Goal: Information Seeking & Learning: Find specific fact

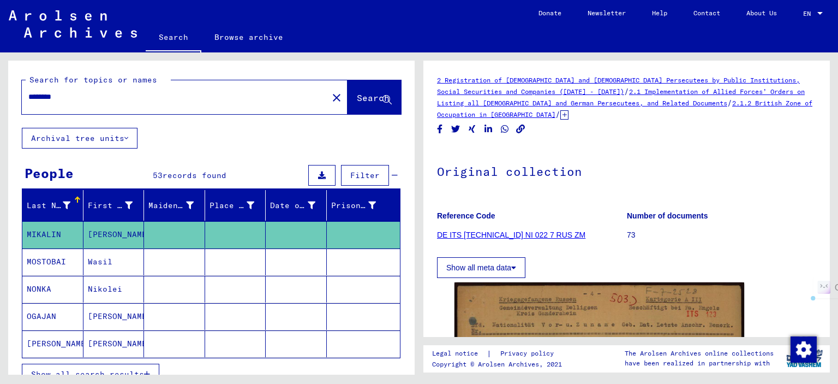
drag, startPoint x: 82, startPoint y: 102, endPoint x: 6, endPoint y: 96, distance: 76.1
click at [6, 97] on div "Search for topics or names ******** close Search Archival tree units People 53 …" at bounding box center [209, 213] width 419 height 322
paste input "*****"
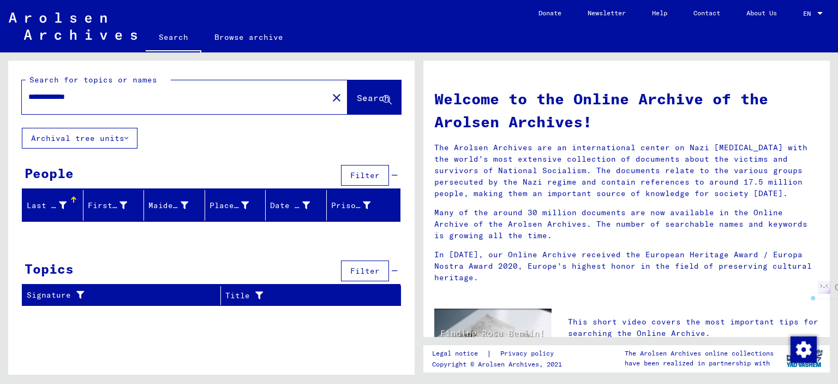
drag, startPoint x: 118, startPoint y: 100, endPoint x: 72, endPoint y: 98, distance: 46.4
click at [72, 98] on input "**********" at bounding box center [171, 96] width 287 height 11
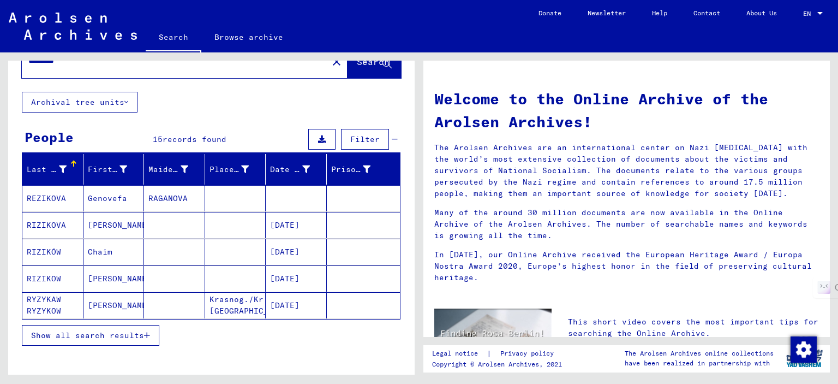
scroll to position [55, 0]
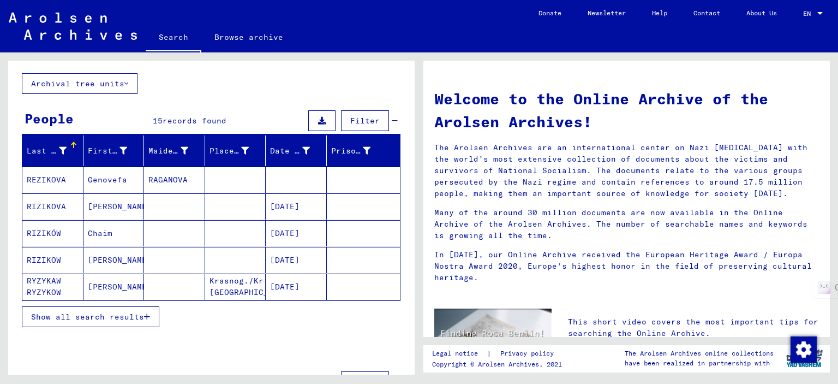
click at [118, 314] on span "Show all search results" at bounding box center [87, 317] width 113 height 10
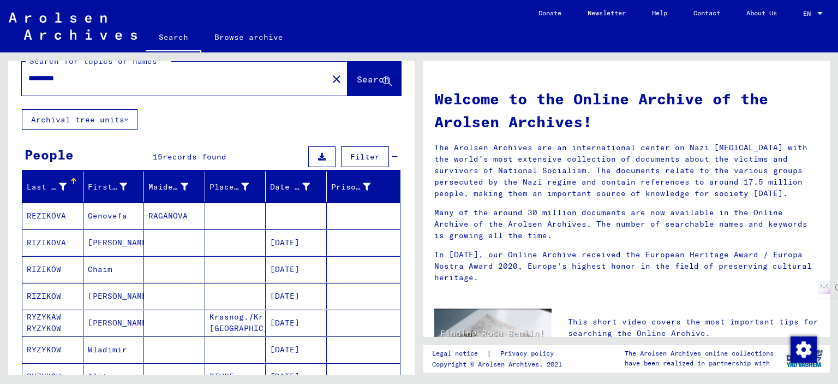
scroll to position [0, 0]
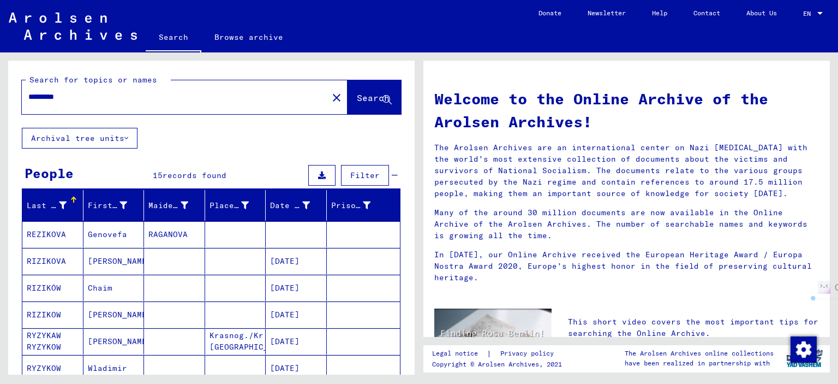
drag, startPoint x: 159, startPoint y: 100, endPoint x: 0, endPoint y: 100, distance: 159.4
click at [0, 100] on div "Search for topics or names ******** close Search Archival tree units People 15 …" at bounding box center [209, 213] width 419 height 322
click at [362, 91] on button "Search" at bounding box center [374, 97] width 53 height 34
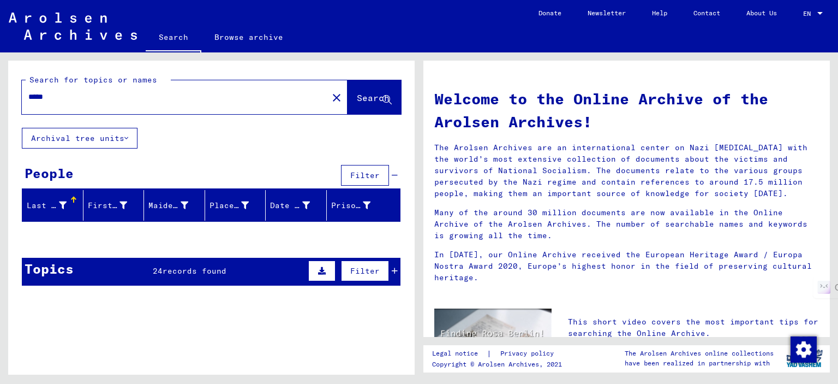
click at [199, 98] on input "*****" at bounding box center [171, 96] width 287 height 11
click at [357, 104] on span "Search" at bounding box center [374, 98] width 35 height 11
click at [357, 94] on span "Search" at bounding box center [373, 97] width 33 height 11
click at [39, 96] on input "*****" at bounding box center [171, 96] width 287 height 11
click at [43, 96] on input "*****" at bounding box center [171, 96] width 287 height 11
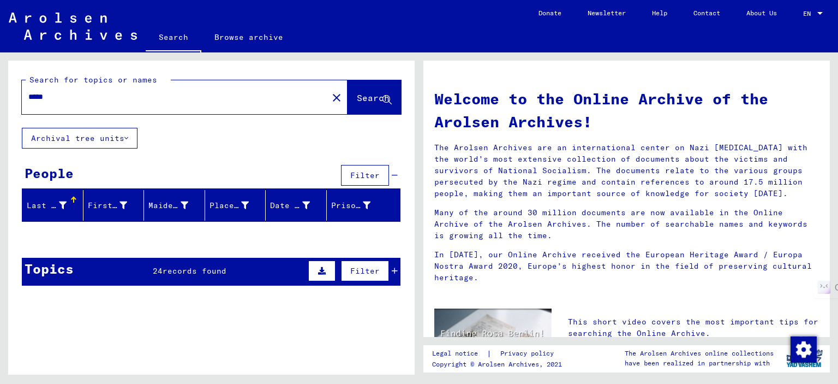
click at [357, 97] on span "Search" at bounding box center [373, 97] width 33 height 11
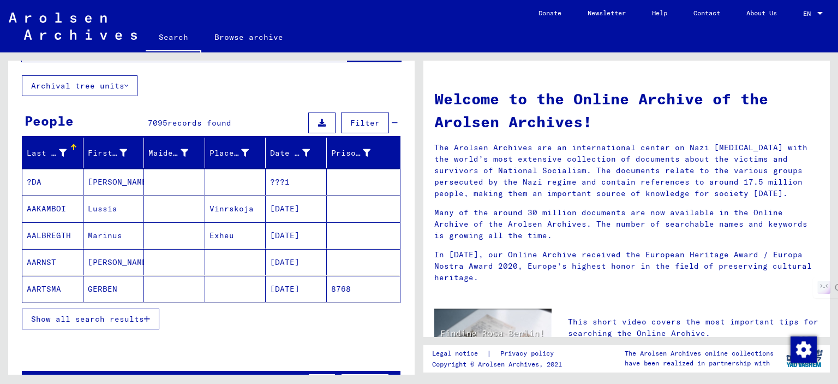
scroll to position [164, 0]
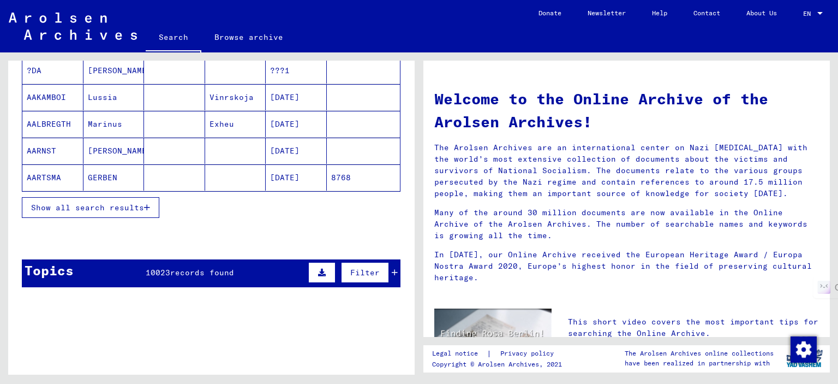
click at [114, 208] on span "Show all search results" at bounding box center [87, 208] width 113 height 10
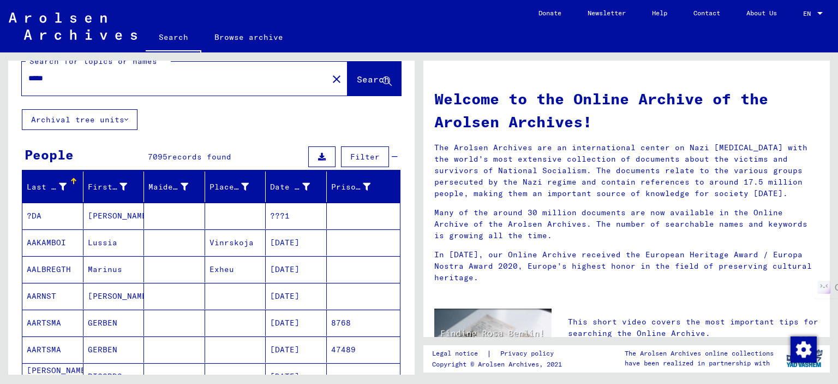
scroll to position [0, 0]
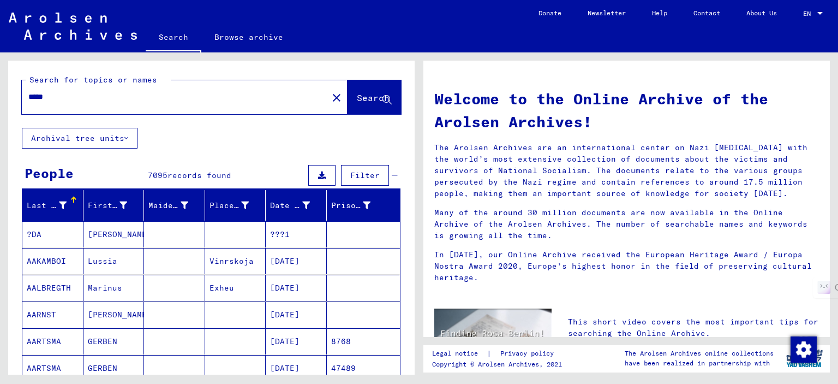
click at [148, 98] on input "*****" at bounding box center [171, 96] width 287 height 11
type input "**********"
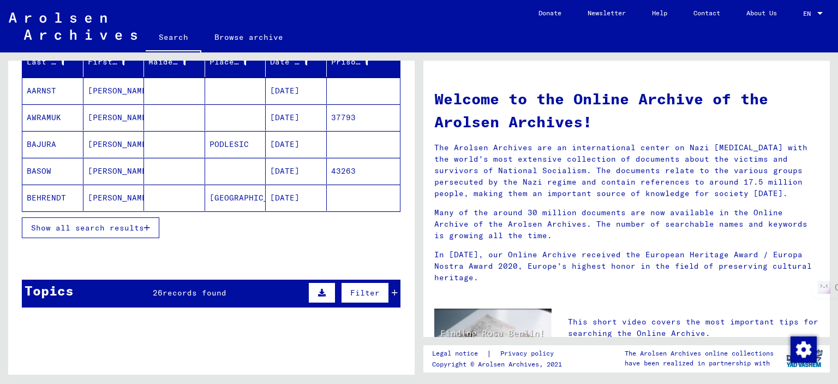
scroll to position [109, 0]
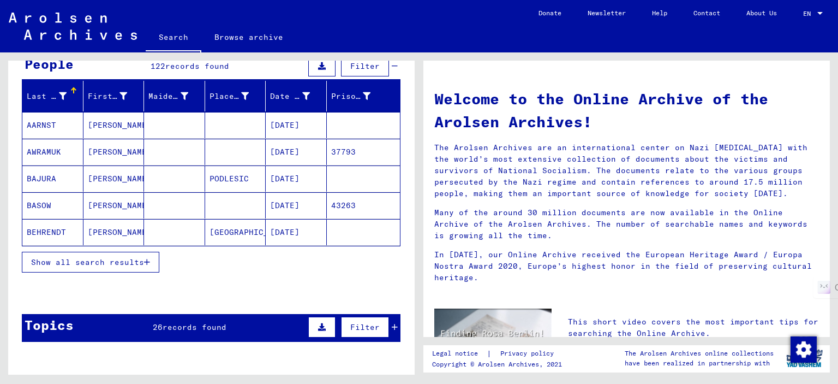
click at [121, 261] on span "Show all search results" at bounding box center [87, 262] width 113 height 10
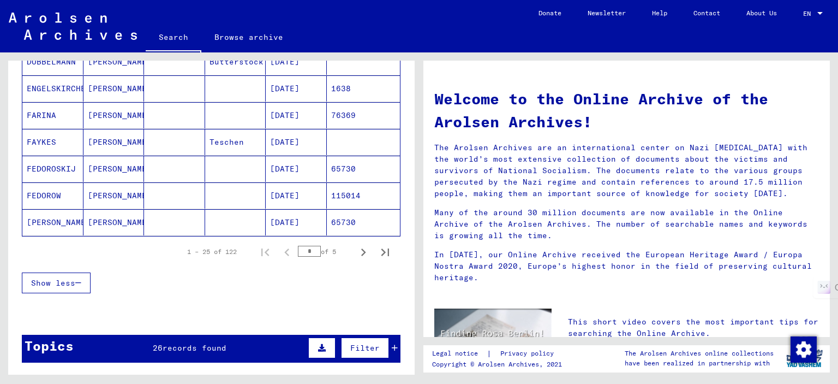
scroll to position [655, 0]
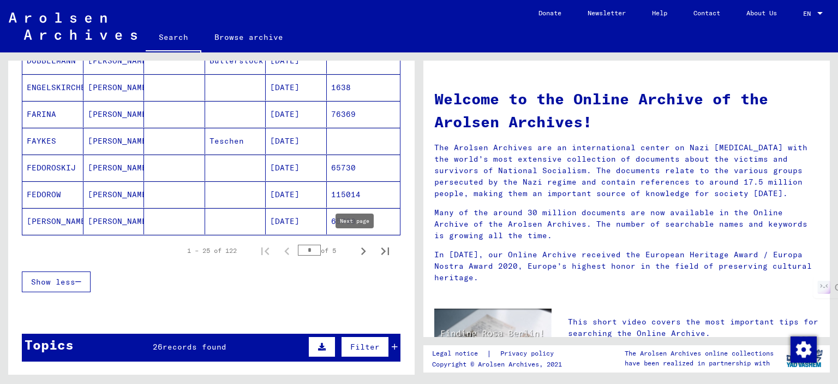
click at [361, 248] on icon "Next page" at bounding box center [363, 251] width 5 height 8
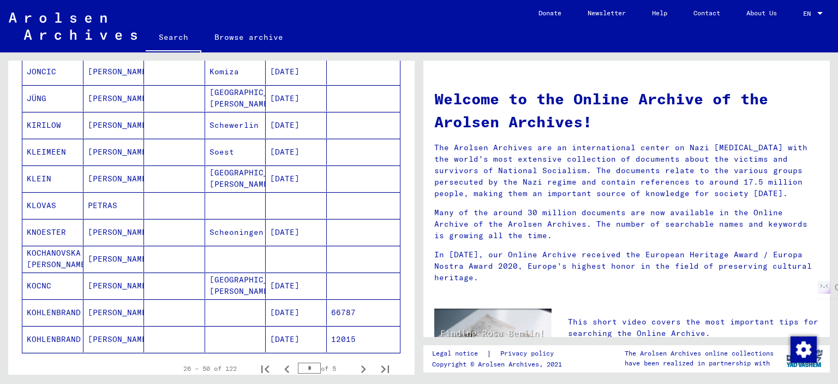
scroll to position [600, 0]
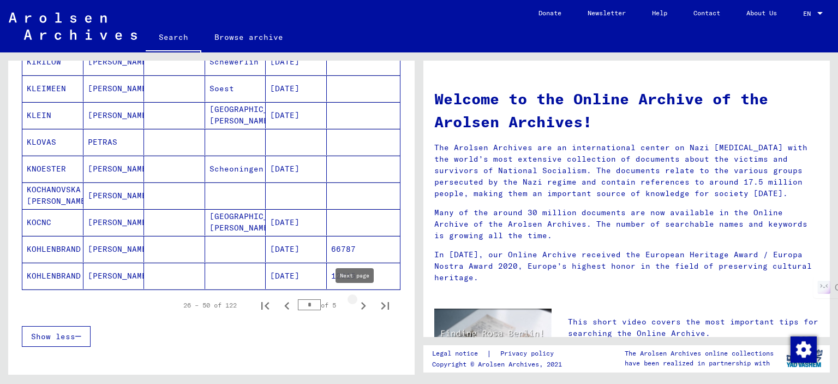
click at [358, 298] on icon "Next page" at bounding box center [363, 305] width 15 height 15
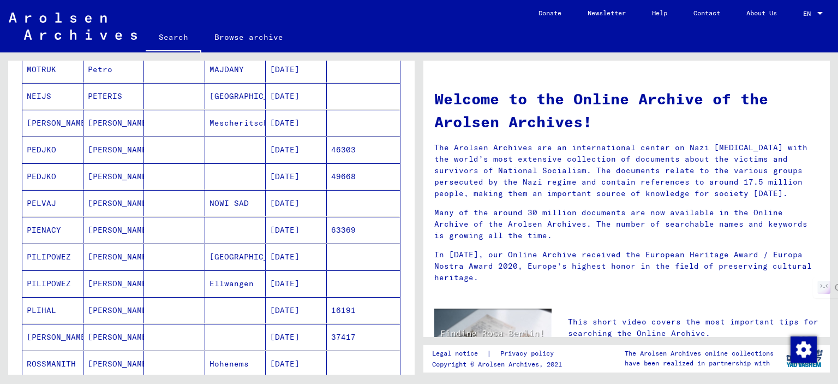
scroll to position [546, 0]
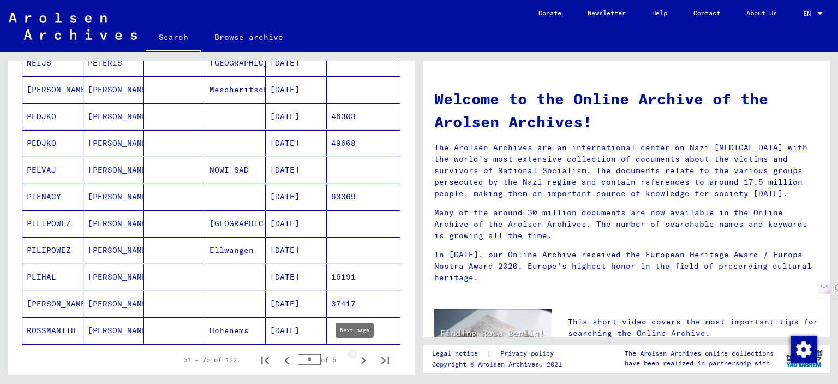
click at [361, 356] on icon "Next page" at bounding box center [363, 360] width 5 height 8
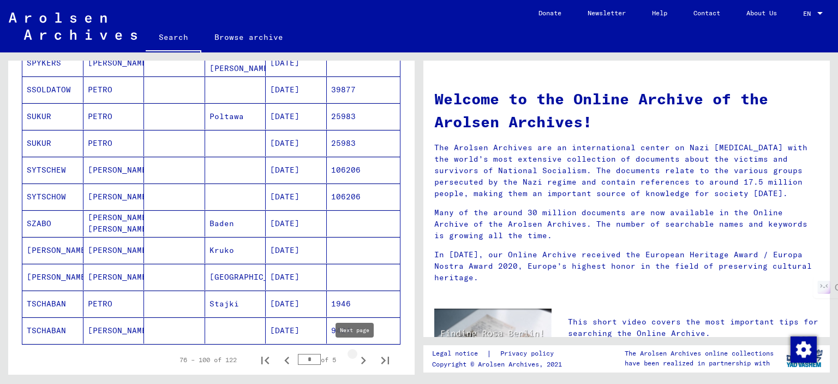
click at [361, 356] on icon "Next page" at bounding box center [363, 360] width 5 height 8
type input "*"
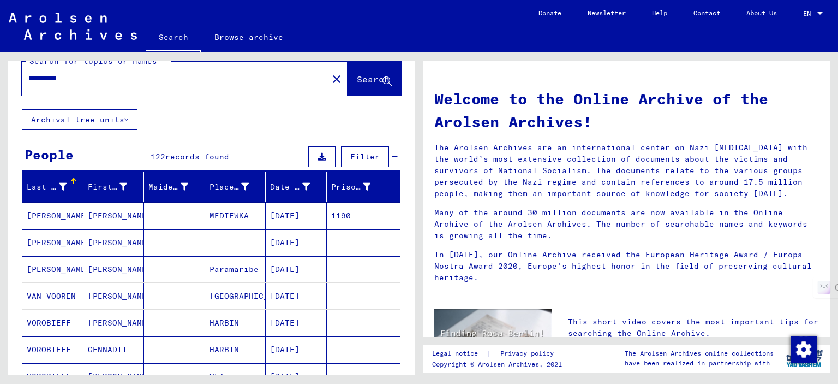
scroll to position [0, 0]
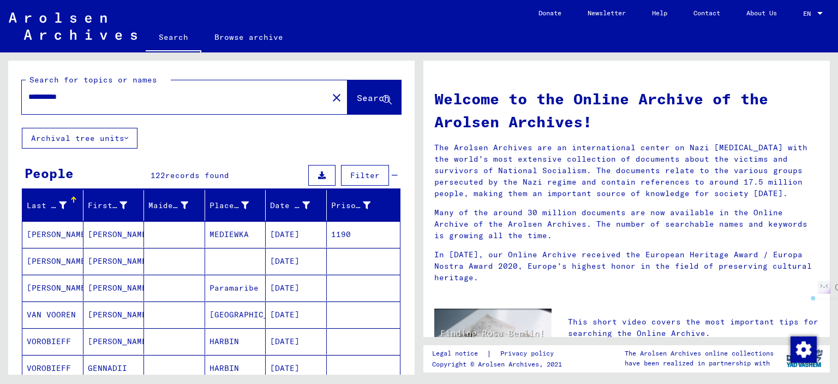
drag, startPoint x: 99, startPoint y: 102, endPoint x: 0, endPoint y: 86, distance: 100.1
click at [0, 86] on div "**********" at bounding box center [209, 213] width 419 height 322
click at [114, 101] on input "text" at bounding box center [171, 96] width 287 height 11
paste input "*********"
type input "*********"
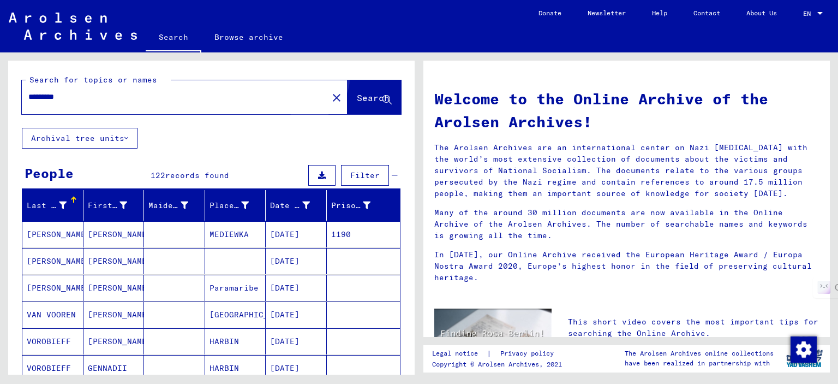
click at [357, 92] on span "Search" at bounding box center [373, 97] width 33 height 11
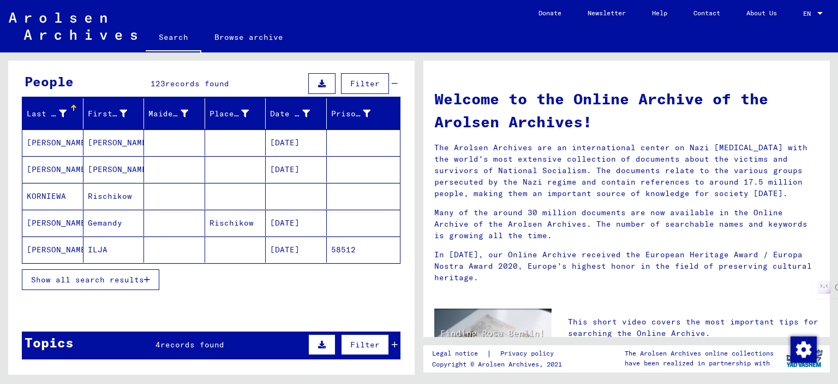
scroll to position [109, 0]
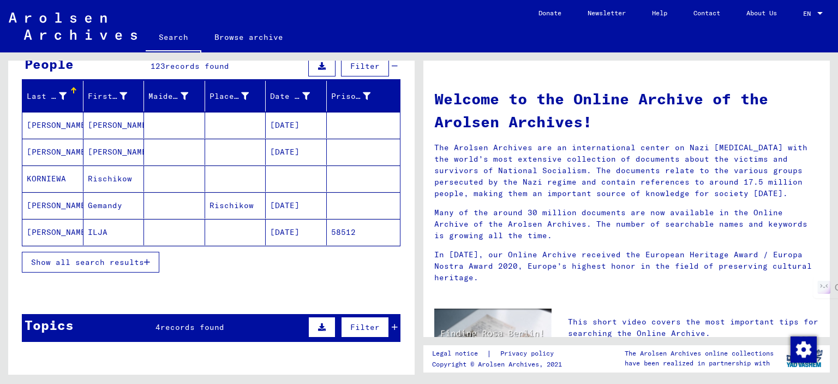
click at [128, 259] on span "Show all search results" at bounding box center [87, 262] width 113 height 10
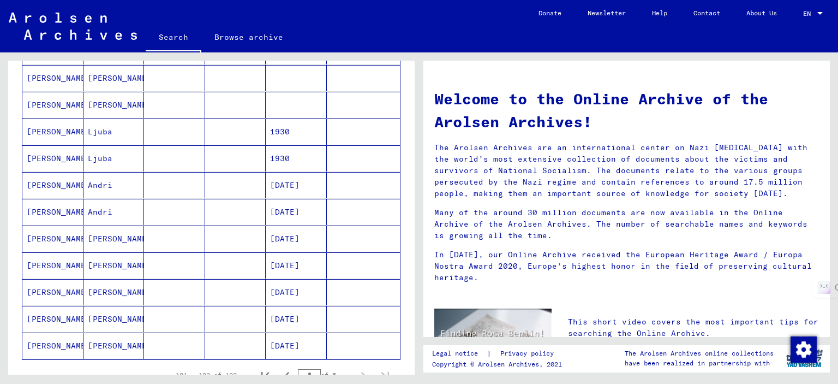
scroll to position [546, 0]
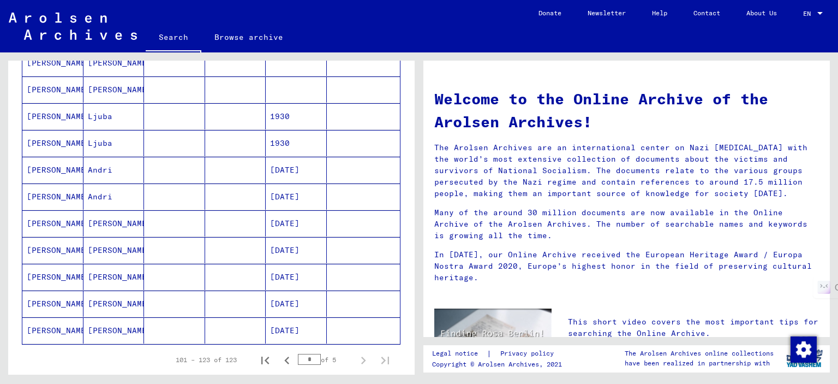
click at [112, 324] on mat-cell "[PERSON_NAME]" at bounding box center [114, 330] width 61 height 26
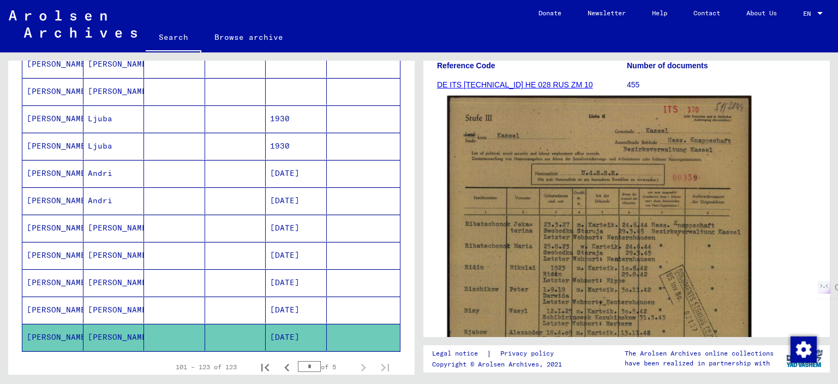
scroll to position [218, 0]
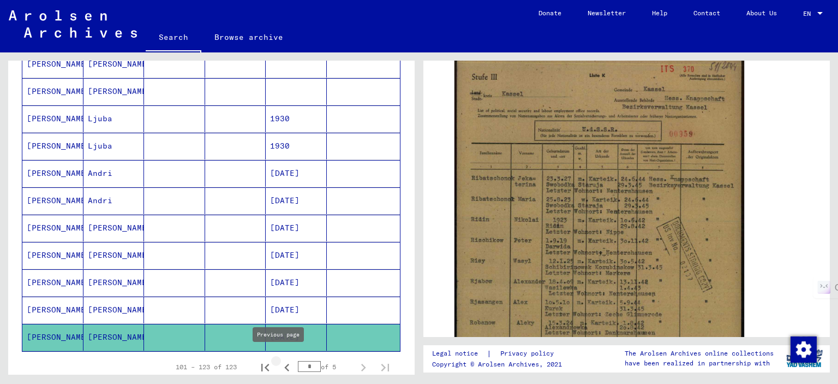
click at [284, 364] on icon "Previous page" at bounding box center [286, 368] width 5 height 8
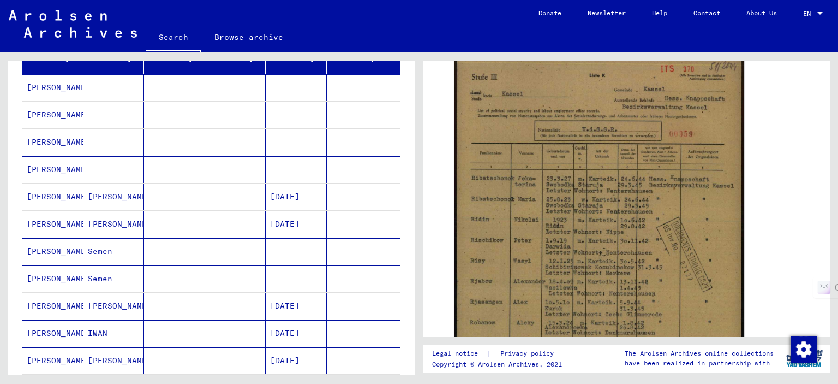
scroll to position [116, 0]
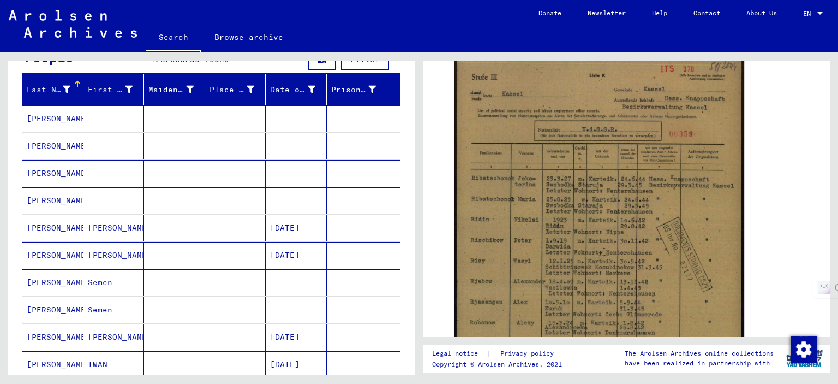
click at [63, 122] on mat-cell "[PERSON_NAME]" at bounding box center [52, 118] width 61 height 27
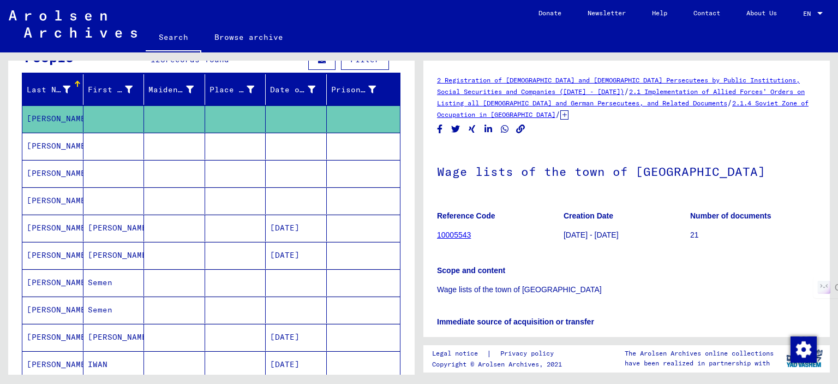
click at [84, 145] on mat-cell at bounding box center [114, 146] width 61 height 27
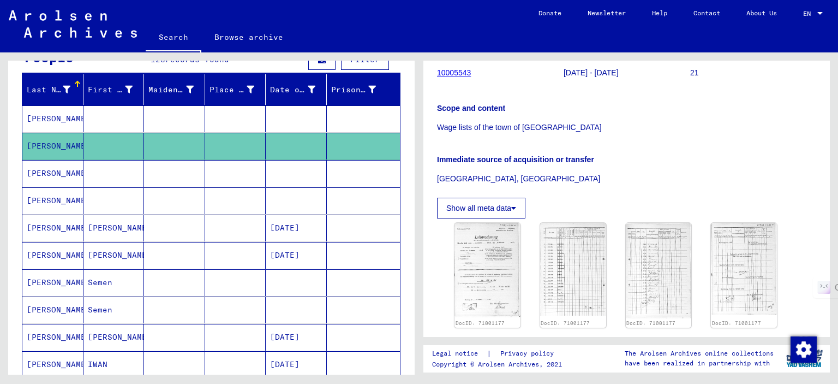
scroll to position [164, 0]
click at [487, 261] on img at bounding box center [487, 267] width 69 height 99
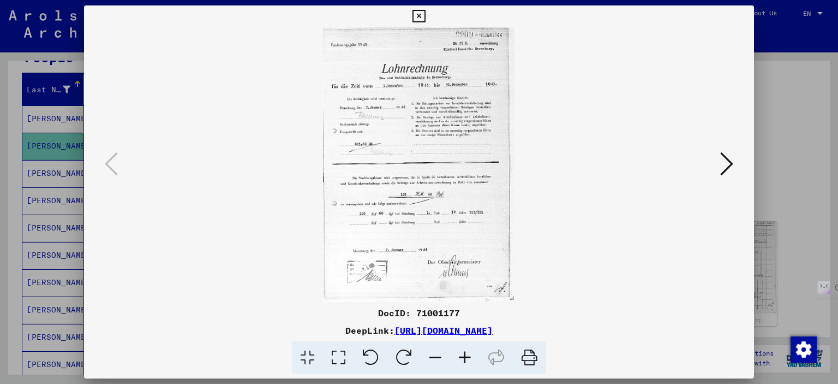
click at [632, 160] on icon at bounding box center [727, 164] width 13 height 26
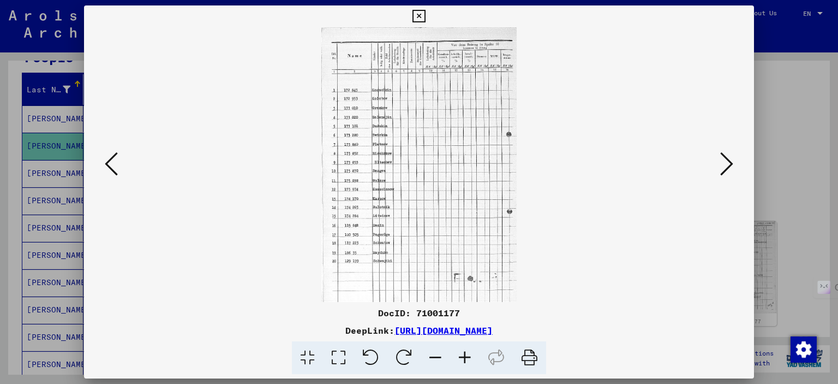
click at [632, 160] on icon at bounding box center [727, 164] width 13 height 26
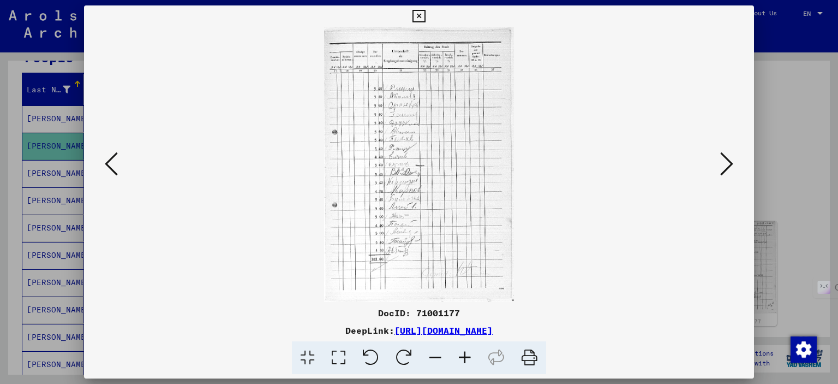
click at [460, 360] on icon at bounding box center [464, 357] width 29 height 33
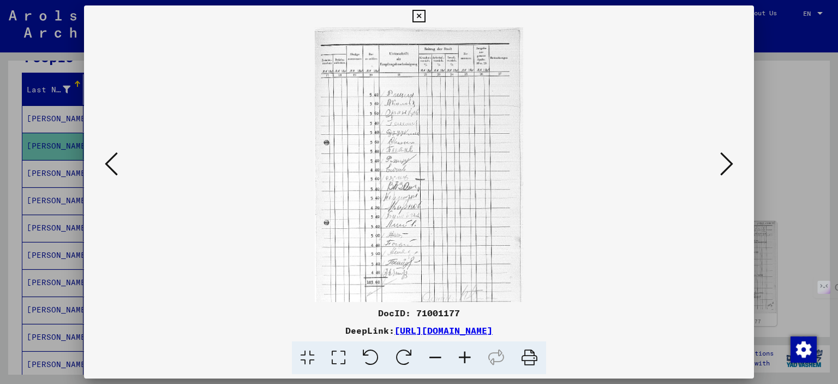
click at [472, 364] on icon at bounding box center [464, 357] width 29 height 33
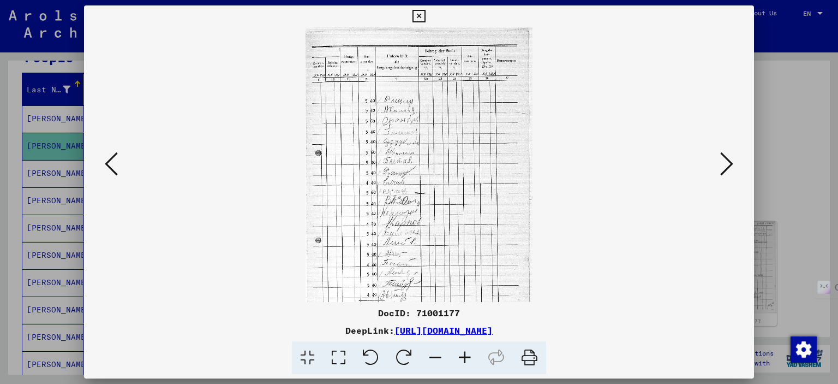
click at [472, 364] on icon at bounding box center [464, 357] width 29 height 33
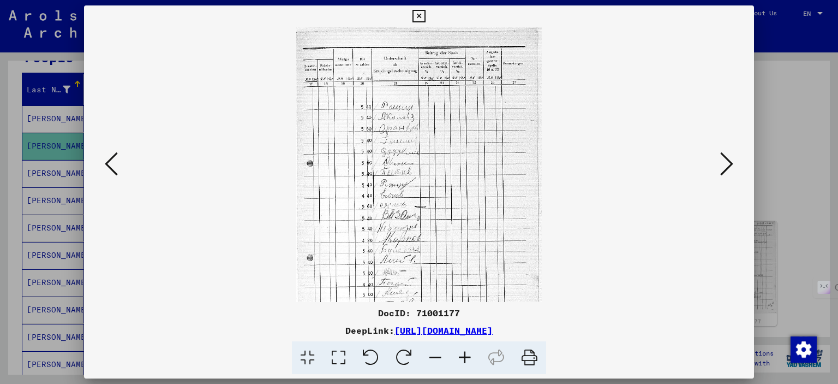
click at [472, 364] on icon at bounding box center [464, 357] width 29 height 33
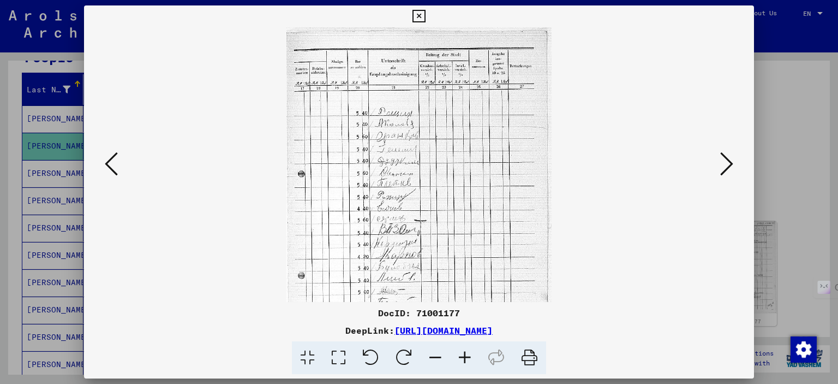
click at [472, 364] on icon at bounding box center [464, 357] width 29 height 33
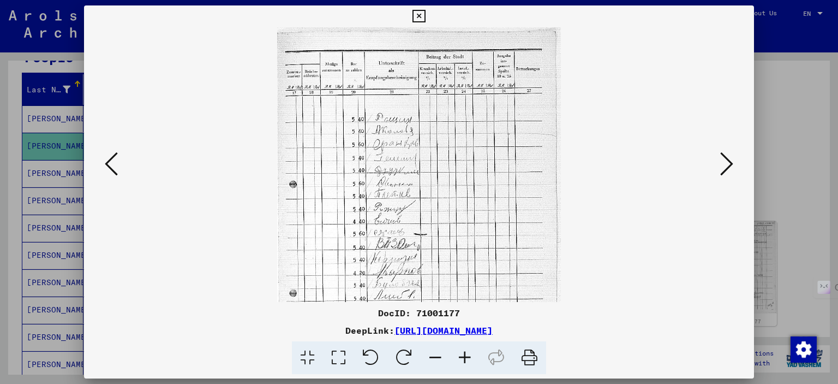
click at [472, 364] on icon at bounding box center [464, 357] width 29 height 33
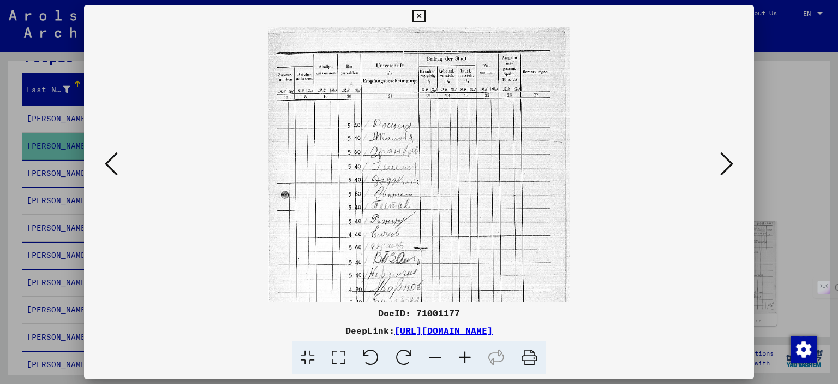
click at [472, 364] on icon at bounding box center [464, 357] width 29 height 33
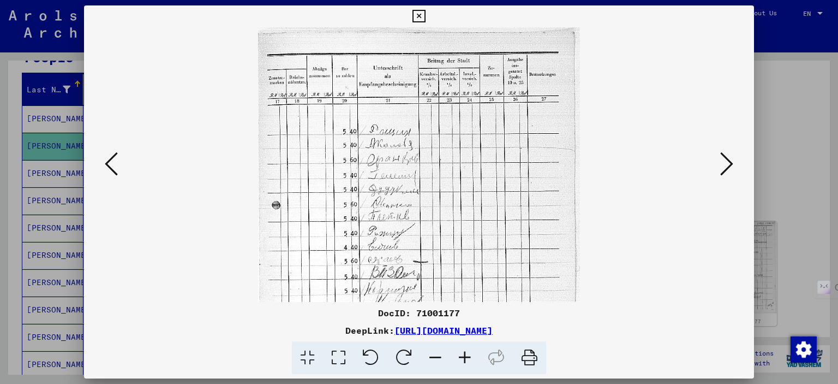
click at [472, 364] on icon at bounding box center [464, 357] width 29 height 33
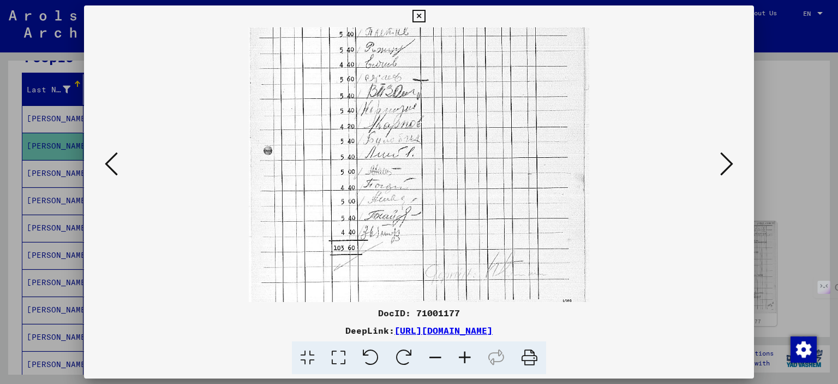
scroll to position [197, 0]
drag, startPoint x: 466, startPoint y: 235, endPoint x: 469, endPoint y: 67, distance: 168.1
click at [469, 67] on img at bounding box center [419, 76] width 341 height 493
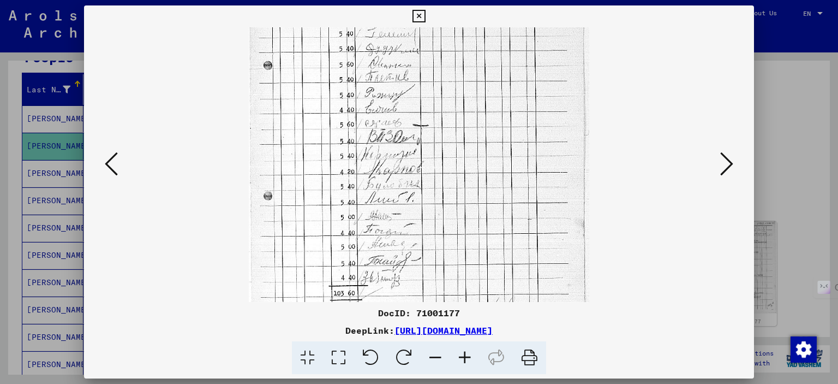
scroll to position [148, 0]
drag, startPoint x: 475, startPoint y: 103, endPoint x: 481, endPoint y: 159, distance: 56.5
click at [481, 159] on img at bounding box center [419, 125] width 341 height 493
click at [99, 159] on div at bounding box center [419, 164] width 671 height 275
click at [118, 159] on button at bounding box center [112, 164] width 20 height 31
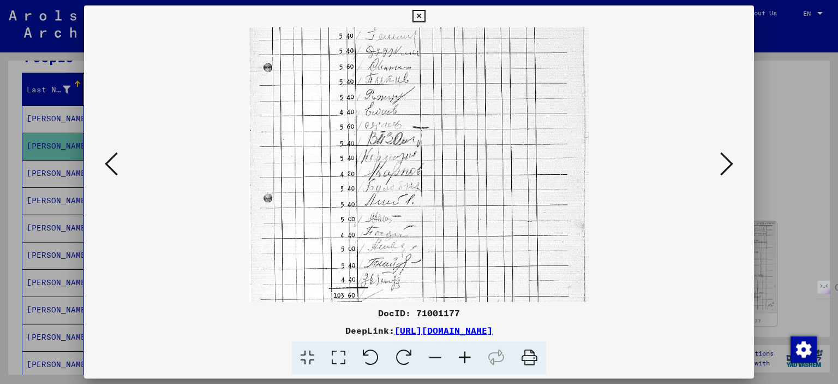
scroll to position [0, 0]
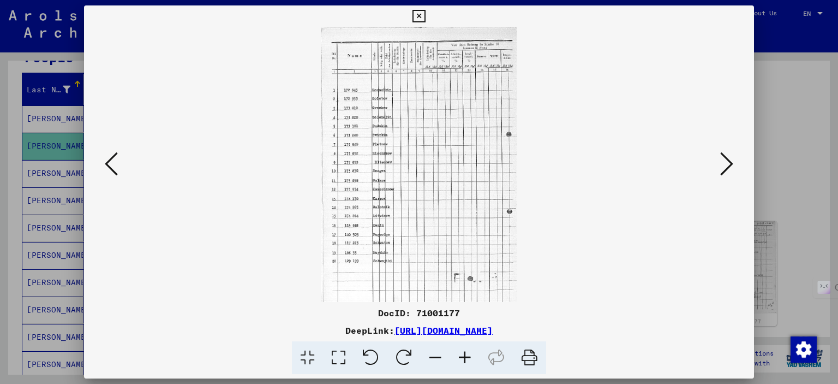
click at [467, 363] on icon at bounding box center [464, 357] width 29 height 33
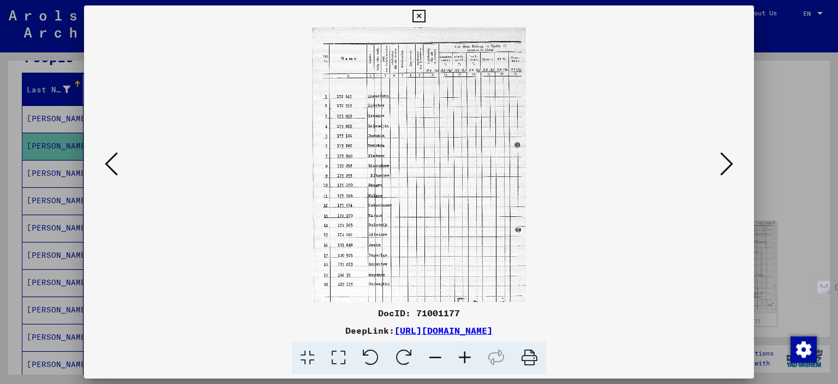
click at [467, 363] on icon at bounding box center [464, 357] width 29 height 33
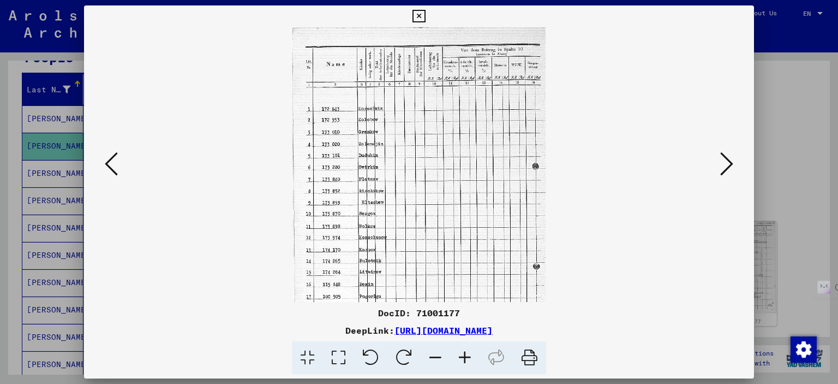
click at [467, 363] on icon at bounding box center [464, 357] width 29 height 33
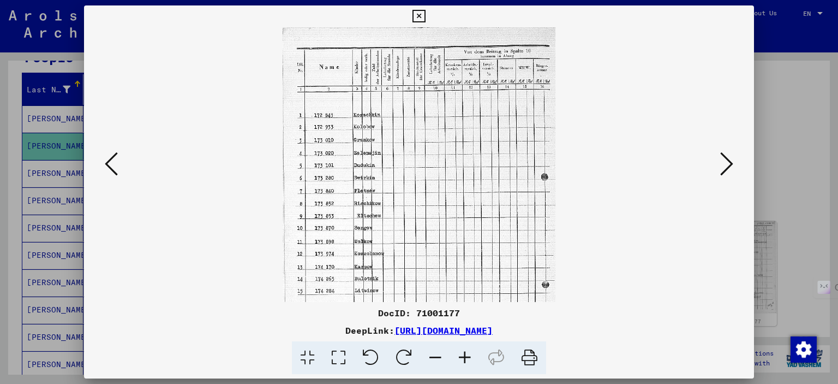
click at [467, 363] on icon at bounding box center [464, 357] width 29 height 33
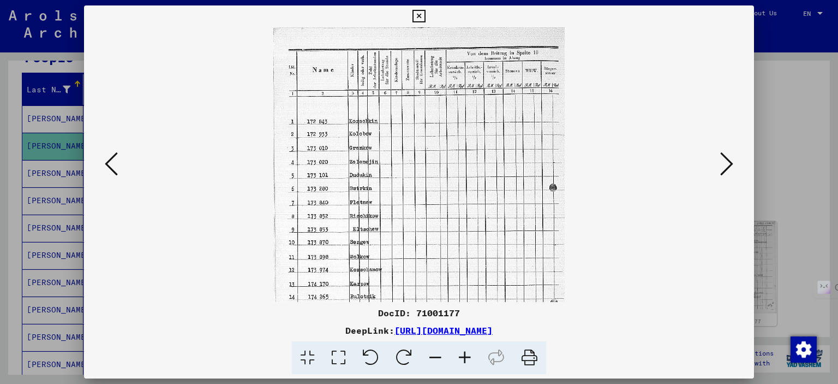
click at [467, 363] on icon at bounding box center [464, 357] width 29 height 33
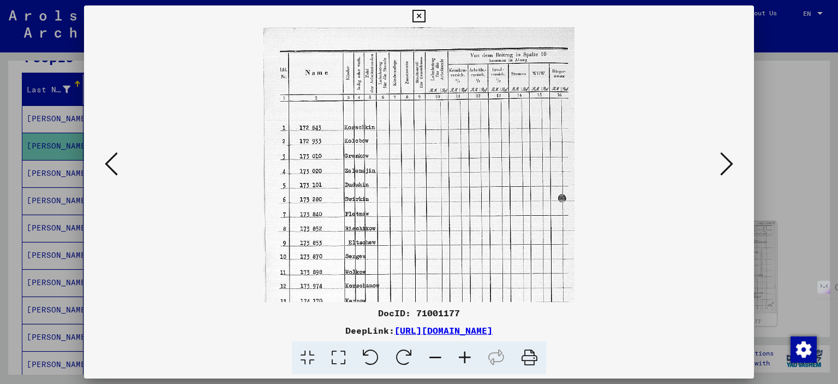
click at [467, 363] on icon at bounding box center [464, 357] width 29 height 33
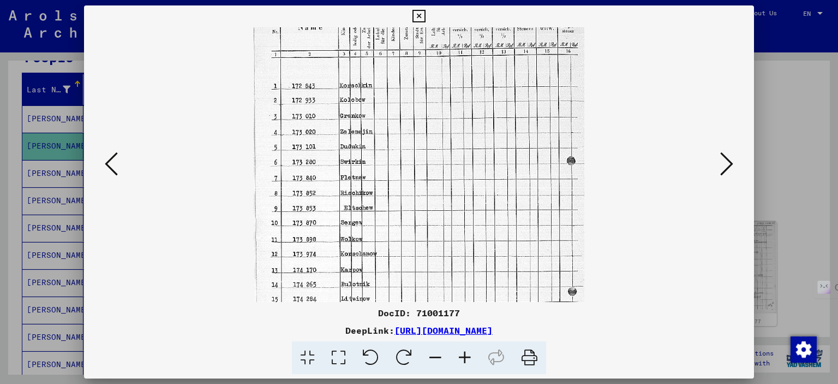
scroll to position [49, 0]
drag, startPoint x: 419, startPoint y: 277, endPoint x: 411, endPoint y: 230, distance: 47.0
click at [411, 230] on img at bounding box center [419, 212] width 331 height 466
click at [632, 156] on button at bounding box center [727, 164] width 20 height 31
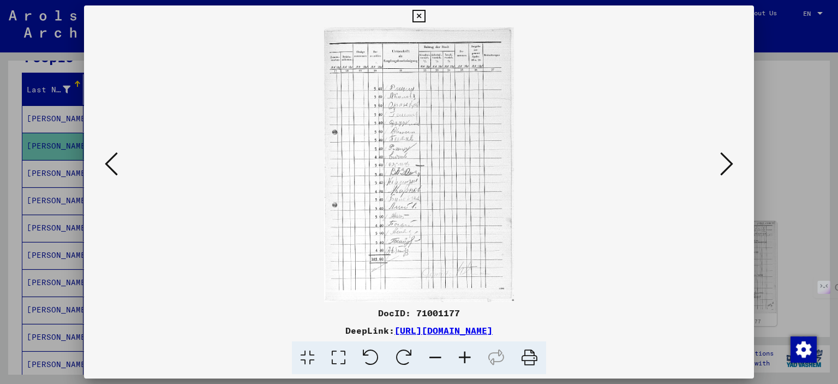
click at [461, 355] on icon at bounding box center [464, 357] width 29 height 33
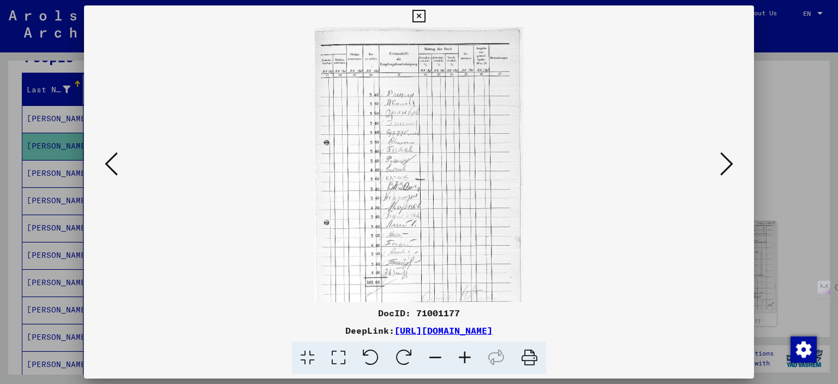
click at [461, 355] on icon at bounding box center [464, 357] width 29 height 33
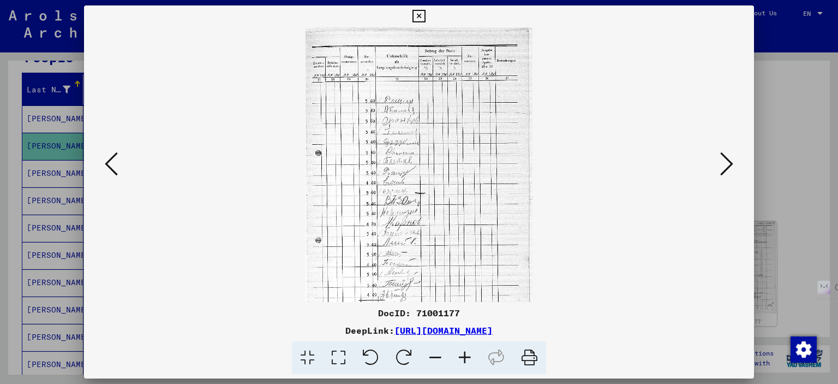
click at [461, 355] on icon at bounding box center [464, 357] width 29 height 33
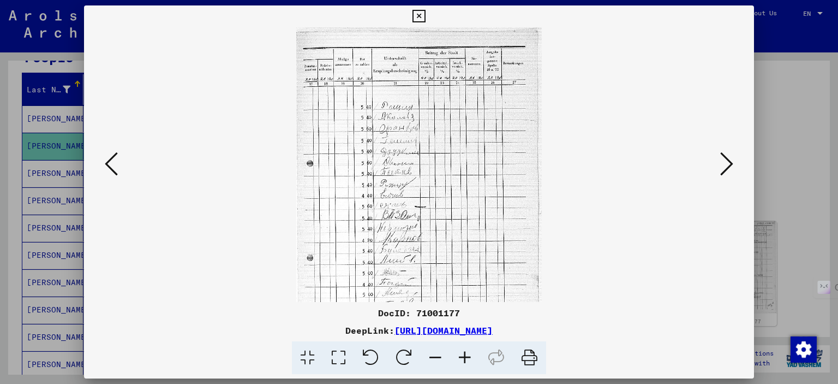
click at [461, 355] on icon at bounding box center [464, 357] width 29 height 33
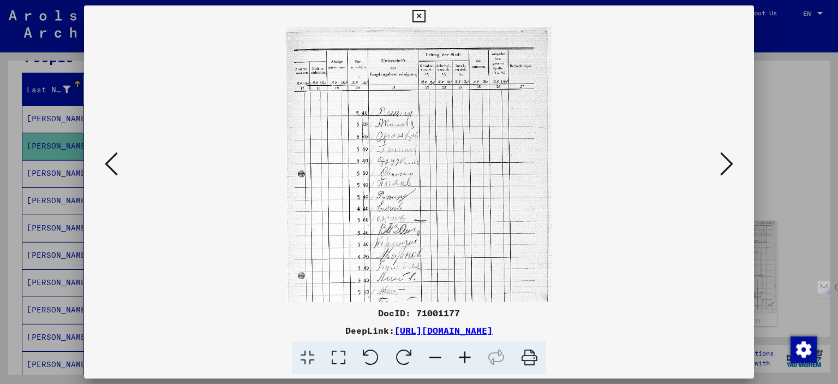
click at [461, 355] on icon at bounding box center [464, 357] width 29 height 33
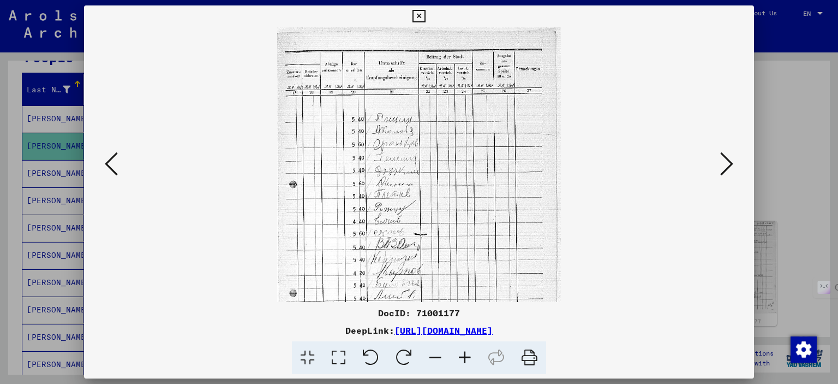
click at [461, 355] on icon at bounding box center [464, 357] width 29 height 33
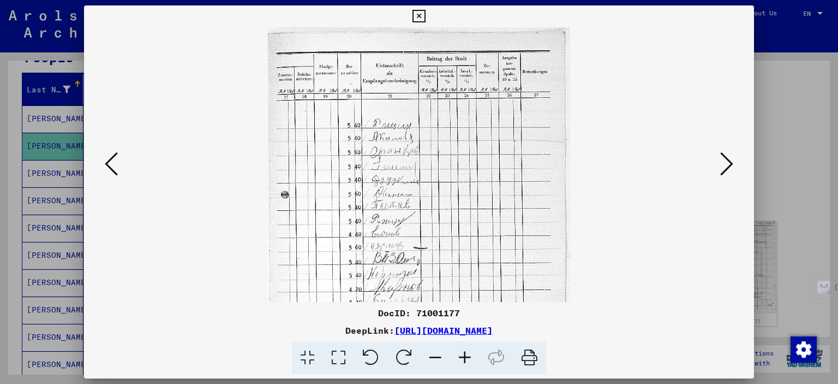
click at [111, 159] on icon at bounding box center [111, 164] width 13 height 26
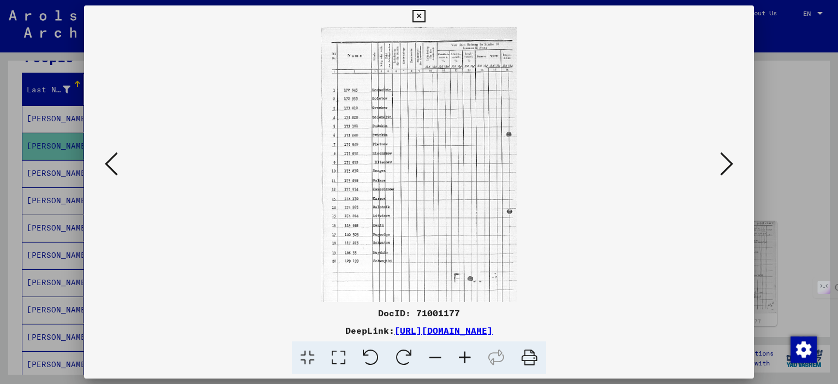
click at [418, 14] on icon at bounding box center [419, 16] width 13 height 13
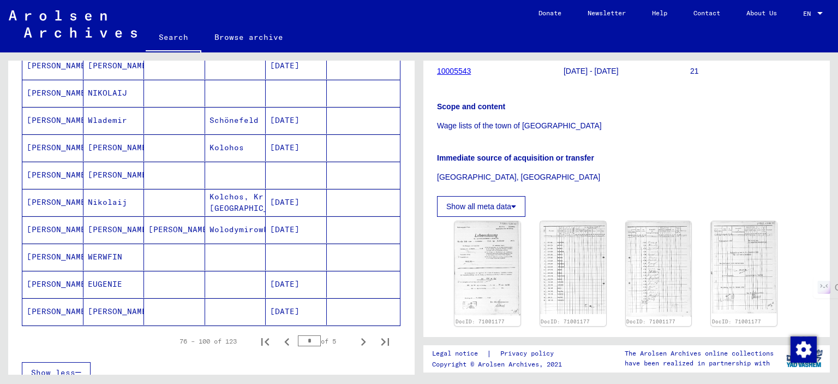
scroll to position [600, 0]
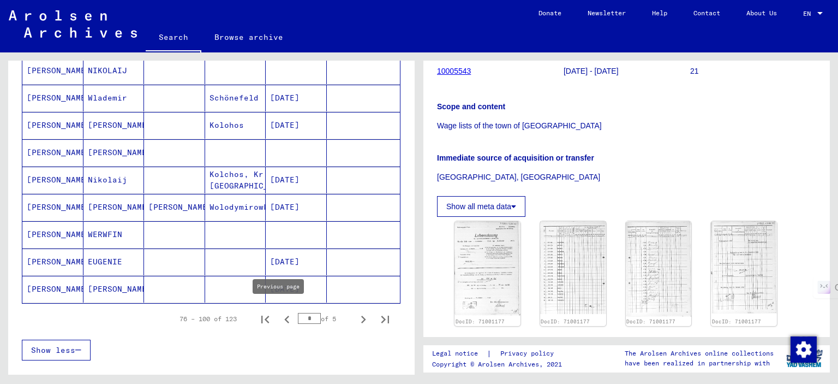
click at [284, 315] on icon "Previous page" at bounding box center [286, 319] width 5 height 8
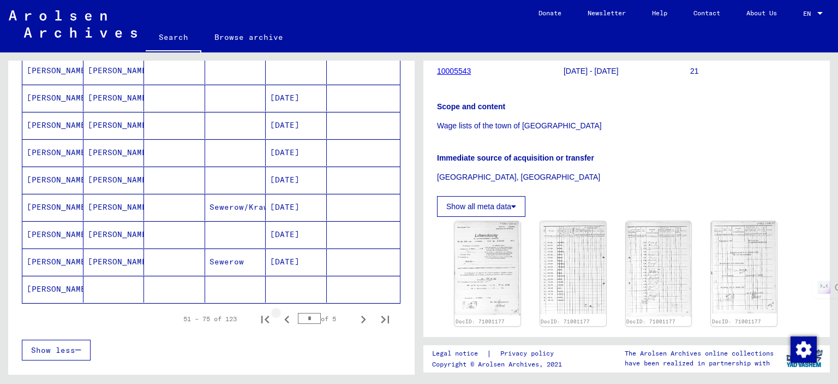
click at [284, 315] on icon "Previous page" at bounding box center [286, 319] width 5 height 8
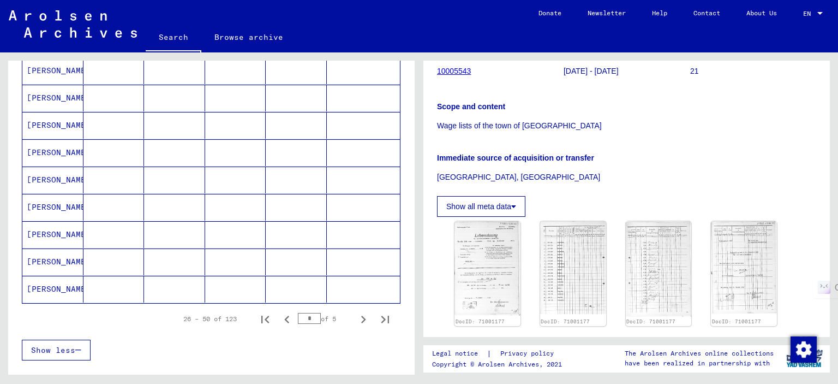
click at [284, 315] on icon "Previous page" at bounding box center [286, 319] width 5 height 8
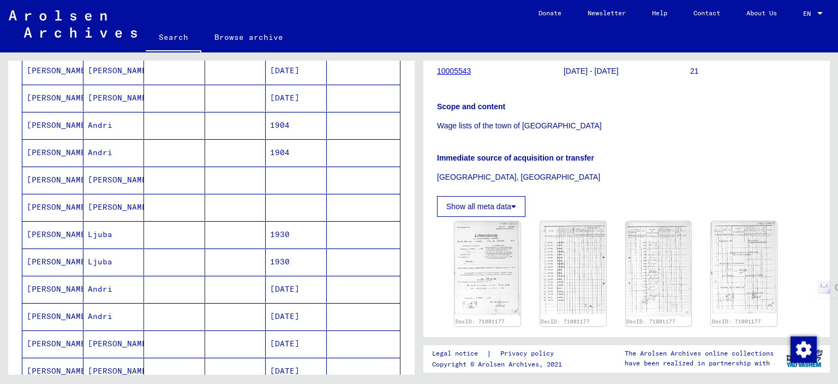
scroll to position [546, 0]
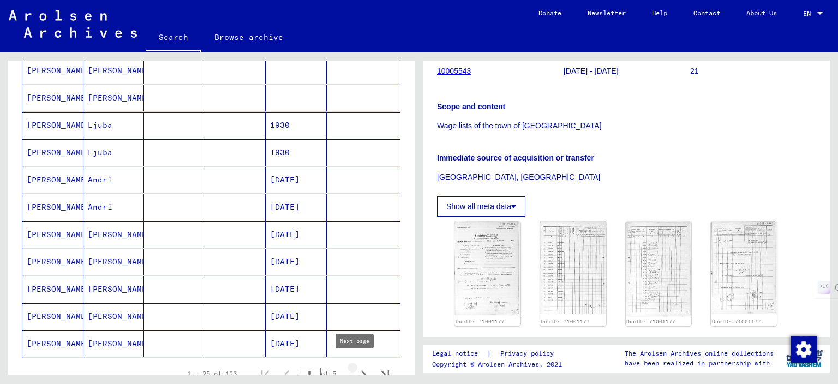
click at [358, 366] on icon "Next page" at bounding box center [363, 373] width 15 height 15
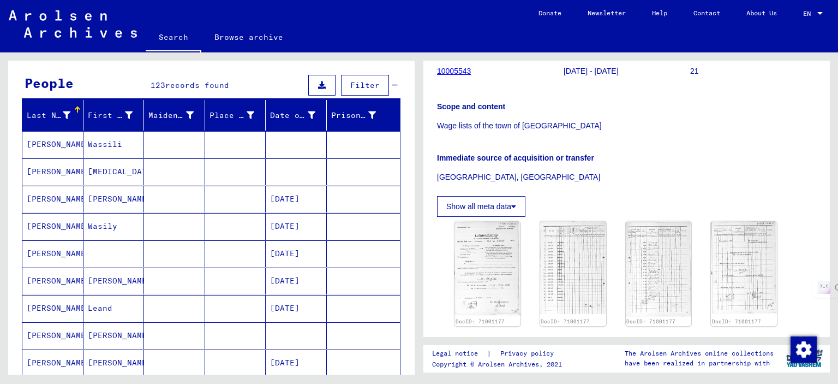
scroll to position [109, 0]
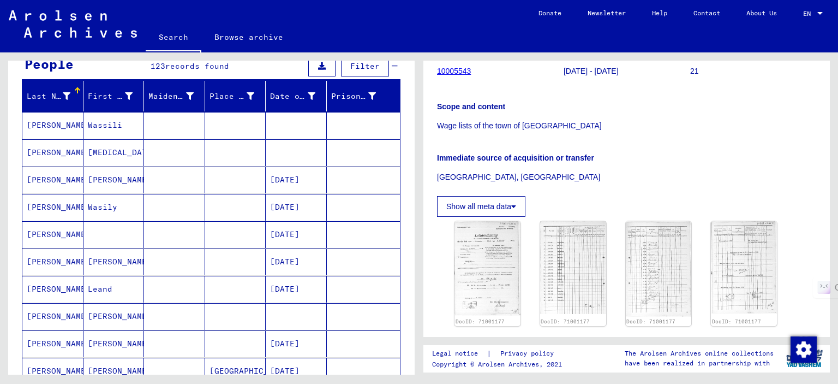
click at [95, 229] on mat-cell at bounding box center [114, 234] width 61 height 27
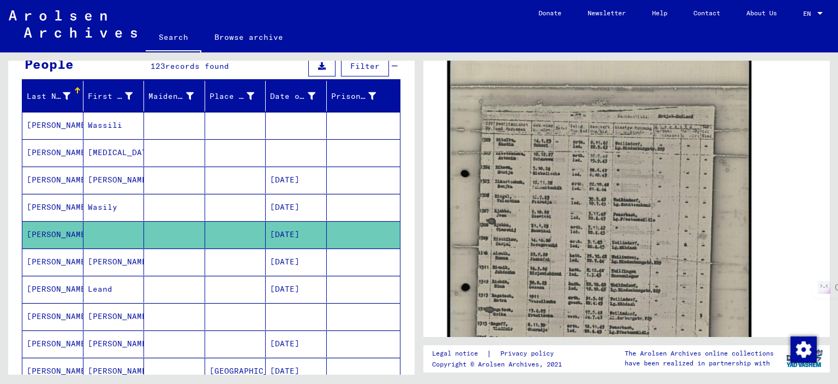
scroll to position [437, 0]
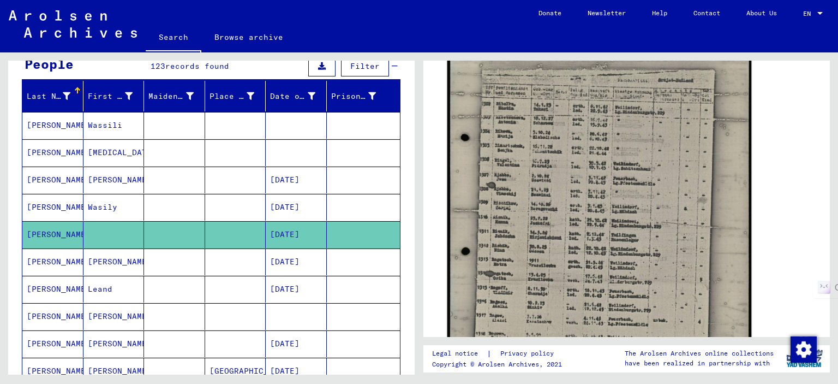
click at [500, 220] on img at bounding box center [600, 205] width 305 height 403
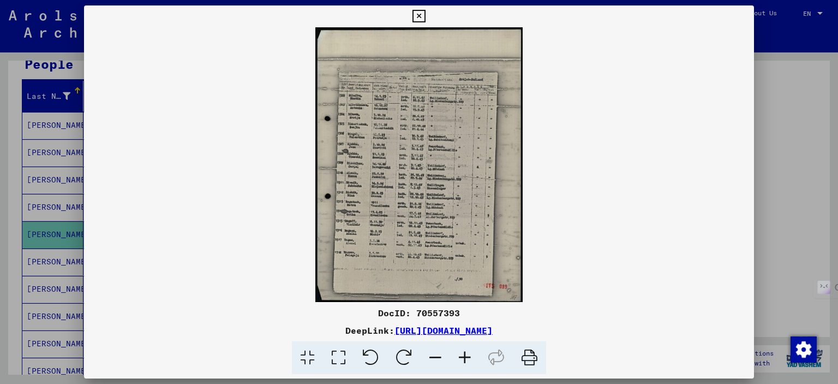
click at [463, 358] on icon at bounding box center [464, 357] width 29 height 33
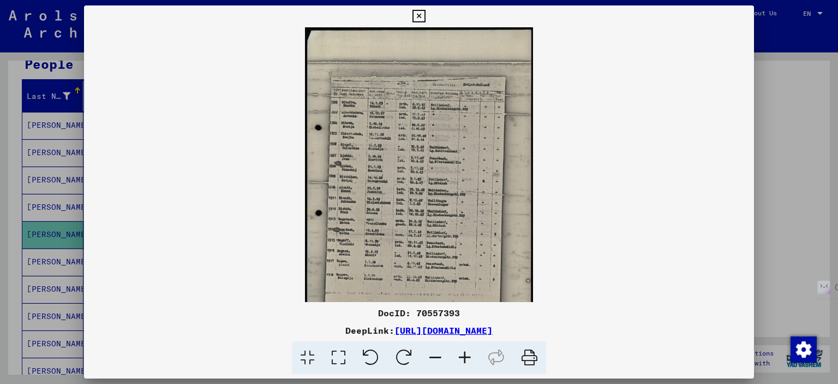
click at [463, 358] on icon at bounding box center [464, 357] width 29 height 33
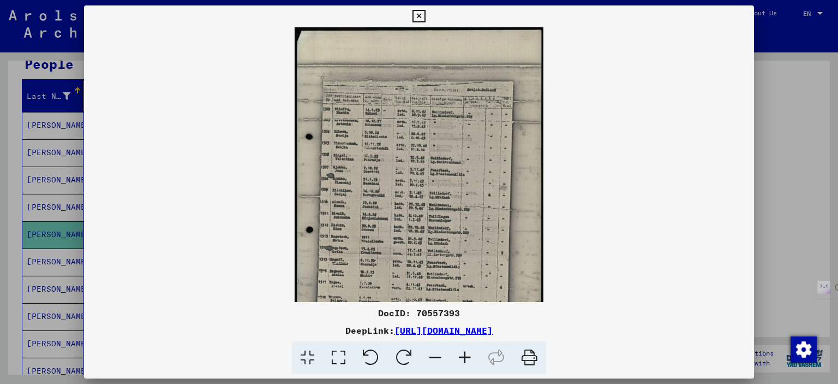
click at [463, 358] on icon at bounding box center [464, 357] width 29 height 33
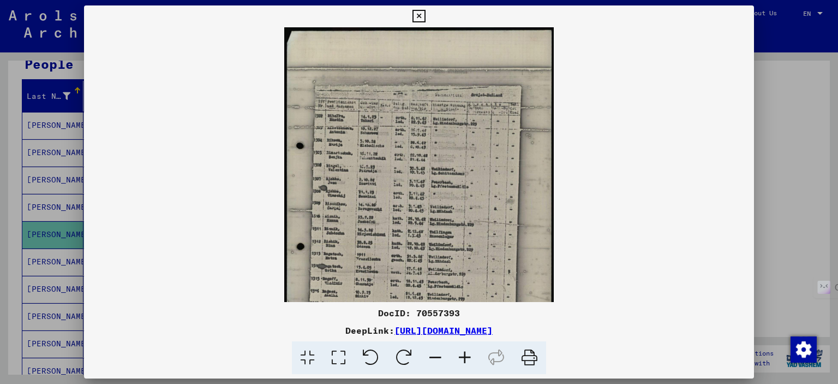
click at [463, 358] on icon at bounding box center [464, 357] width 29 height 33
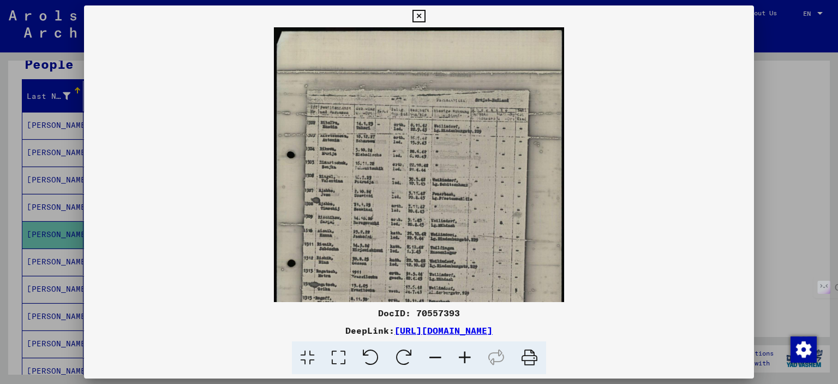
click at [463, 358] on icon at bounding box center [464, 357] width 29 height 33
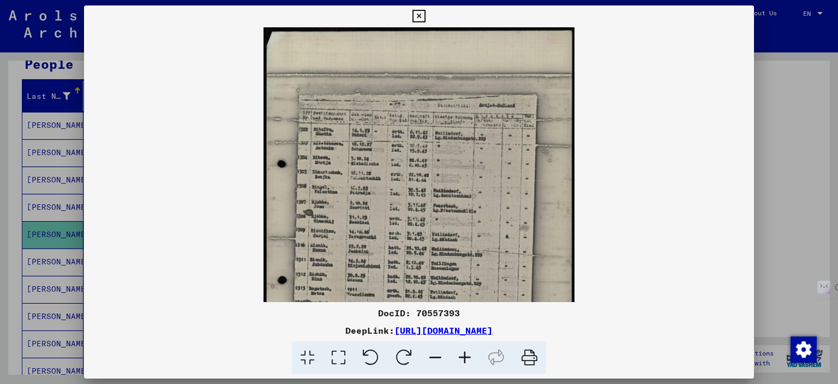
click at [463, 358] on icon at bounding box center [464, 357] width 29 height 33
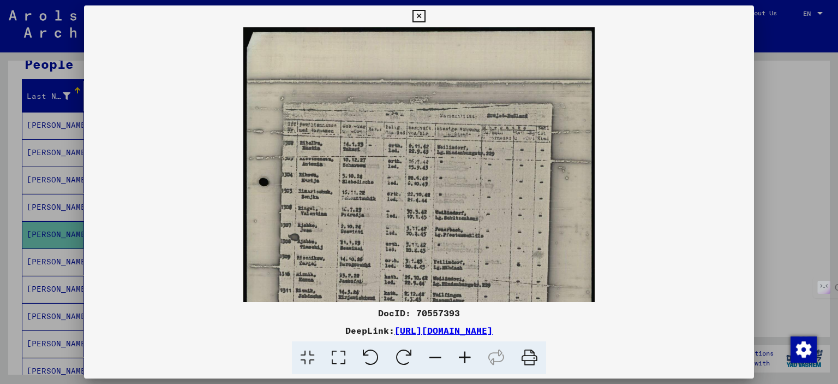
click at [463, 358] on icon at bounding box center [464, 357] width 29 height 33
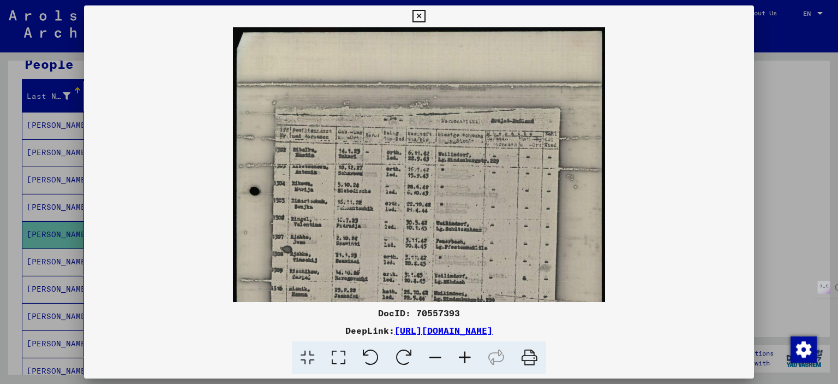
click at [463, 358] on icon at bounding box center [464, 357] width 29 height 33
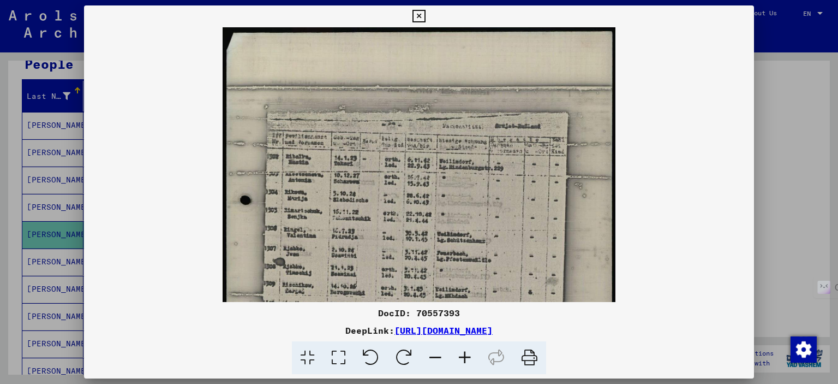
click at [463, 358] on icon at bounding box center [464, 357] width 29 height 33
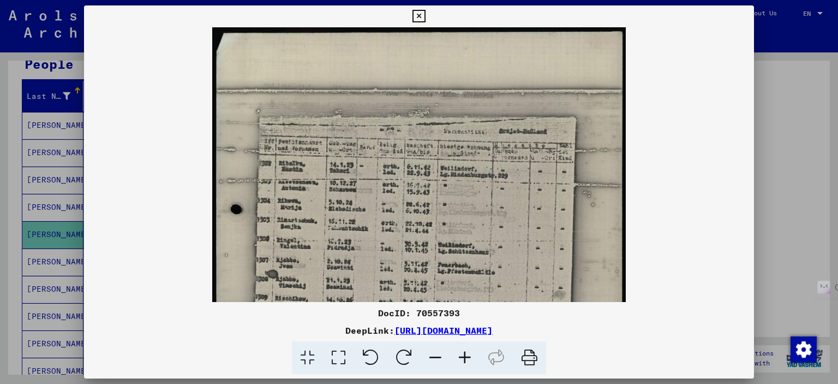
click at [463, 358] on icon at bounding box center [464, 357] width 29 height 33
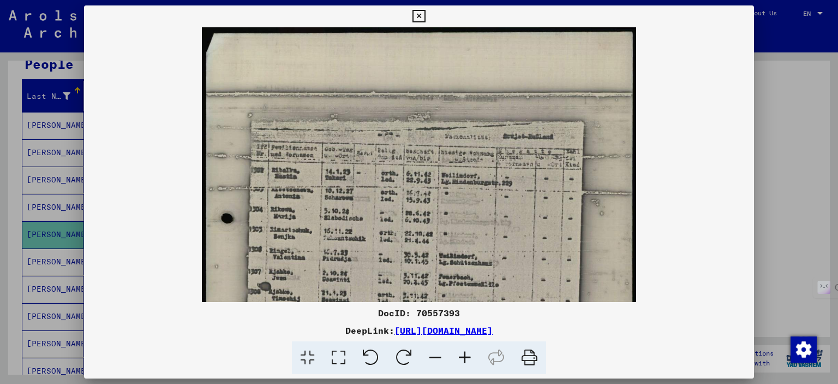
click at [463, 358] on icon at bounding box center [464, 357] width 29 height 33
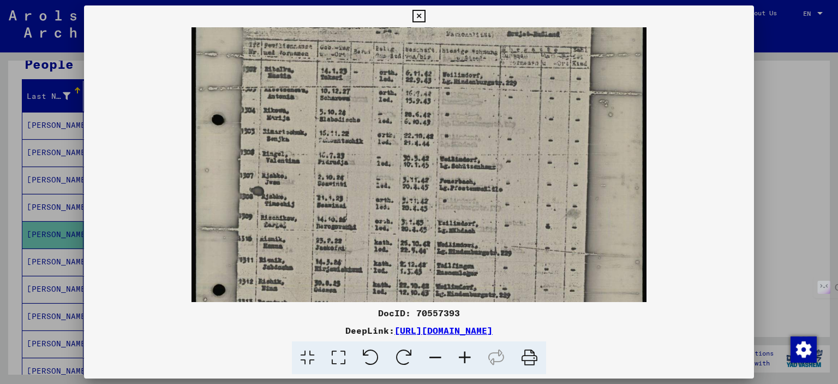
scroll to position [122, 0]
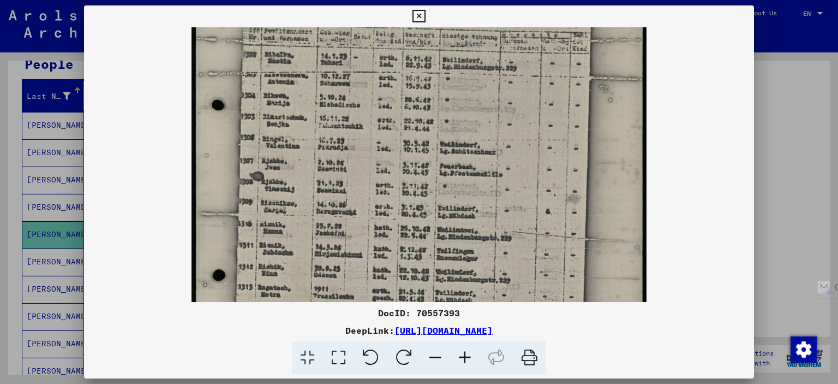
drag, startPoint x: 311, startPoint y: 255, endPoint x: 317, endPoint y: 135, distance: 120.2
click at [317, 135] on img at bounding box center [419, 206] width 455 height 602
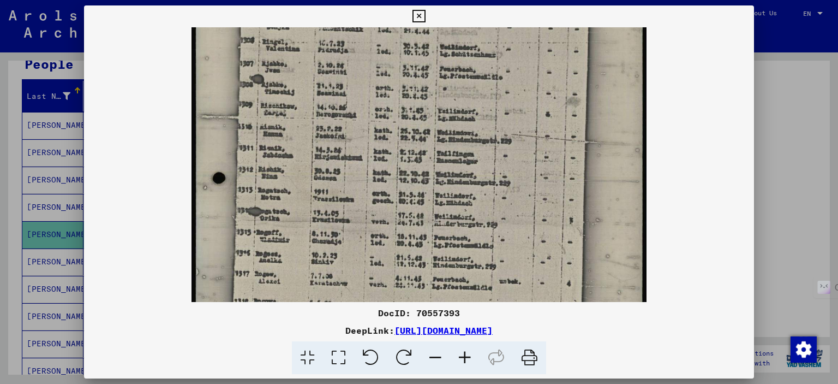
scroll to position [229, 0]
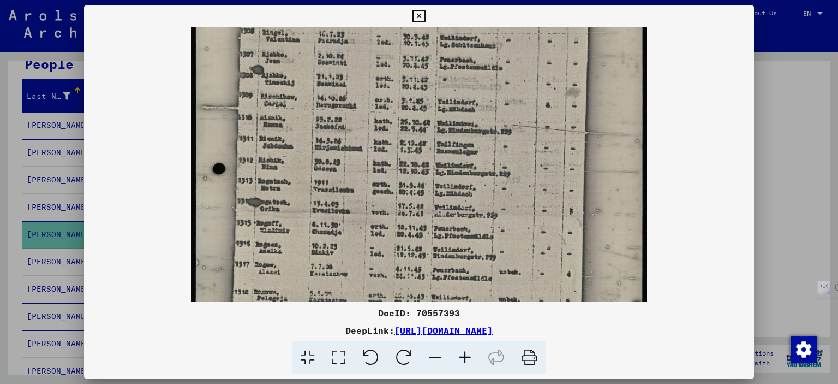
drag, startPoint x: 318, startPoint y: 240, endPoint x: 327, endPoint y: 135, distance: 105.2
click at [327, 135] on img at bounding box center [419, 100] width 455 height 602
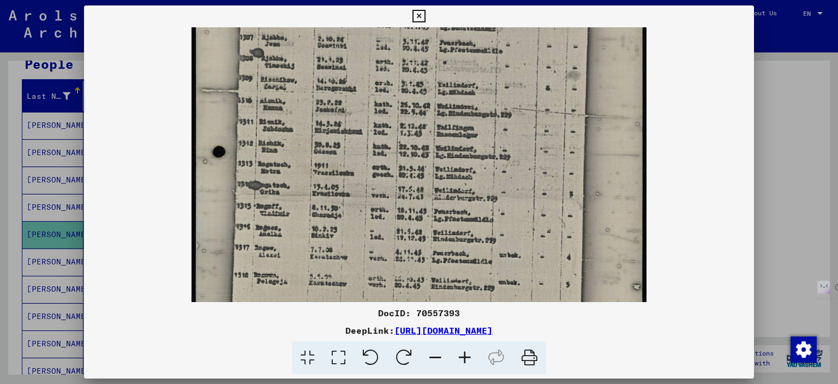
drag, startPoint x: 294, startPoint y: 207, endPoint x: 284, endPoint y: 216, distance: 13.1
click at [284, 216] on img at bounding box center [419, 83] width 455 height 602
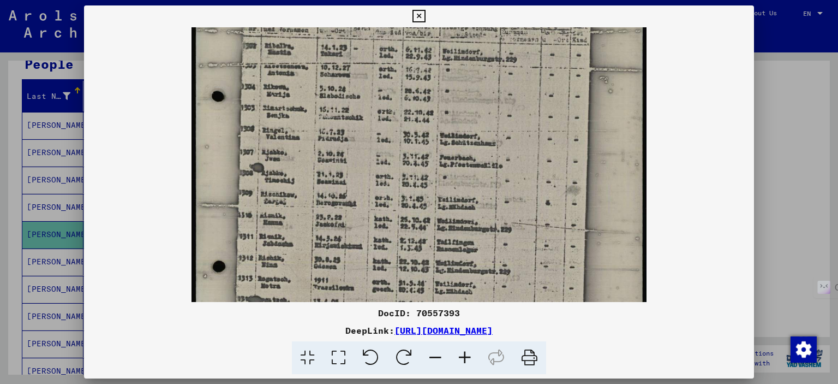
drag, startPoint x: 276, startPoint y: 150, endPoint x: 272, endPoint y: 276, distance: 125.6
click at [272, 276] on img at bounding box center [419, 197] width 455 height 602
click at [632, 176] on div at bounding box center [419, 192] width 838 height 384
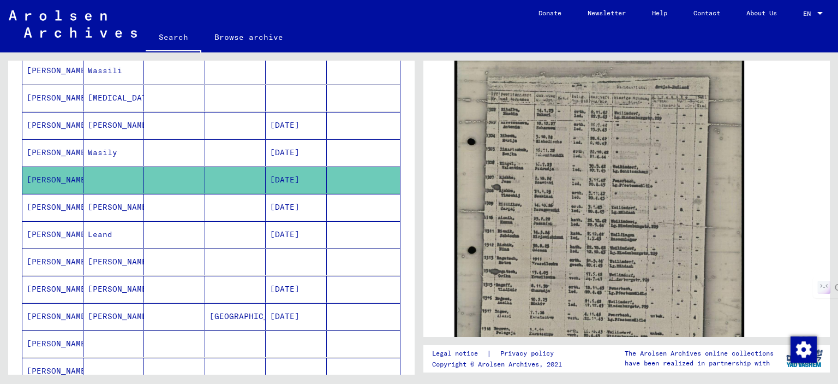
scroll to position [109, 0]
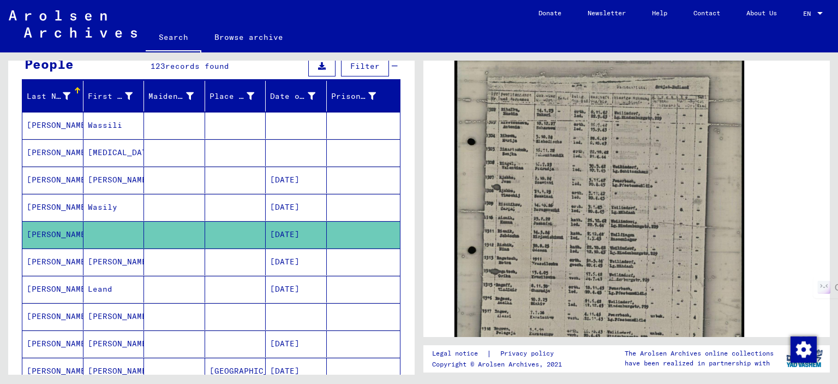
click at [195, 121] on mat-cell at bounding box center [174, 125] width 61 height 27
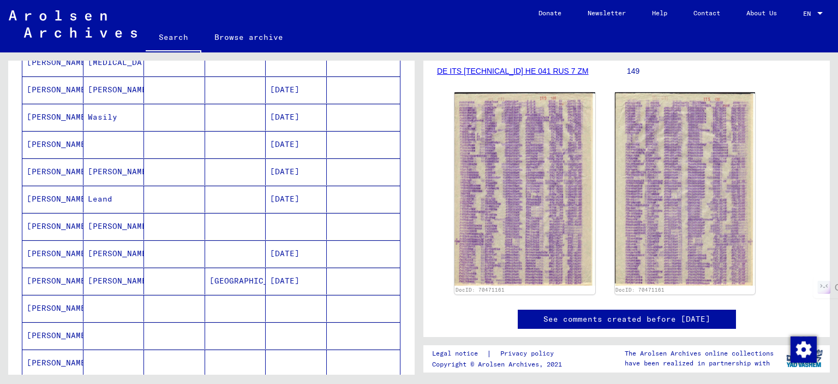
scroll to position [218, 0]
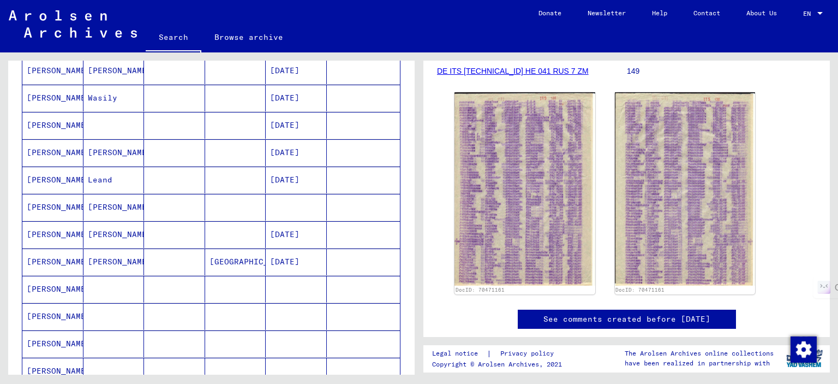
click at [211, 279] on mat-cell at bounding box center [235, 289] width 61 height 27
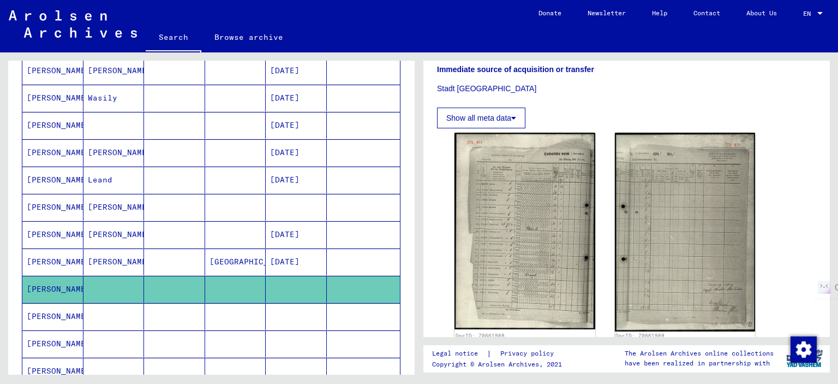
scroll to position [218, 0]
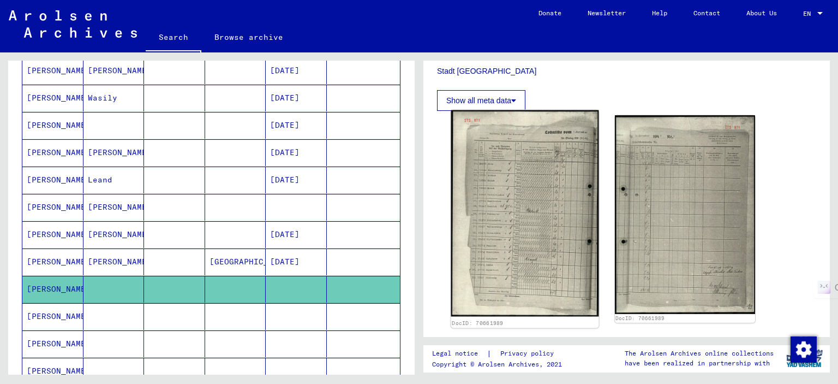
click at [515, 235] on img at bounding box center [524, 213] width 147 height 206
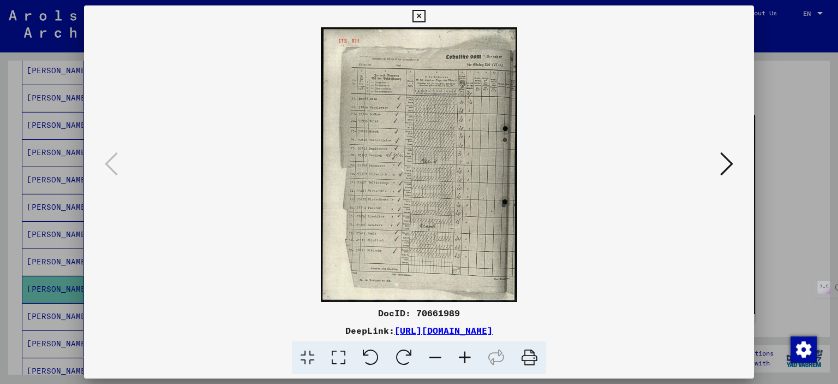
click at [464, 356] on icon at bounding box center [464, 357] width 29 height 33
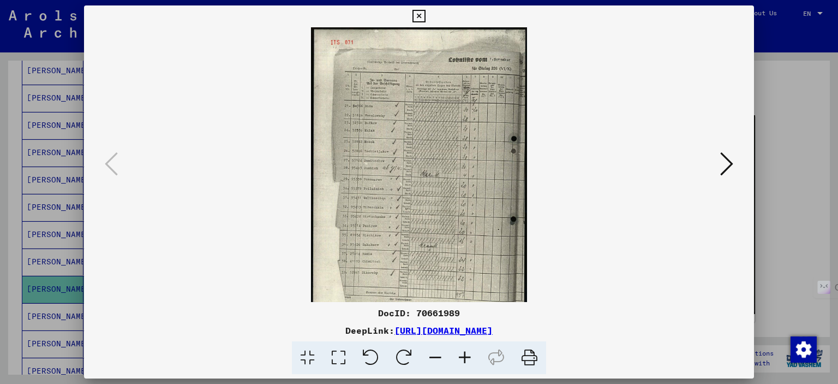
click at [464, 356] on icon at bounding box center [464, 357] width 29 height 33
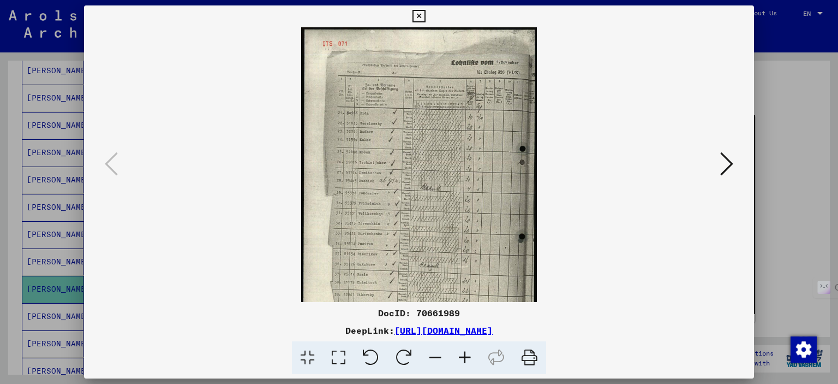
click at [464, 356] on icon at bounding box center [464, 357] width 29 height 33
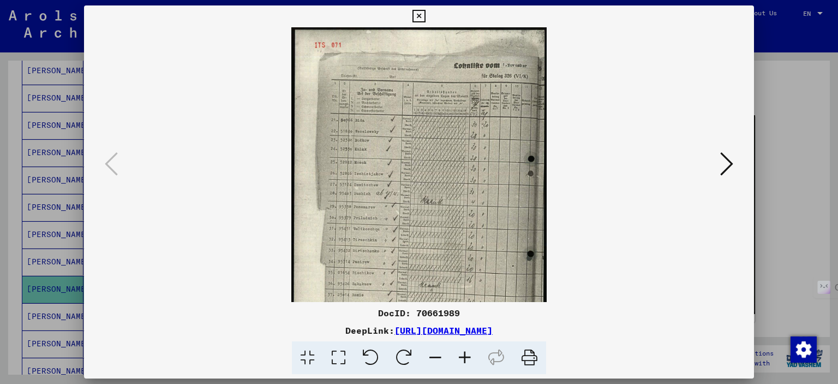
click at [464, 356] on icon at bounding box center [464, 357] width 29 height 33
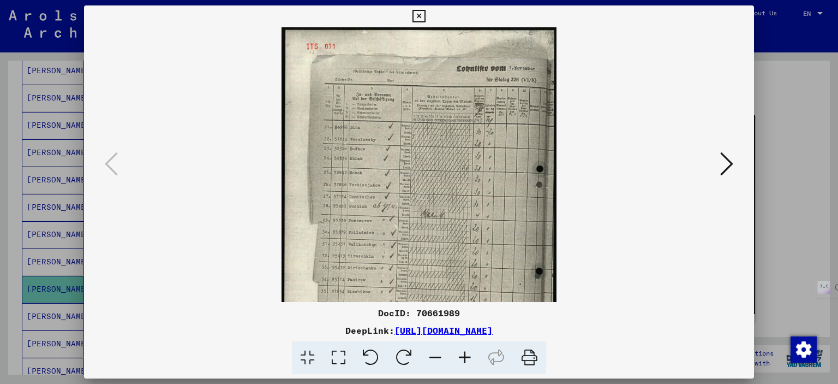
click at [464, 356] on icon at bounding box center [464, 357] width 29 height 33
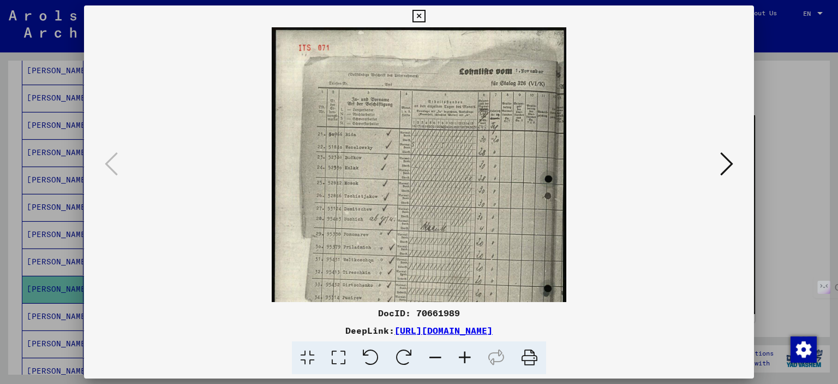
click at [464, 356] on icon at bounding box center [464, 357] width 29 height 33
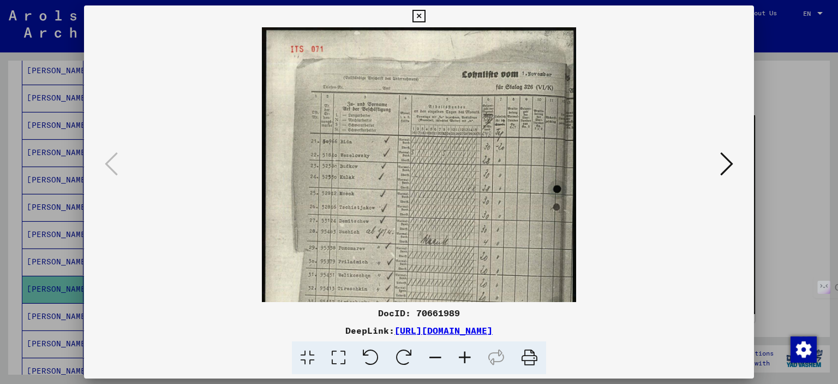
click at [464, 356] on icon at bounding box center [464, 357] width 29 height 33
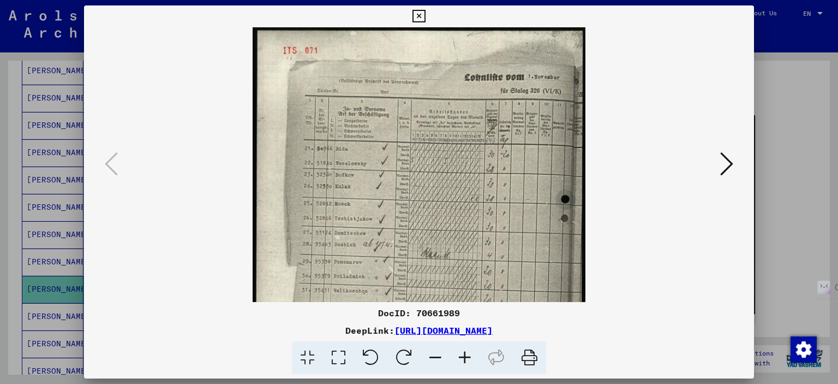
click at [464, 356] on icon at bounding box center [464, 357] width 29 height 33
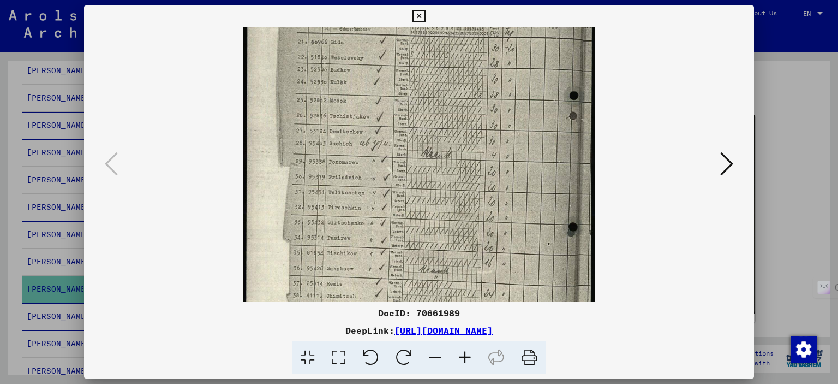
drag, startPoint x: 408, startPoint y: 257, endPoint x: 408, endPoint y: 145, distance: 112.4
click at [408, 145] on img at bounding box center [419, 160] width 353 height 493
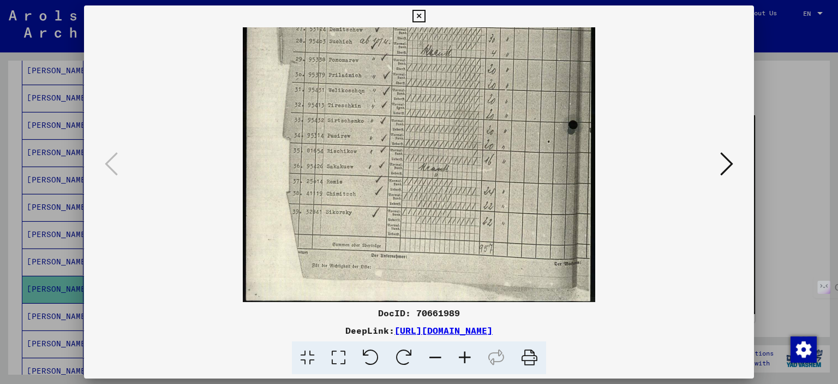
scroll to position [215, 0]
drag, startPoint x: 414, startPoint y: 252, endPoint x: 422, endPoint y: 135, distance: 117.1
click at [416, 133] on img at bounding box center [419, 59] width 353 height 493
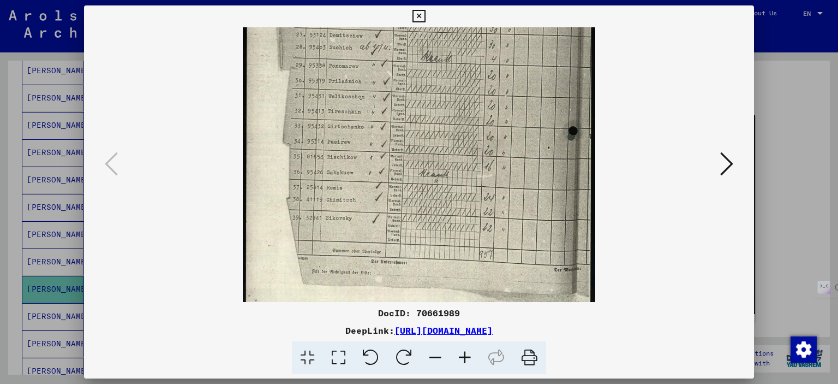
click at [632, 163] on icon at bounding box center [727, 164] width 13 height 26
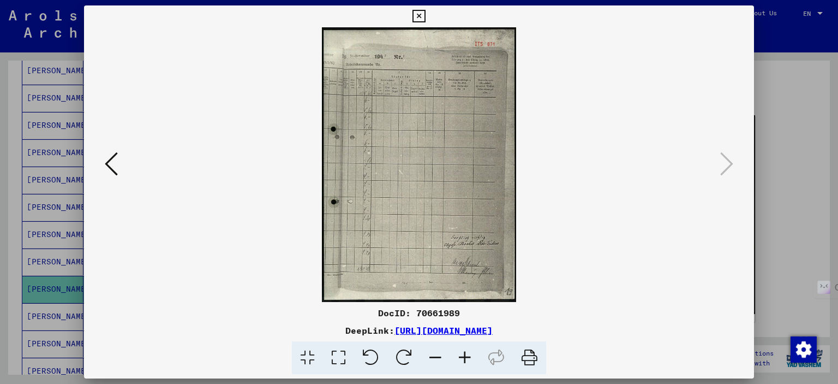
scroll to position [0, 0]
drag, startPoint x: 398, startPoint y: 144, endPoint x: 409, endPoint y: 115, distance: 30.6
click at [409, 115] on img at bounding box center [419, 164] width 194 height 275
click at [632, 176] on div at bounding box center [419, 192] width 838 height 384
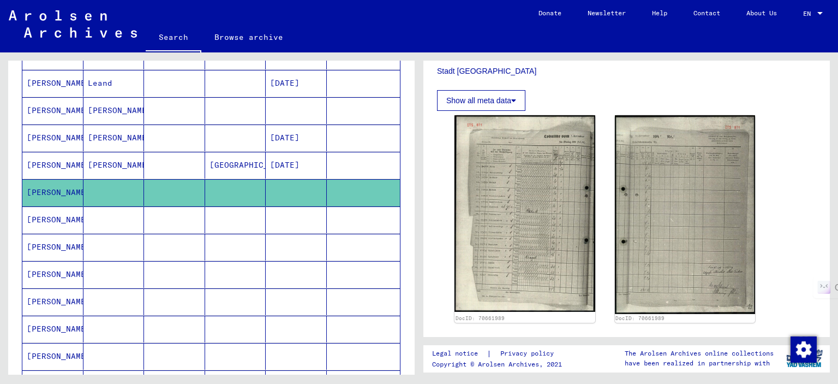
scroll to position [328, 0]
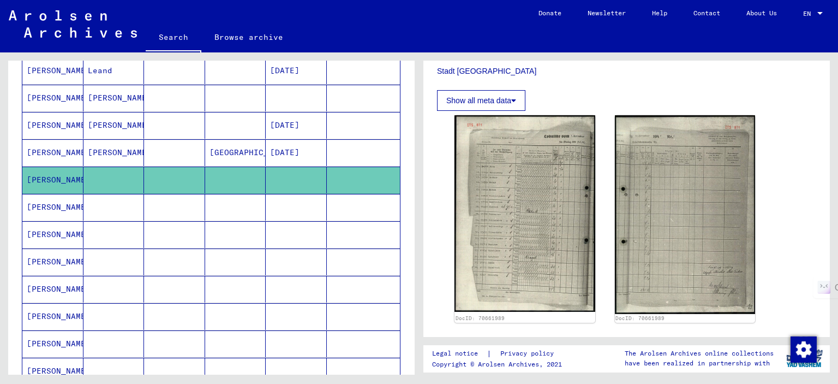
click at [253, 203] on mat-cell at bounding box center [235, 207] width 61 height 27
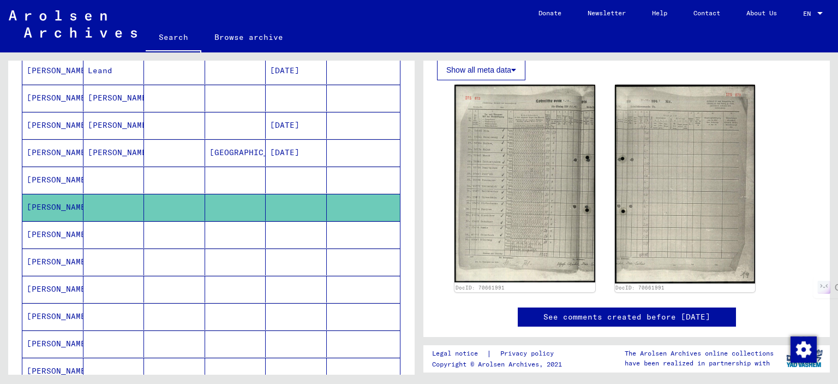
scroll to position [273, 0]
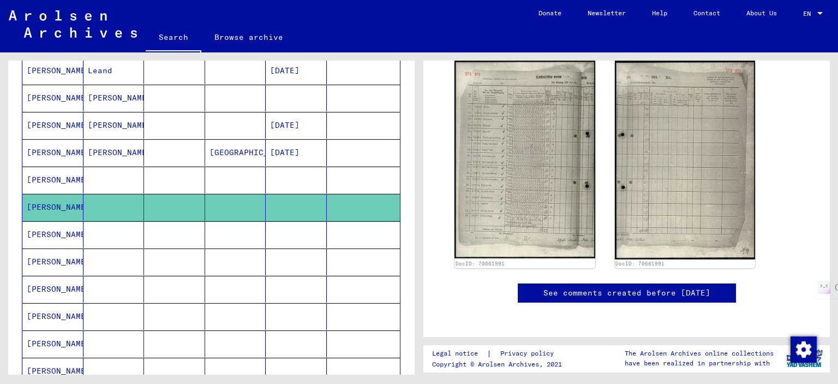
click at [308, 222] on mat-cell at bounding box center [296, 234] width 61 height 27
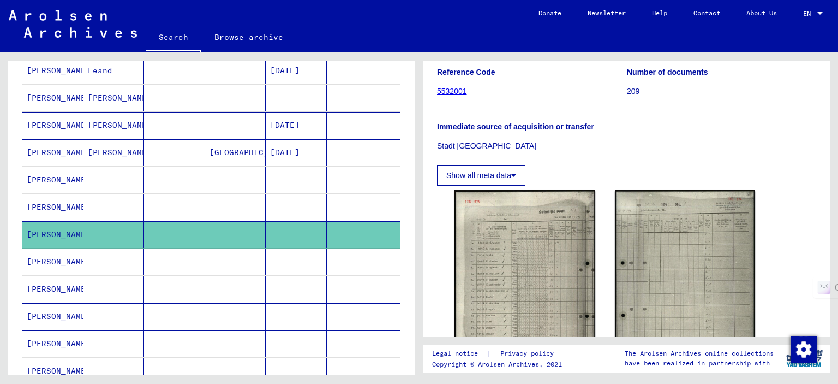
scroll to position [164, 0]
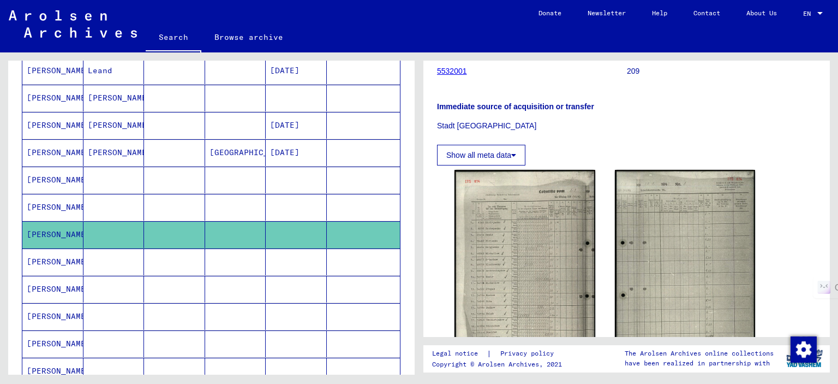
click at [365, 251] on mat-cell at bounding box center [364, 261] width 74 height 27
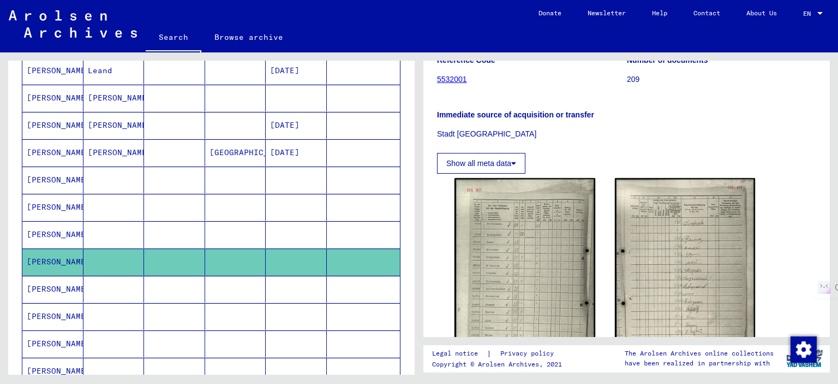
scroll to position [164, 0]
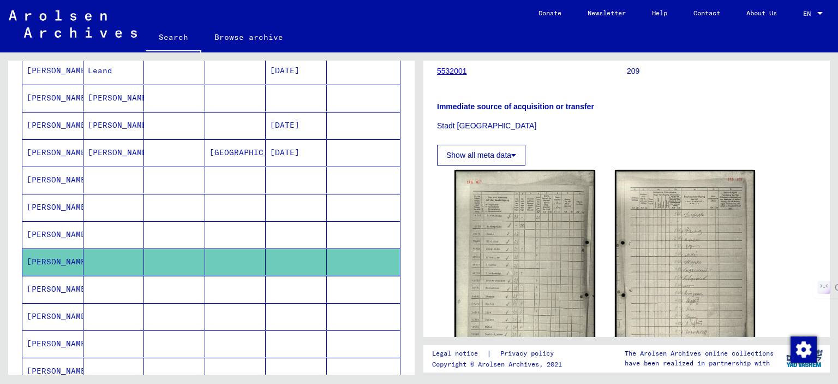
click at [539, 243] on img at bounding box center [525, 268] width 141 height 197
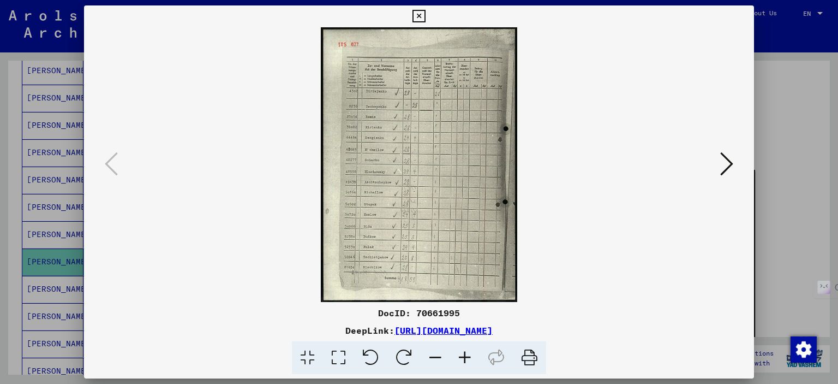
click at [462, 357] on icon at bounding box center [464, 357] width 29 height 33
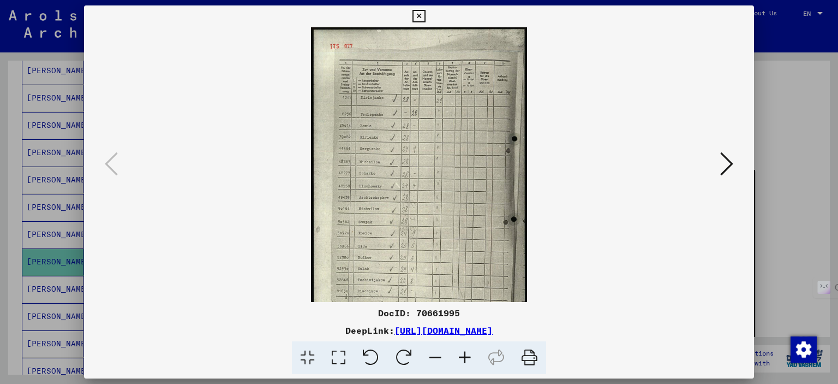
click at [462, 357] on icon at bounding box center [464, 357] width 29 height 33
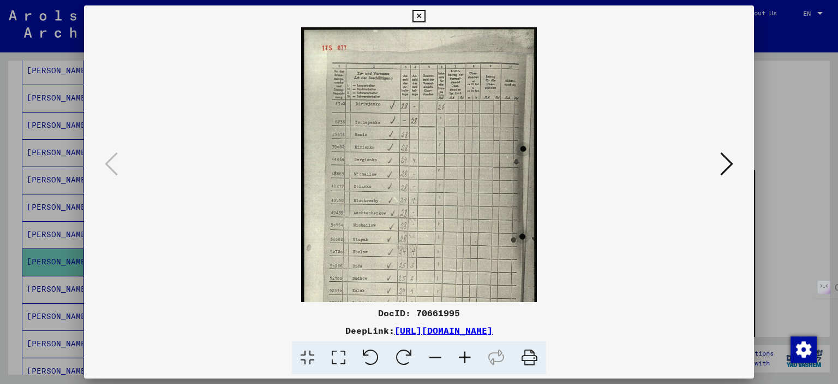
click at [462, 357] on icon at bounding box center [464, 357] width 29 height 33
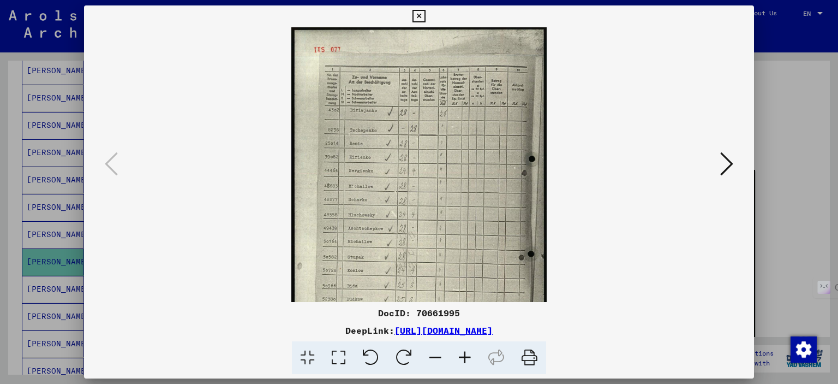
click at [463, 357] on icon at bounding box center [464, 357] width 29 height 33
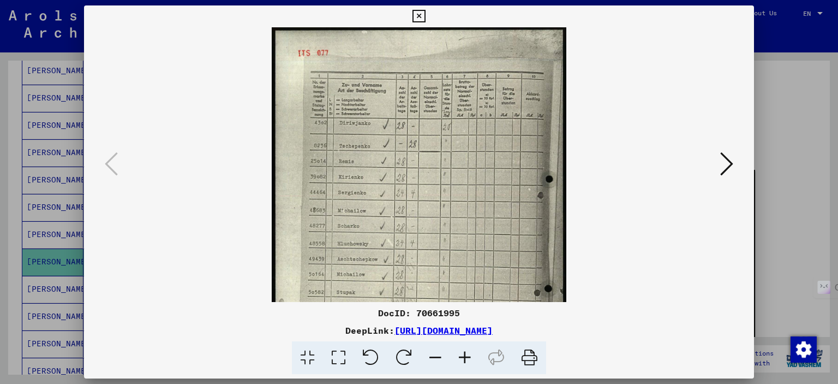
click at [463, 357] on icon at bounding box center [464, 357] width 29 height 33
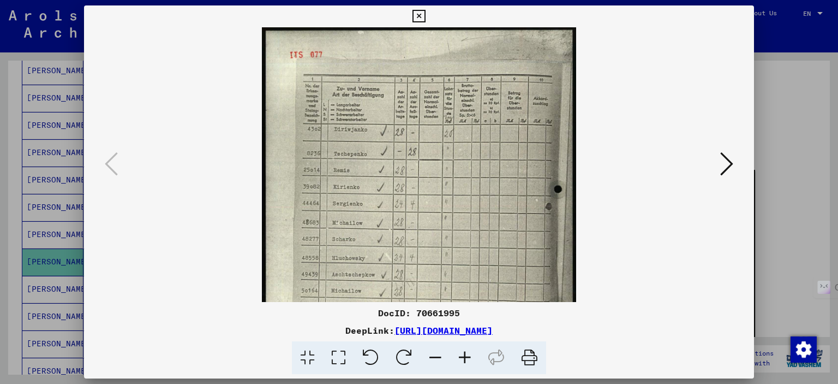
click at [463, 357] on icon at bounding box center [464, 357] width 29 height 33
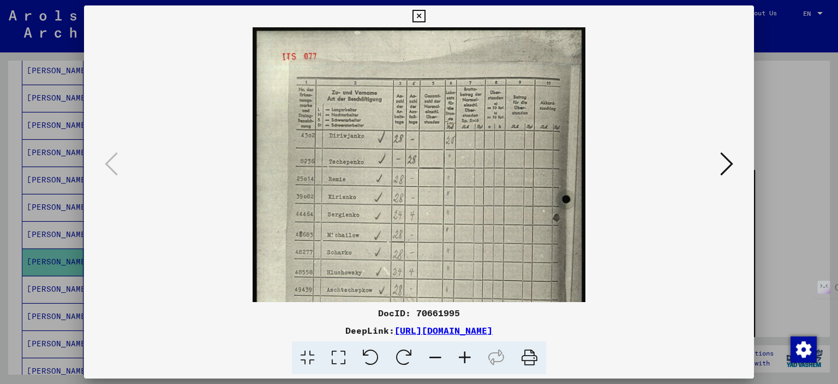
click at [463, 357] on icon at bounding box center [464, 357] width 29 height 33
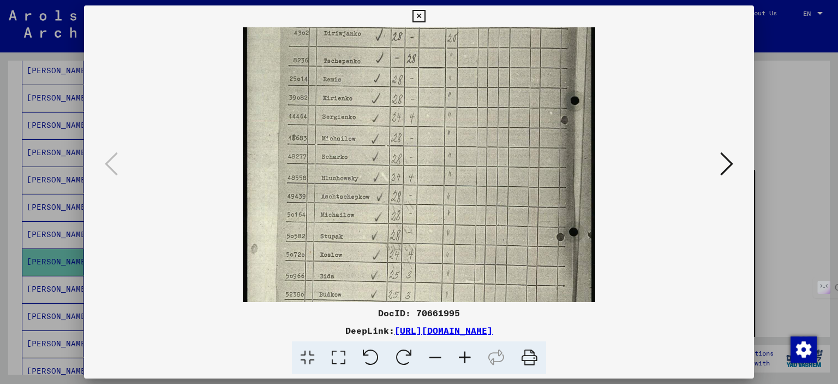
scroll to position [110, 0]
drag, startPoint x: 445, startPoint y: 189, endPoint x: 431, endPoint y: 130, distance: 60.2
click at [431, 130] on img at bounding box center [419, 163] width 353 height 493
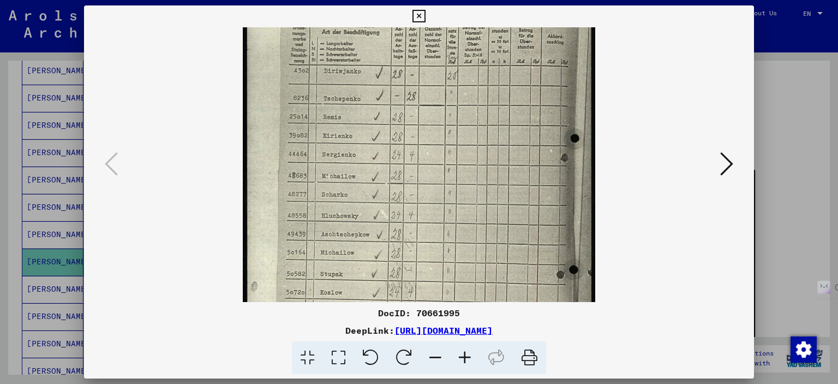
scroll to position [70, 0]
drag, startPoint x: 413, startPoint y: 256, endPoint x: 426, endPoint y: 323, distance: 68.0
click at [426, 323] on div "DocID: 70661995 DeepLink: [URL][DOMAIN_NAME]" at bounding box center [419, 189] width 671 height 369
click at [632, 172] on icon at bounding box center [727, 164] width 13 height 26
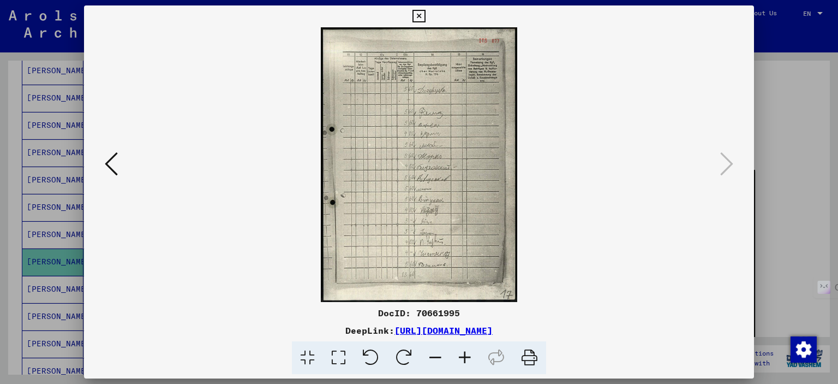
click at [465, 357] on icon at bounding box center [464, 357] width 29 height 33
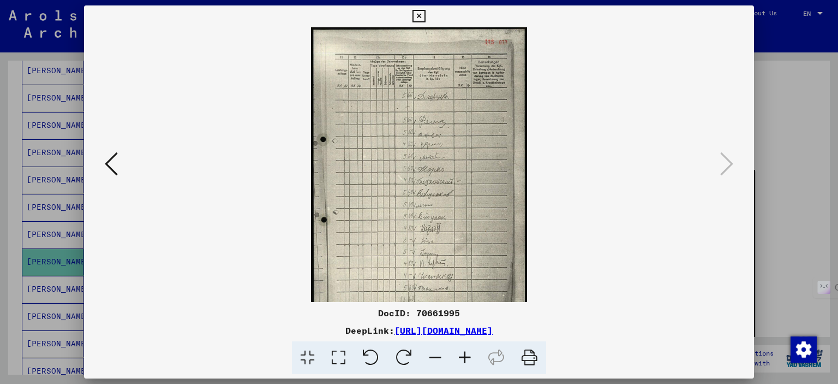
click at [465, 357] on icon at bounding box center [464, 357] width 29 height 33
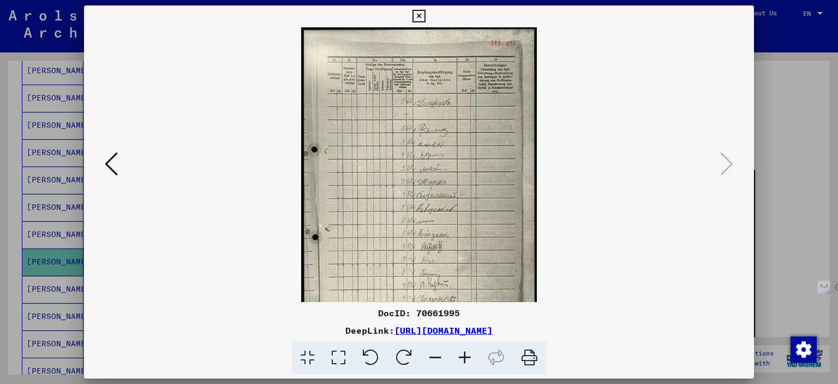
click at [465, 357] on icon at bounding box center [464, 357] width 29 height 33
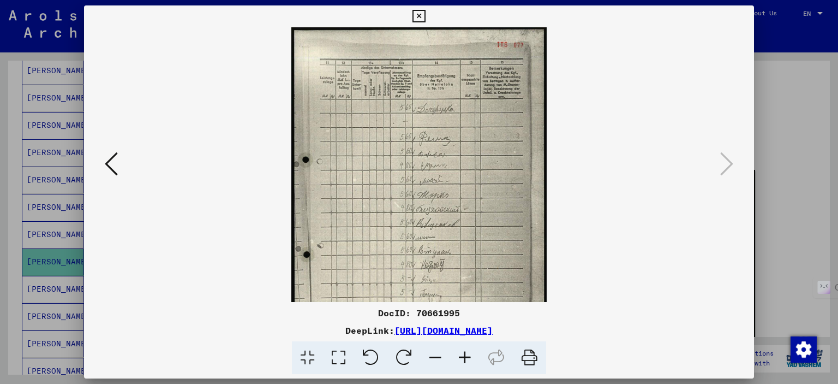
click at [465, 357] on icon at bounding box center [464, 357] width 29 height 33
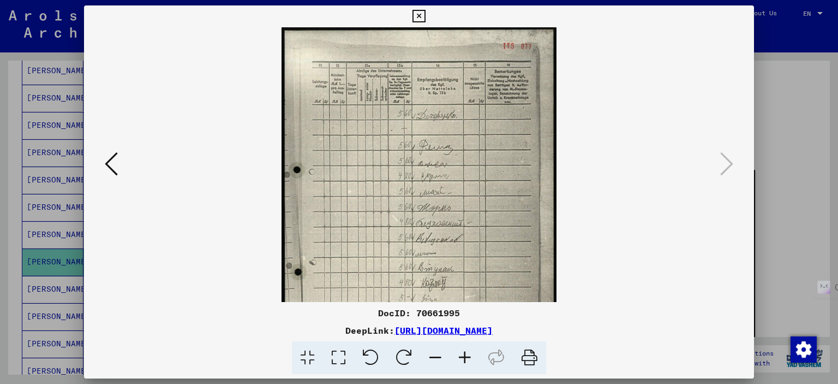
click at [465, 357] on icon at bounding box center [464, 357] width 29 height 33
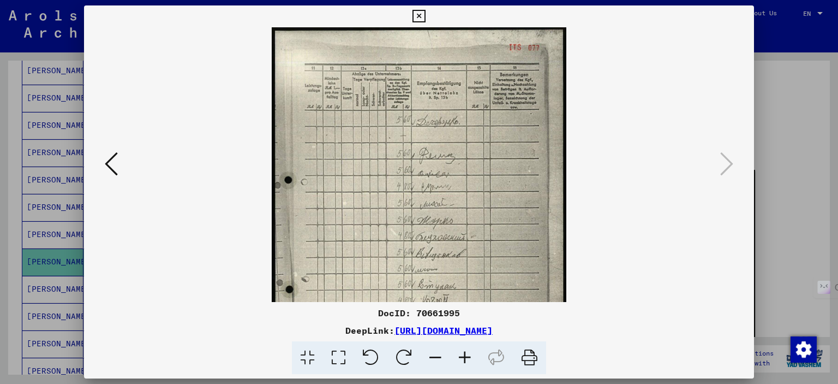
click at [465, 357] on icon at bounding box center [464, 357] width 29 height 33
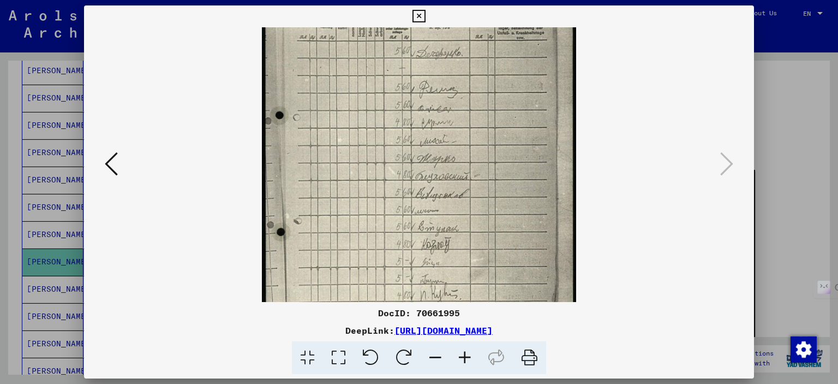
scroll to position [43, 0]
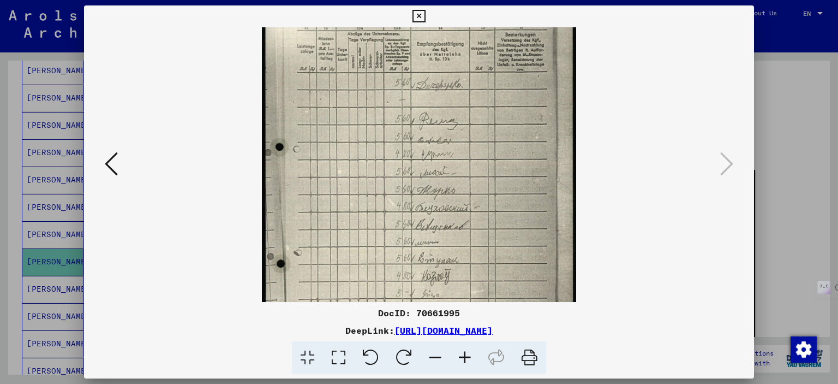
drag, startPoint x: 439, startPoint y: 276, endPoint x: 452, endPoint y: 237, distance: 40.9
click at [452, 237] on img at bounding box center [419, 203] width 314 height 438
click at [103, 158] on button at bounding box center [112, 164] width 20 height 31
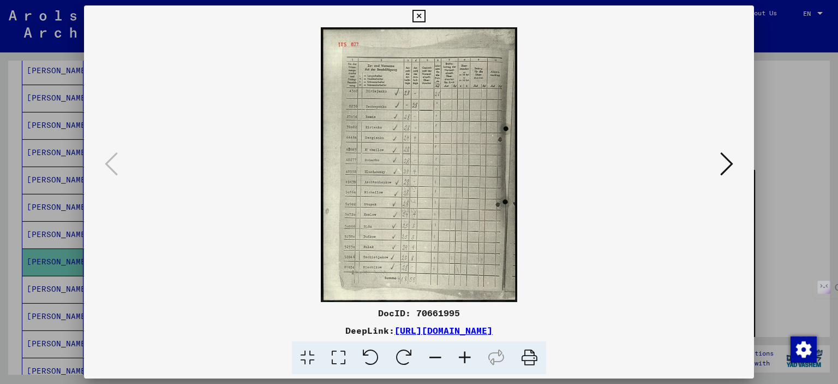
click at [632, 161] on icon at bounding box center [727, 164] width 13 height 26
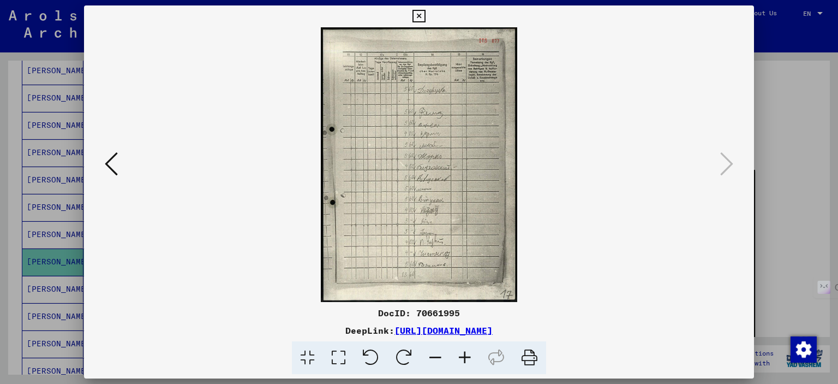
click at [118, 158] on button at bounding box center [112, 164] width 20 height 31
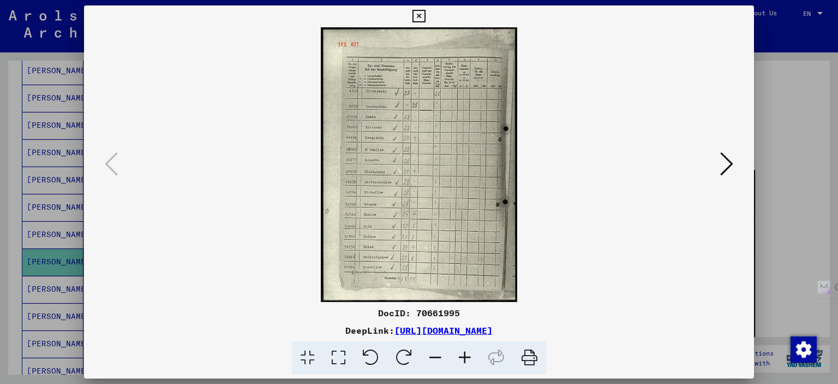
click at [463, 355] on icon at bounding box center [464, 357] width 29 height 33
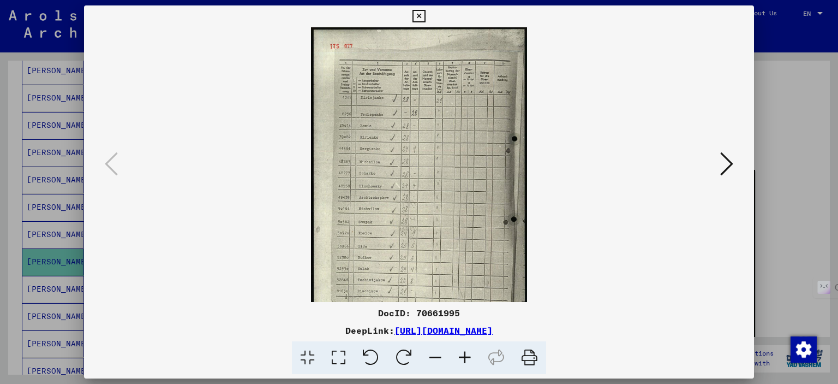
click at [463, 355] on icon at bounding box center [464, 357] width 29 height 33
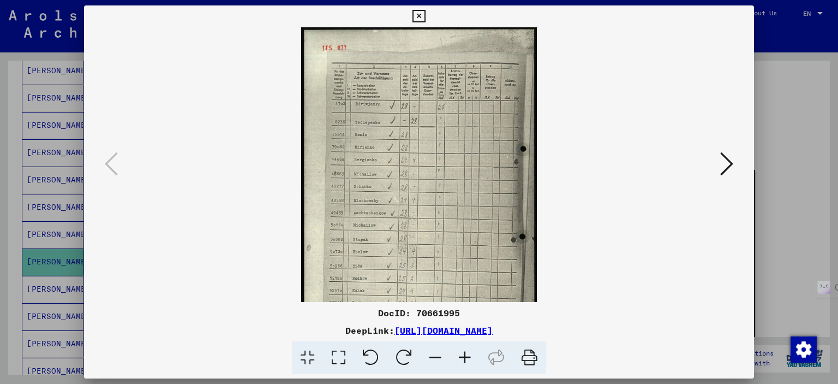
click at [463, 355] on icon at bounding box center [464, 357] width 29 height 33
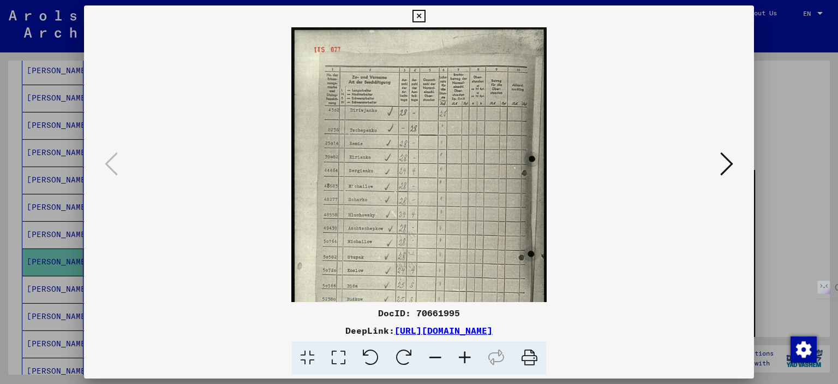
click at [463, 355] on icon at bounding box center [464, 357] width 29 height 33
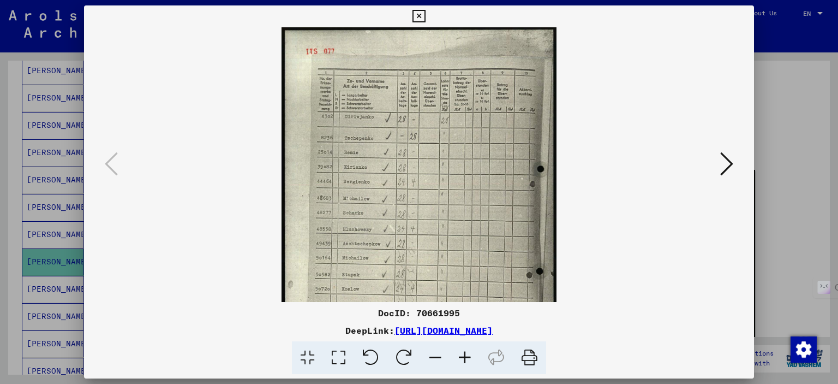
click at [463, 355] on icon at bounding box center [464, 357] width 29 height 33
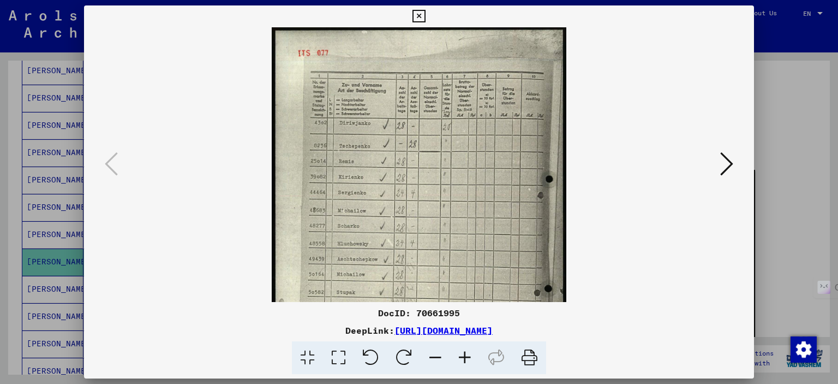
click at [463, 355] on icon at bounding box center [464, 357] width 29 height 33
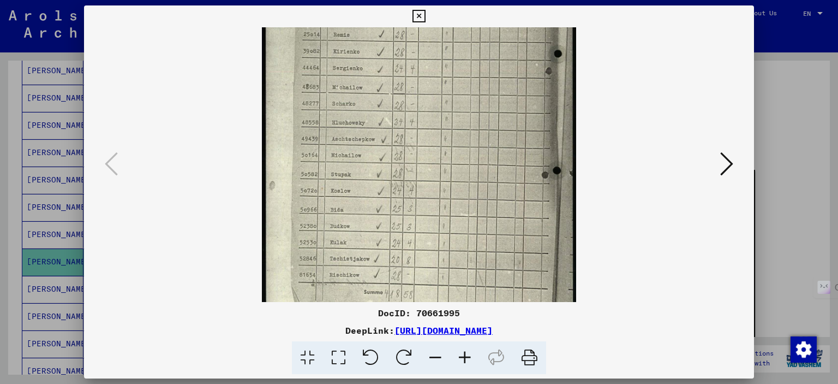
scroll to position [138, 0]
drag, startPoint x: 358, startPoint y: 267, endPoint x: 358, endPoint y: 133, distance: 134.8
click at [358, 133] on img at bounding box center [419, 109] width 314 height 438
click at [632, 159] on icon at bounding box center [727, 164] width 13 height 26
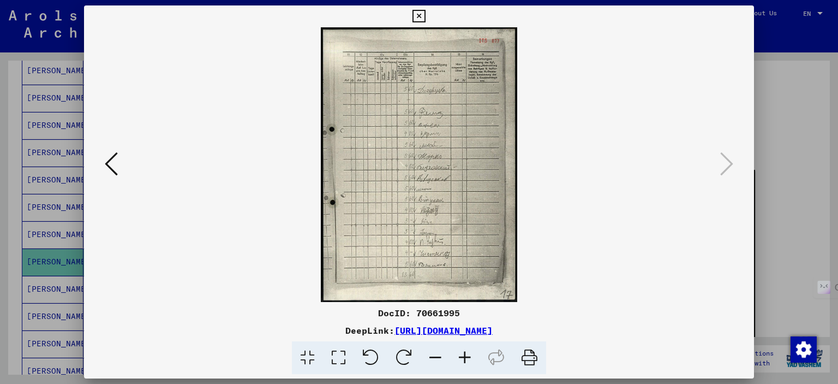
scroll to position [0, 0]
click at [465, 357] on icon at bounding box center [464, 357] width 29 height 33
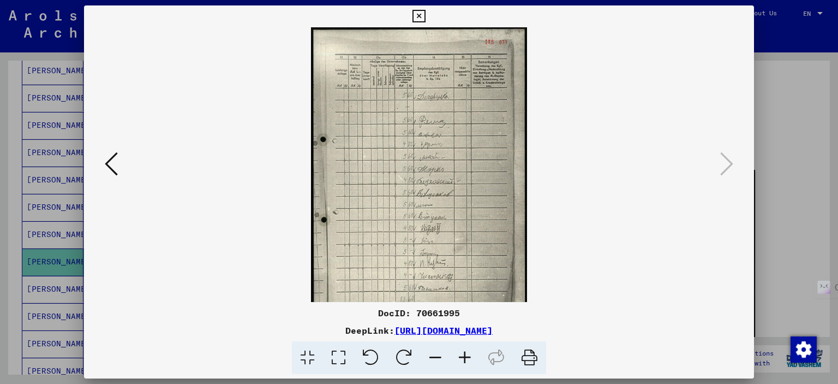
click at [465, 357] on icon at bounding box center [464, 357] width 29 height 33
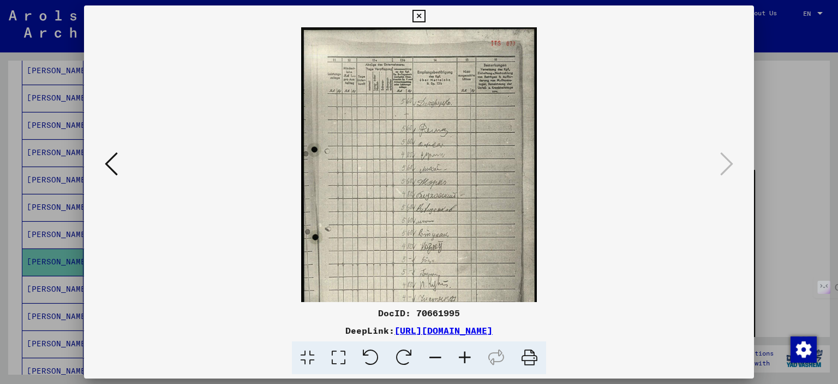
click at [465, 357] on icon at bounding box center [464, 357] width 29 height 33
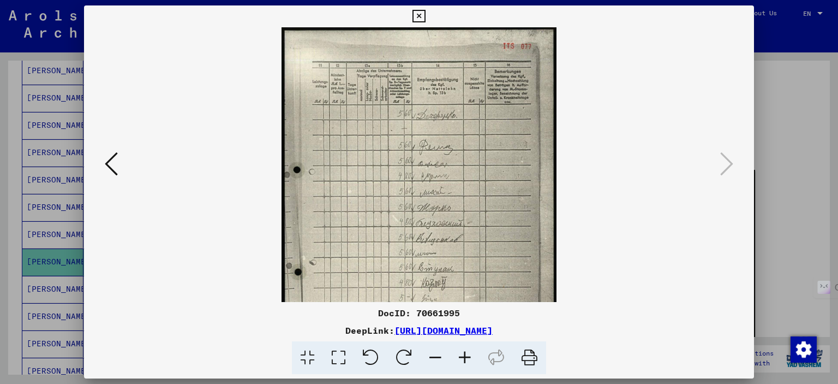
click at [465, 357] on icon at bounding box center [464, 357] width 29 height 33
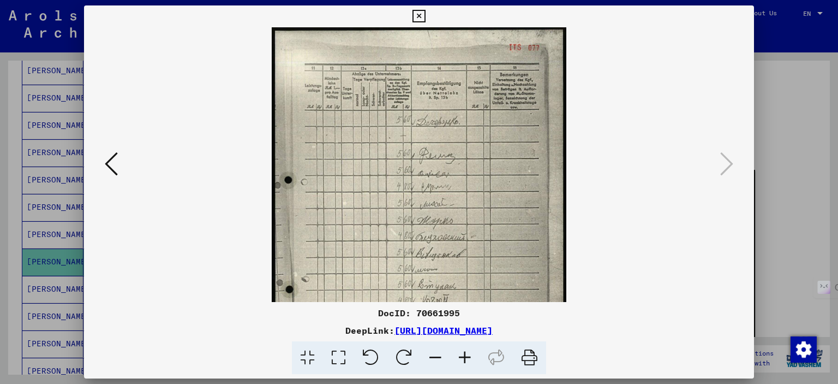
click at [465, 357] on icon at bounding box center [464, 357] width 29 height 33
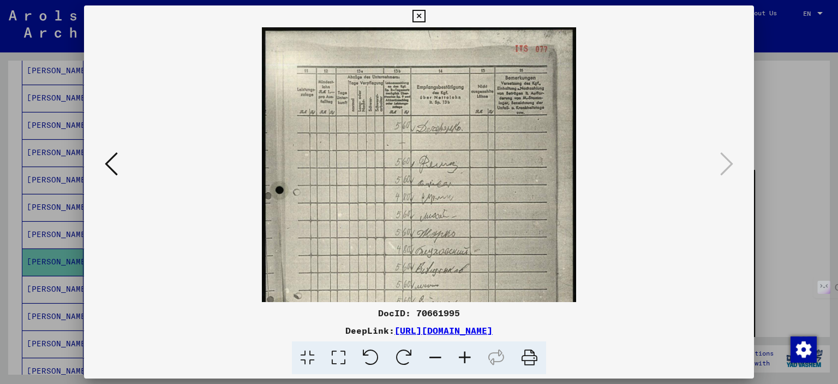
click at [465, 357] on icon at bounding box center [464, 357] width 29 height 33
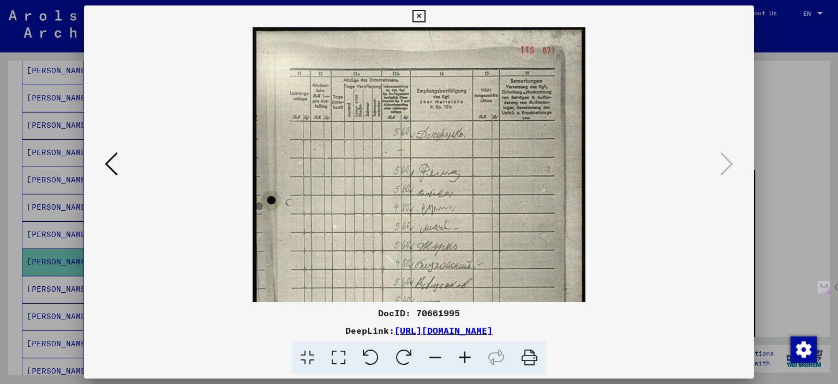
click at [465, 357] on icon at bounding box center [464, 357] width 29 height 33
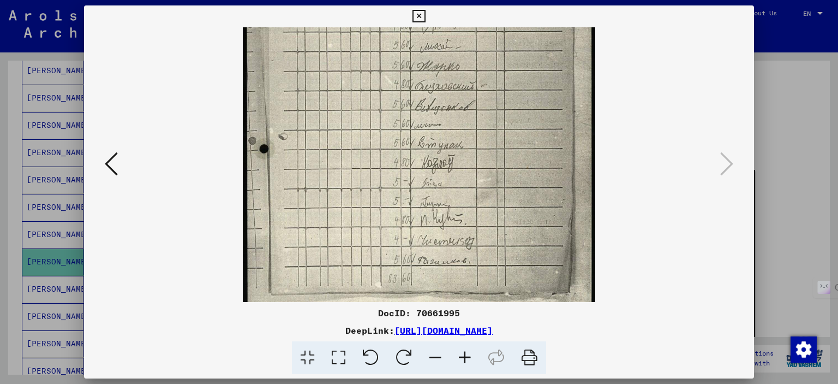
scroll to position [218, 0]
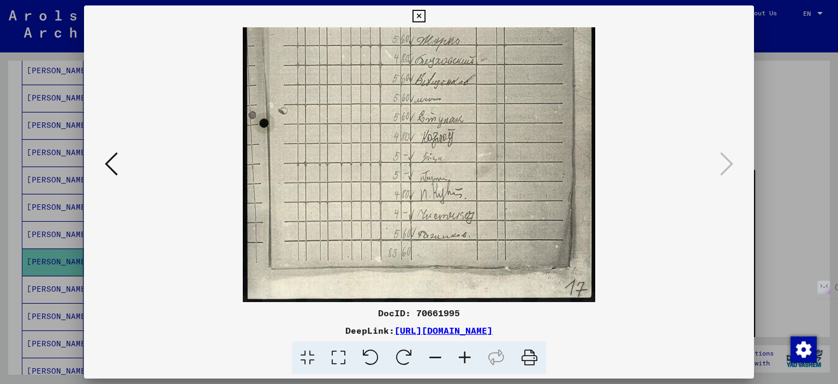
drag, startPoint x: 436, startPoint y: 270, endPoint x: 461, endPoint y: 19, distance: 252.4
click at [461, 19] on div "DocID: 70661995 DeepLink: [URL][DOMAIN_NAME]" at bounding box center [419, 189] width 671 height 369
click at [105, 161] on icon at bounding box center [111, 164] width 13 height 26
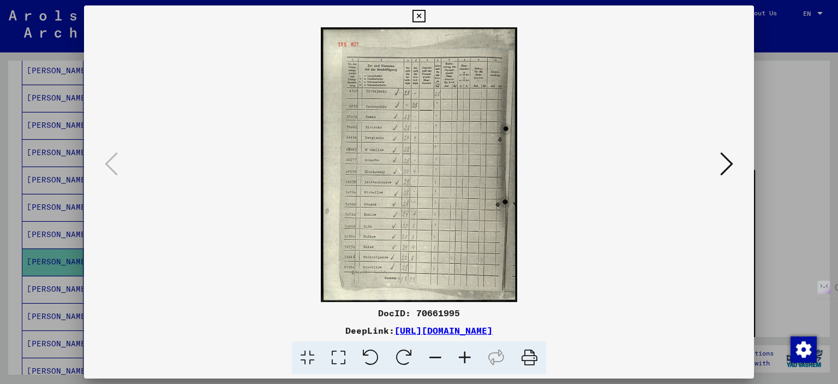
scroll to position [0, 0]
click at [382, 270] on img at bounding box center [419, 164] width 197 height 275
click at [462, 360] on icon at bounding box center [464, 357] width 29 height 33
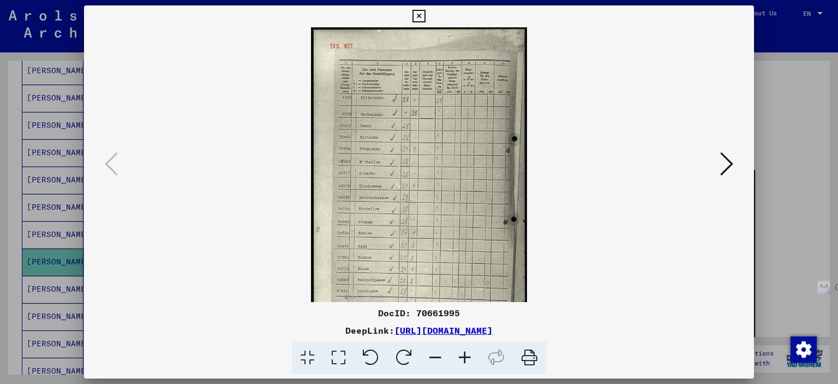
click at [462, 360] on icon at bounding box center [464, 357] width 29 height 33
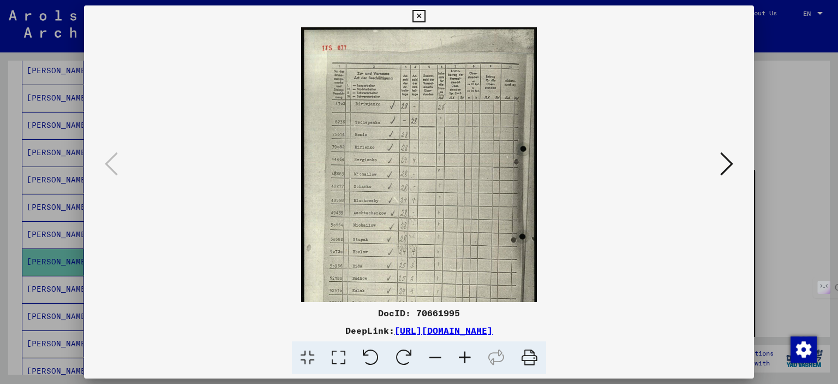
click at [462, 360] on icon at bounding box center [464, 357] width 29 height 33
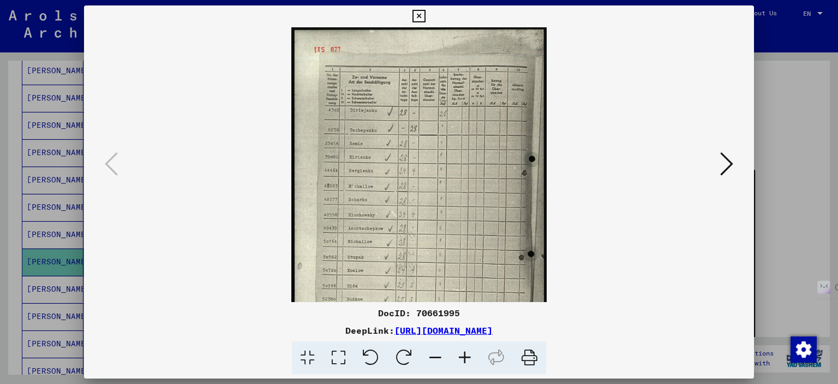
click at [462, 360] on icon at bounding box center [464, 357] width 29 height 33
click at [463, 360] on icon at bounding box center [464, 357] width 29 height 33
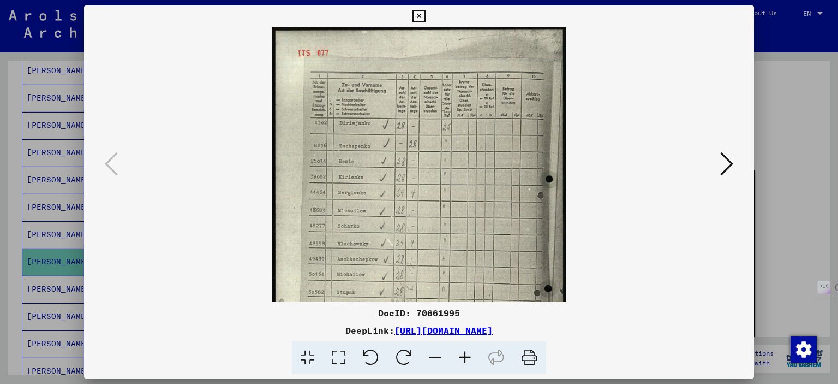
click at [464, 360] on icon at bounding box center [464, 357] width 29 height 33
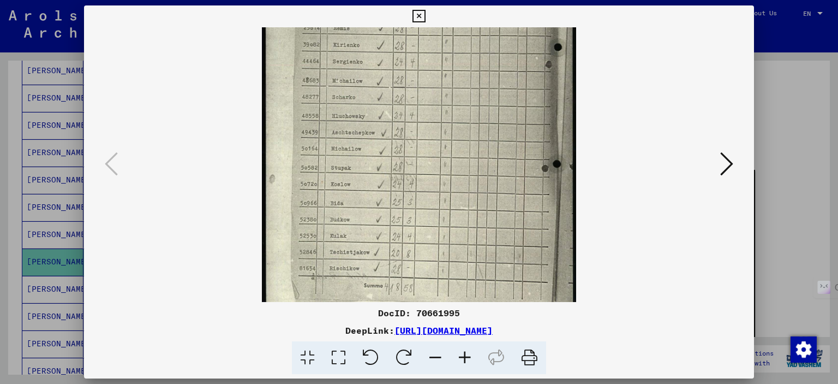
scroll to position [164, 0]
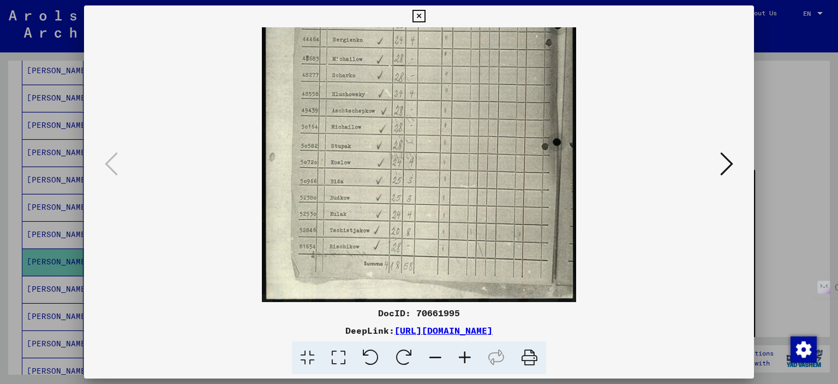
drag, startPoint x: 404, startPoint y: 253, endPoint x: 384, endPoint y: 85, distance: 169.3
click at [392, 65] on img at bounding box center [419, 83] width 314 height 438
click at [632, 159] on icon at bounding box center [727, 164] width 13 height 26
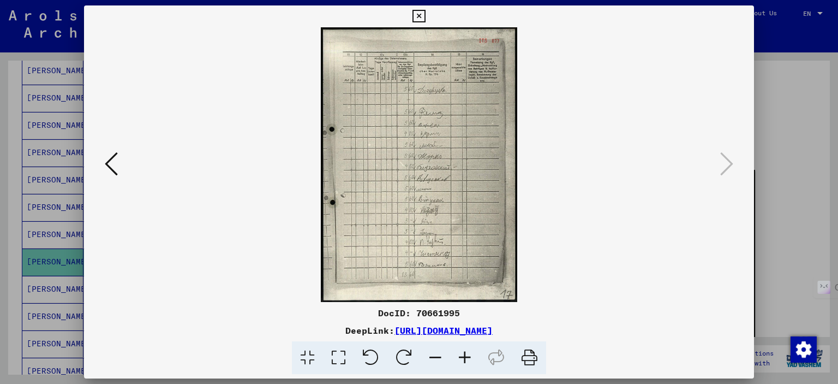
scroll to position [0, 0]
click at [467, 358] on icon at bounding box center [464, 357] width 29 height 33
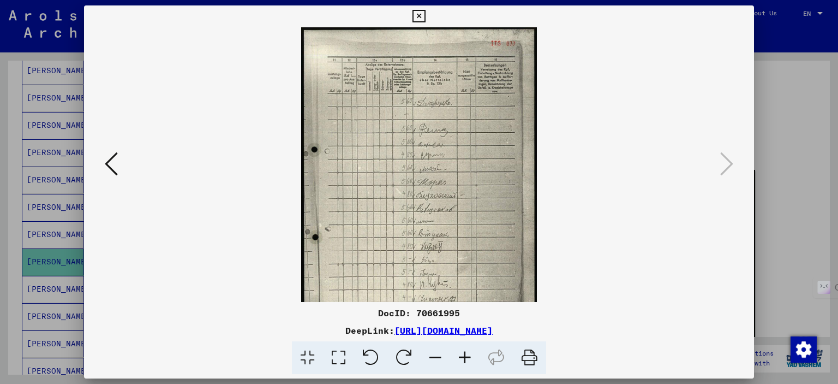
click at [467, 358] on icon at bounding box center [464, 357] width 29 height 33
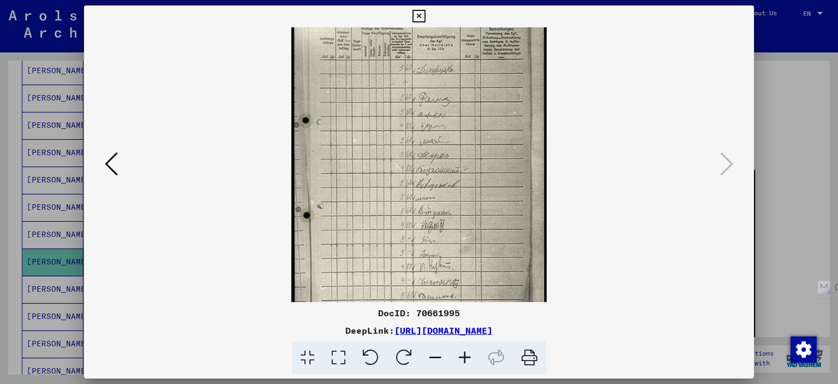
scroll to position [81, 0]
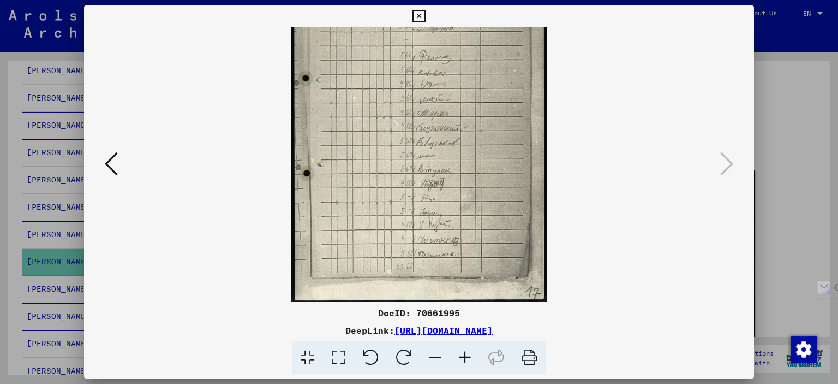
drag, startPoint x: 457, startPoint y: 234, endPoint x: 440, endPoint y: 134, distance: 100.9
click at [442, 135] on img at bounding box center [418, 124] width 255 height 356
click at [468, 357] on icon at bounding box center [464, 357] width 29 height 33
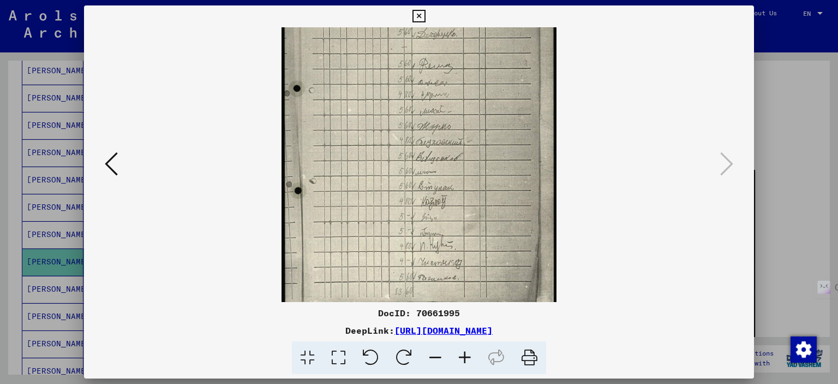
click at [468, 357] on icon at bounding box center [464, 357] width 29 height 33
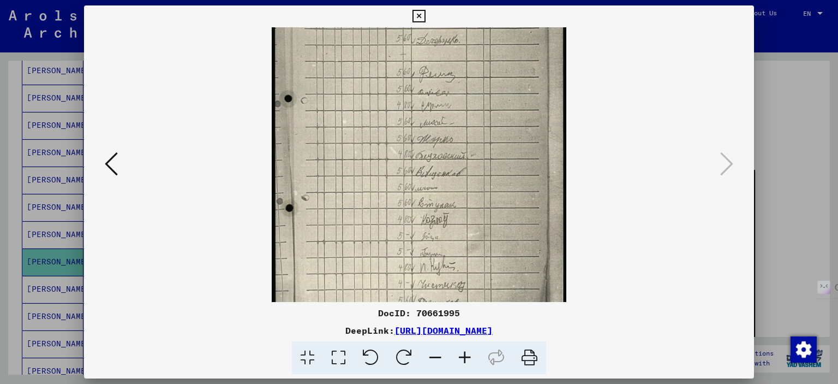
click at [468, 357] on icon at bounding box center [464, 357] width 29 height 33
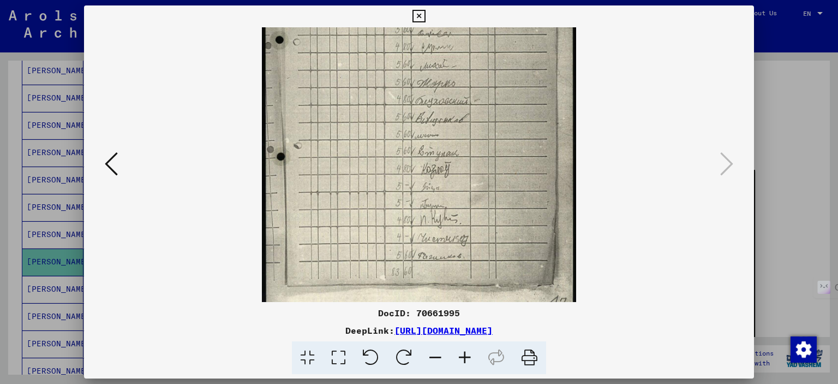
scroll to position [164, 0]
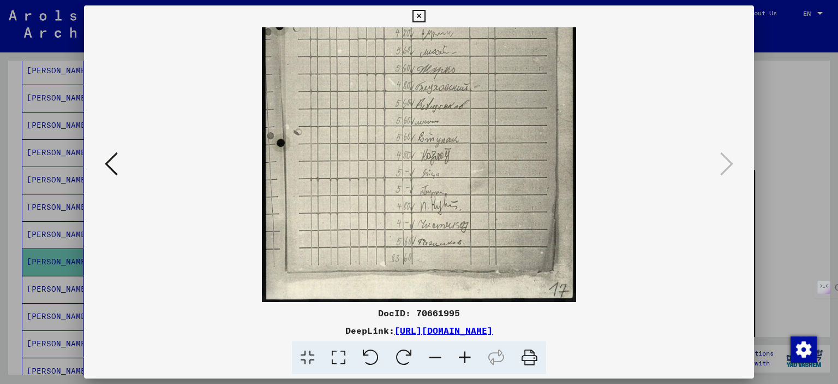
drag, startPoint x: 468, startPoint y: 282, endPoint x: 465, endPoint y: 160, distance: 122.3
click at [465, 160] on img at bounding box center [419, 83] width 314 height 438
click at [109, 159] on icon at bounding box center [111, 164] width 13 height 26
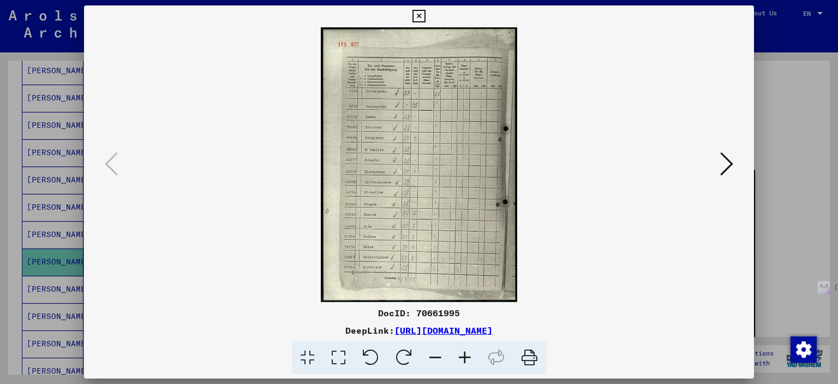
scroll to position [0, 0]
click at [461, 360] on icon at bounding box center [464, 357] width 29 height 33
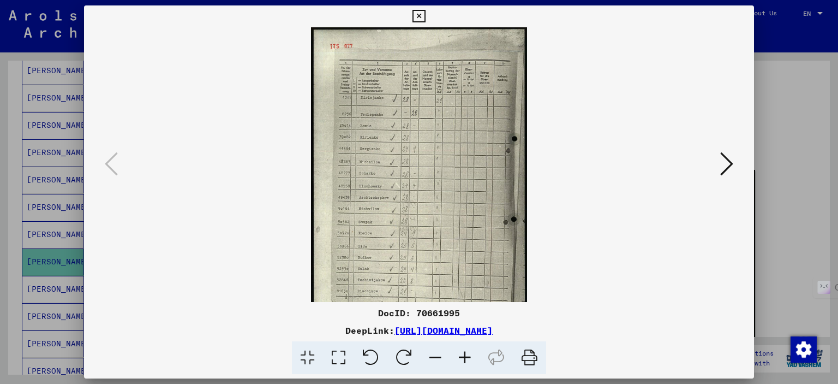
click at [461, 360] on icon at bounding box center [464, 357] width 29 height 33
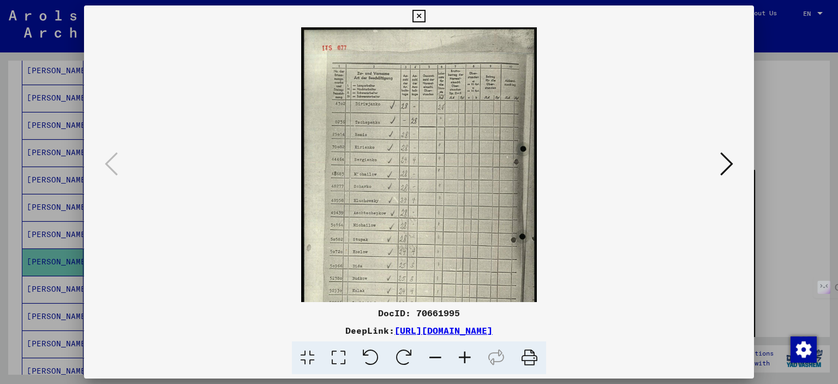
click at [461, 360] on icon at bounding box center [464, 357] width 29 height 33
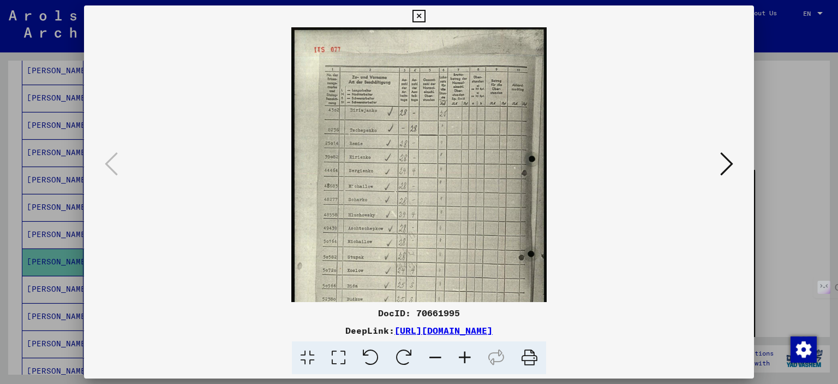
click at [461, 360] on icon at bounding box center [464, 357] width 29 height 33
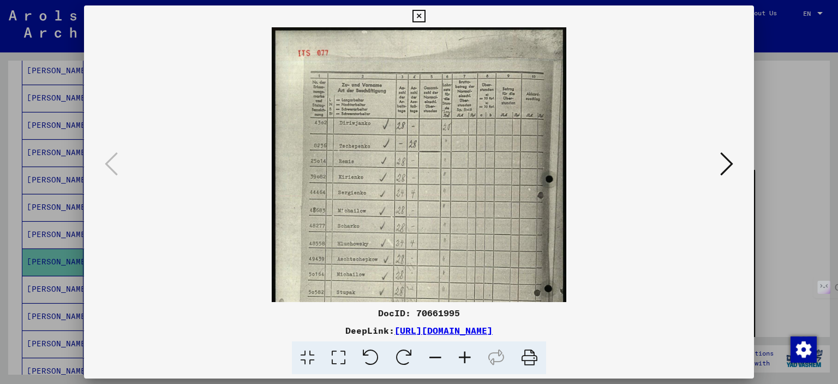
click at [461, 360] on icon at bounding box center [464, 357] width 29 height 33
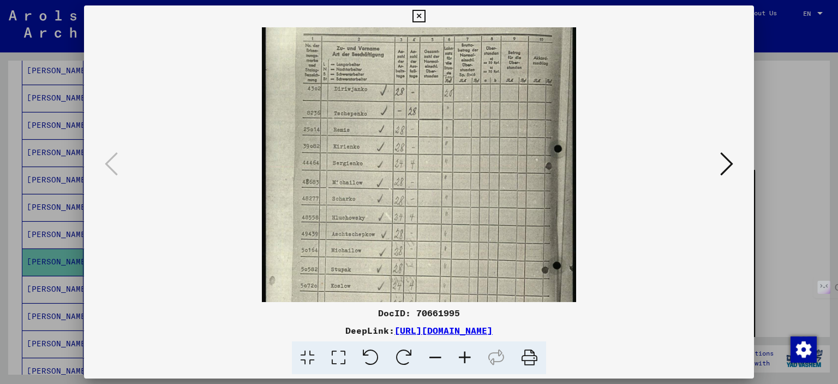
scroll to position [164, 0]
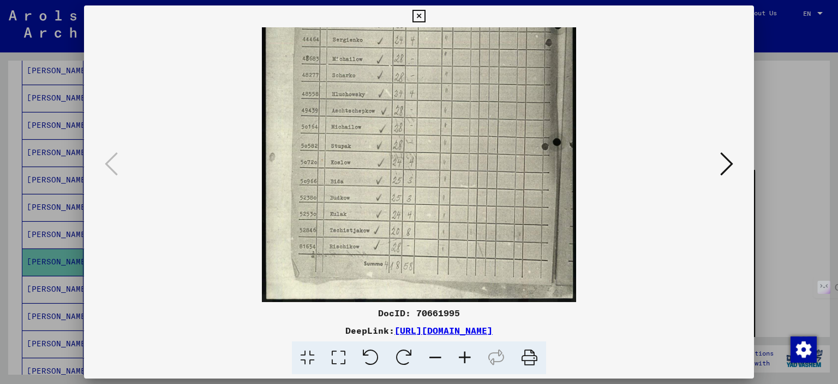
drag, startPoint x: 459, startPoint y: 273, endPoint x: 481, endPoint y: 45, distance: 228.7
click at [481, 45] on img at bounding box center [419, 83] width 314 height 438
click at [422, 14] on icon at bounding box center [419, 16] width 13 height 13
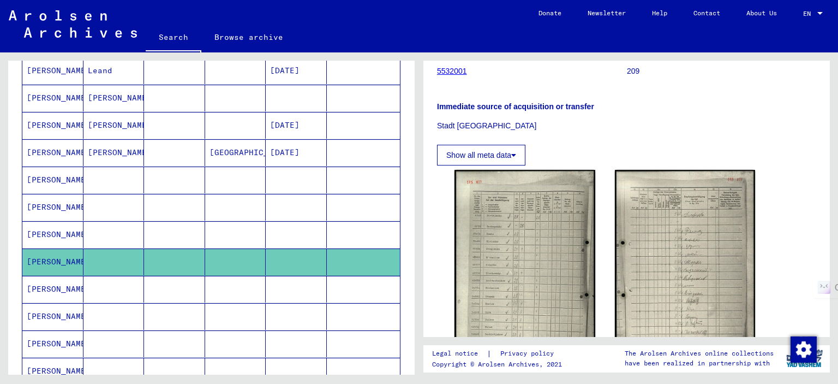
click at [163, 282] on mat-cell at bounding box center [174, 289] width 61 height 27
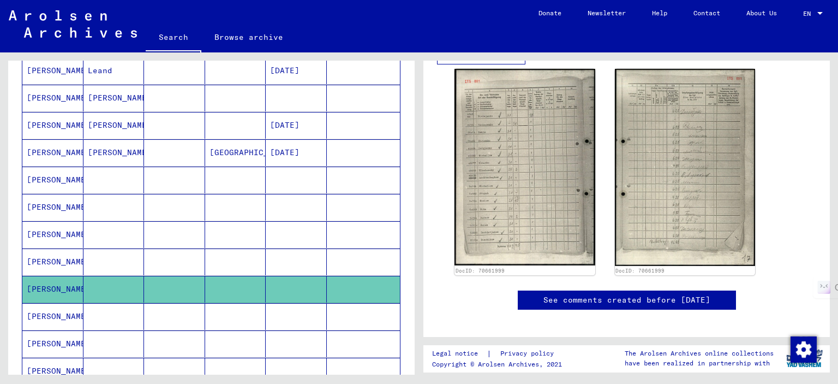
scroll to position [273, 0]
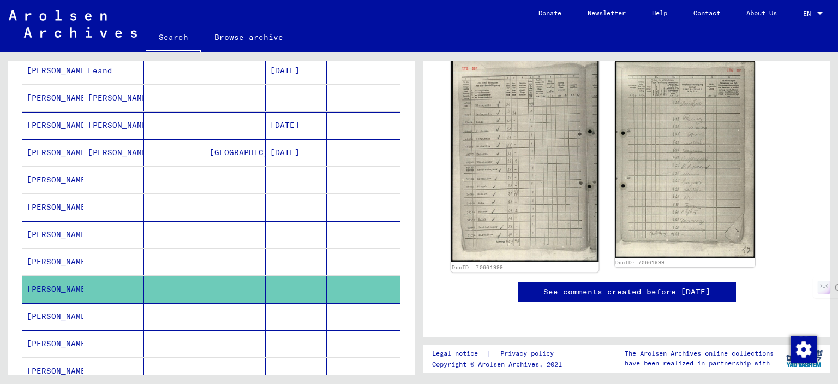
click at [507, 176] on img at bounding box center [524, 159] width 147 height 206
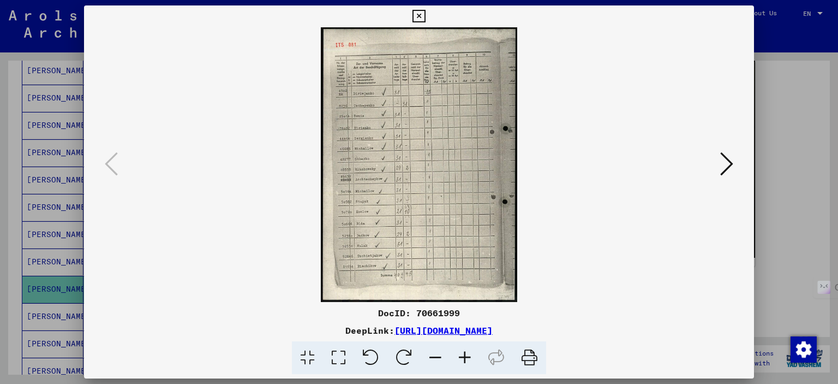
click at [632, 161] on icon at bounding box center [727, 164] width 13 height 26
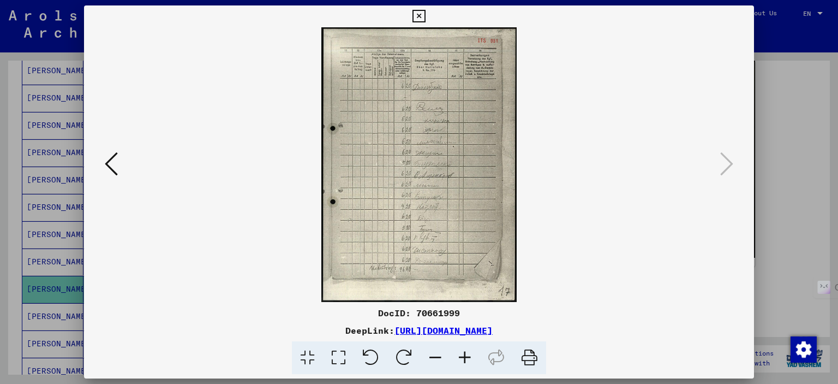
click at [469, 354] on icon at bounding box center [464, 357] width 29 height 33
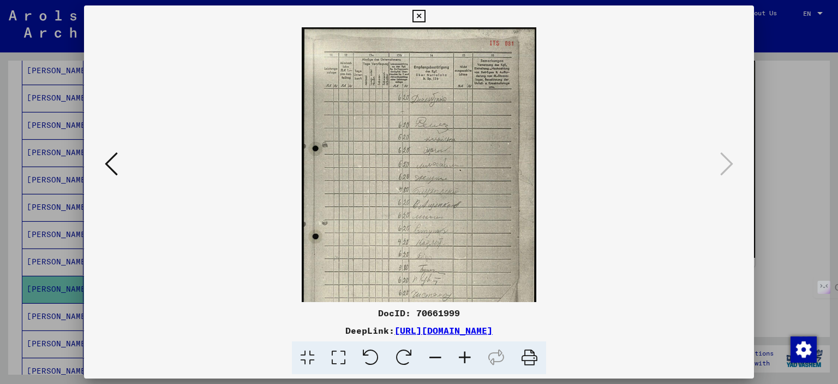
click at [469, 354] on icon at bounding box center [464, 357] width 29 height 33
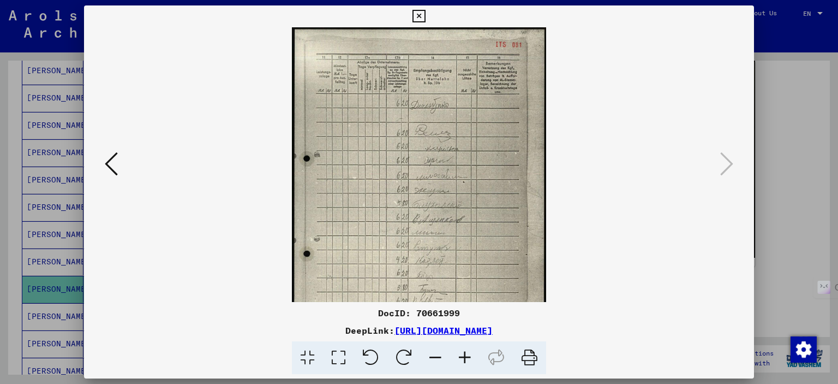
click at [469, 354] on icon at bounding box center [464, 357] width 29 height 33
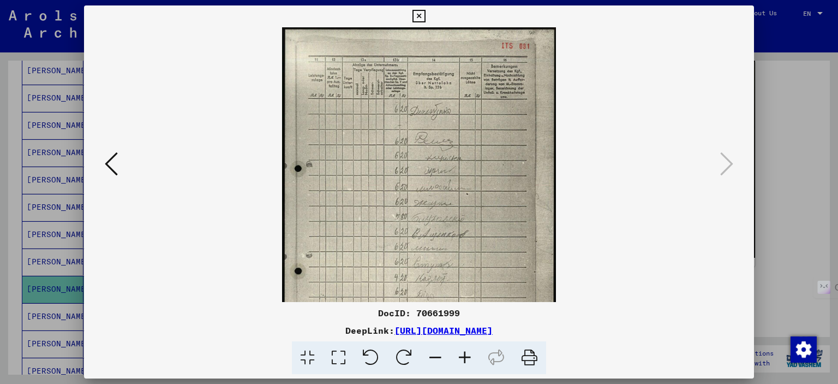
click at [469, 354] on icon at bounding box center [464, 357] width 29 height 33
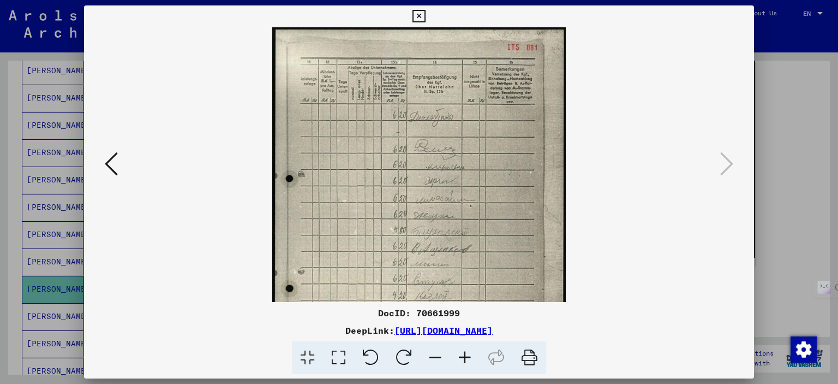
click at [469, 354] on icon at bounding box center [464, 357] width 29 height 33
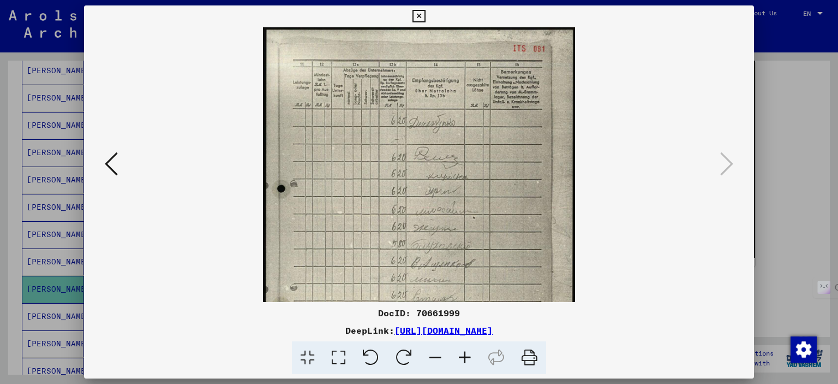
click at [469, 354] on icon at bounding box center [464, 357] width 29 height 33
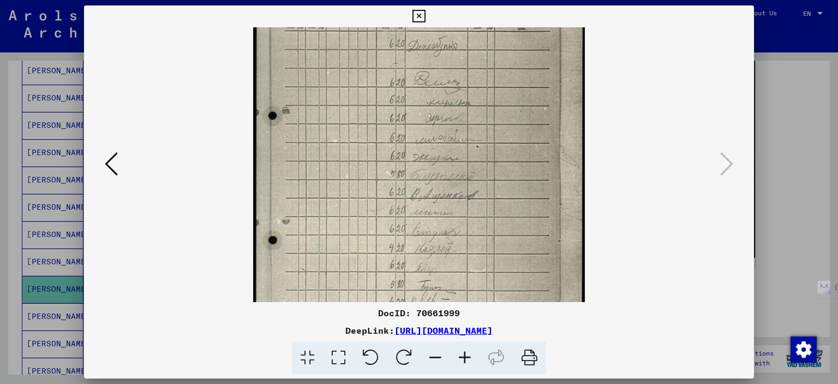
scroll to position [190, 0]
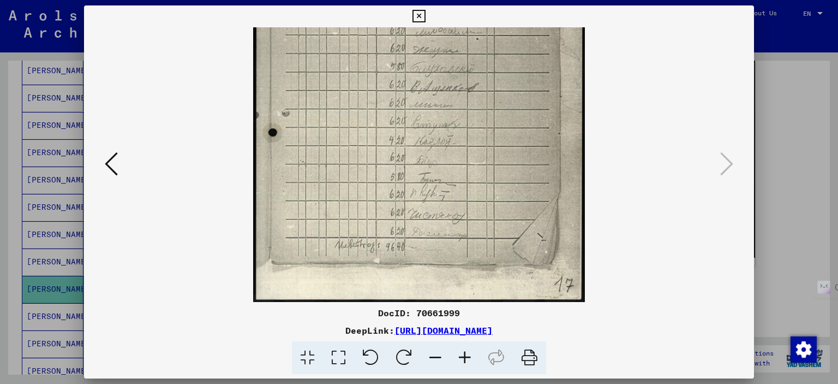
drag, startPoint x: 462, startPoint y: 255, endPoint x: 491, endPoint y: 44, distance: 212.7
click at [491, 44] on img at bounding box center [419, 70] width 332 height 466
click at [105, 152] on icon at bounding box center [111, 164] width 13 height 26
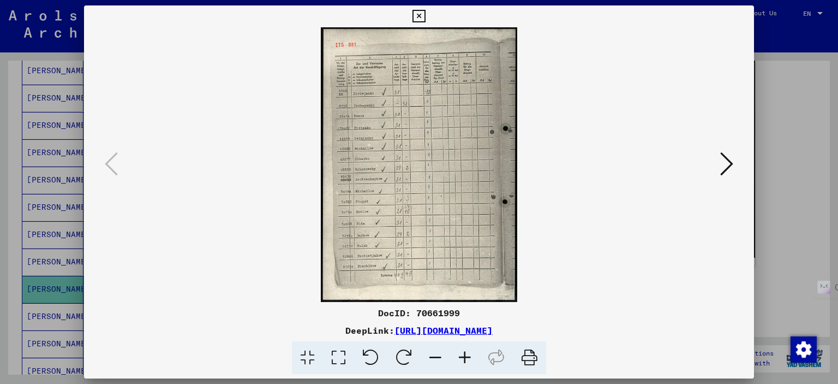
scroll to position [0, 0]
click at [632, 79] on div at bounding box center [419, 192] width 838 height 384
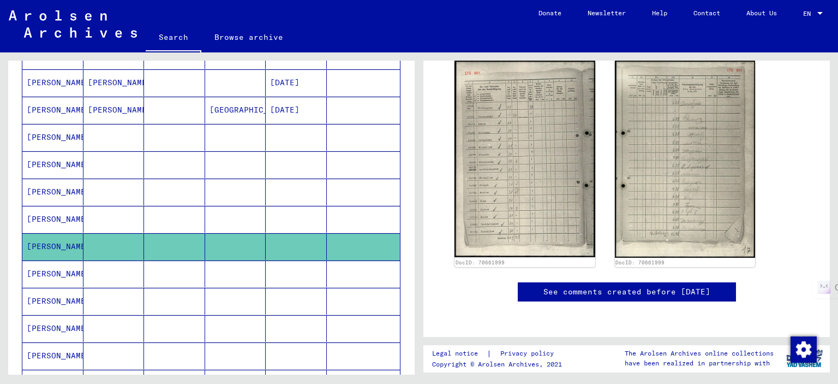
scroll to position [437, 0]
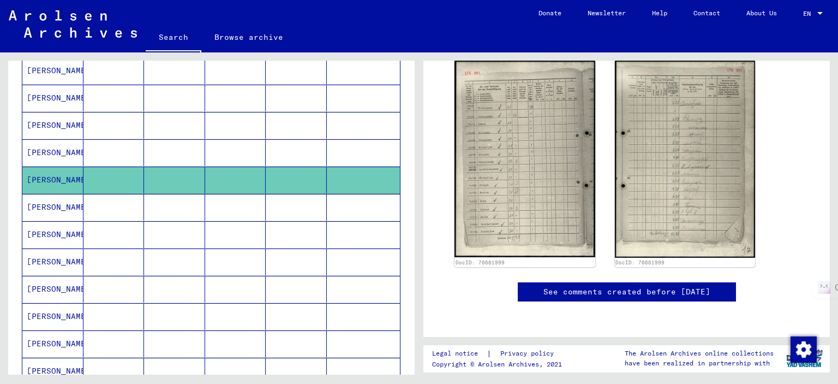
click at [124, 206] on mat-cell at bounding box center [114, 207] width 61 height 27
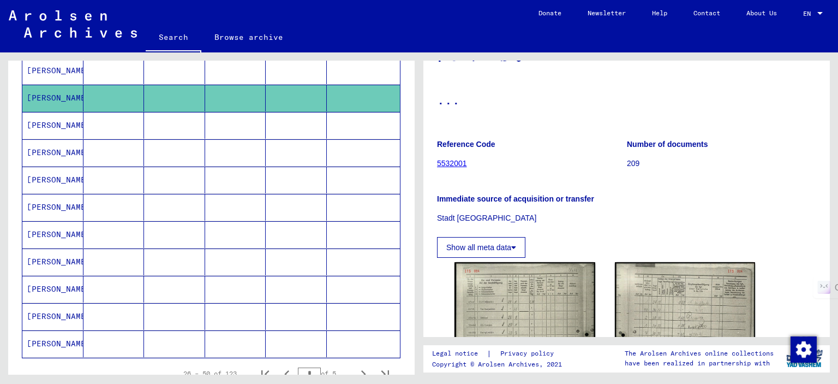
scroll to position [218, 0]
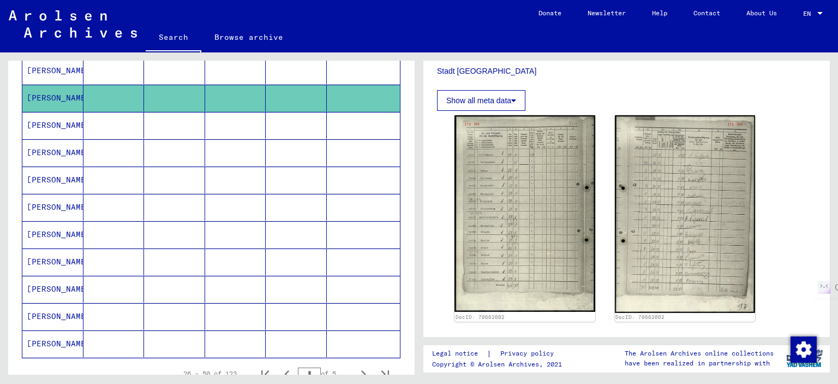
click at [331, 112] on mat-cell at bounding box center [364, 125] width 74 height 27
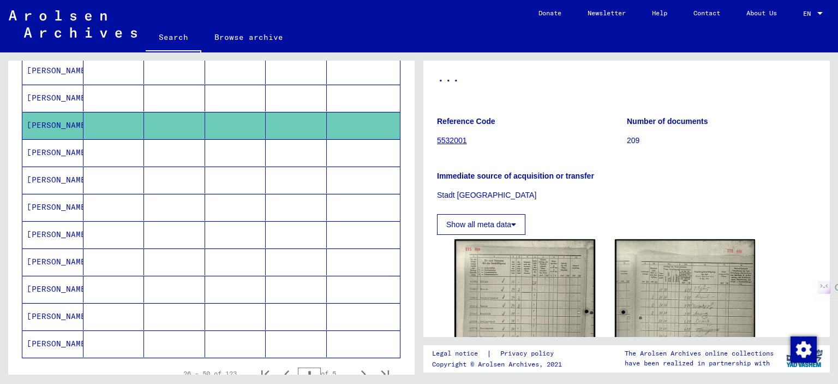
scroll to position [218, 0]
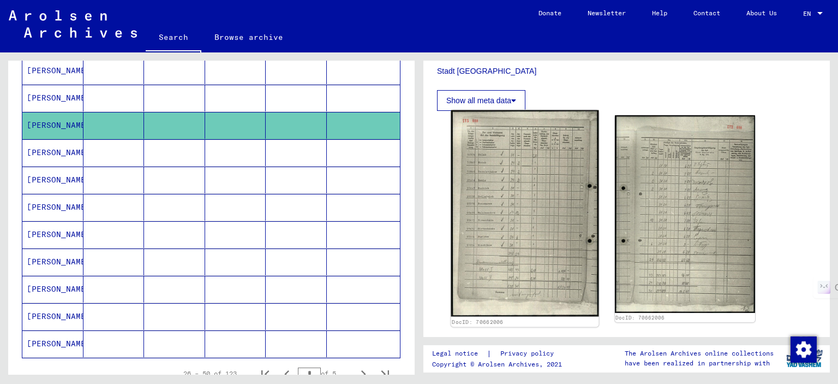
click at [528, 231] on img at bounding box center [524, 213] width 147 height 206
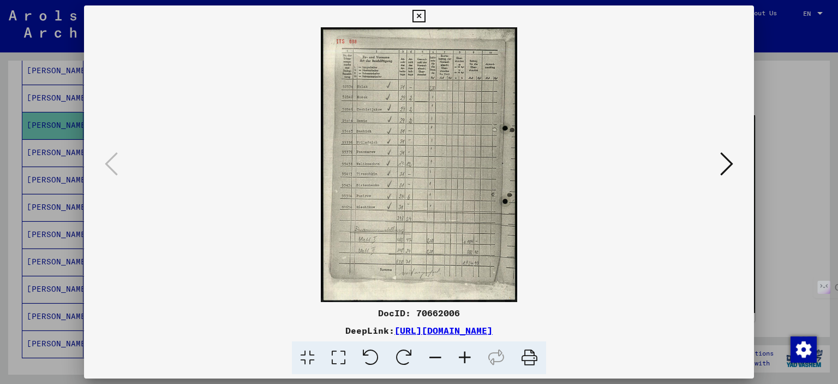
click at [632, 157] on div at bounding box center [419, 192] width 838 height 384
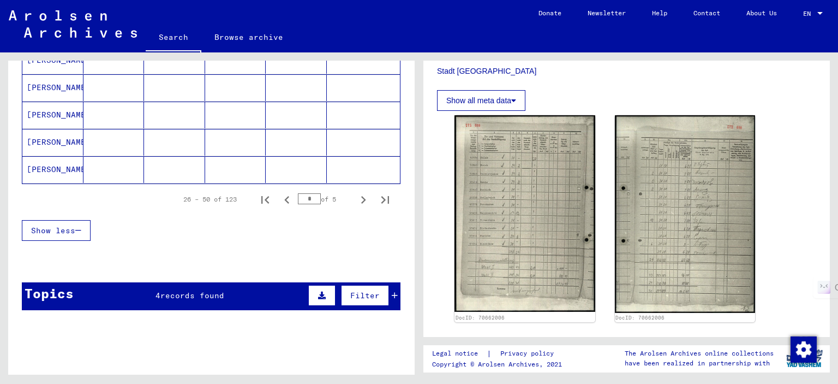
scroll to position [655, 0]
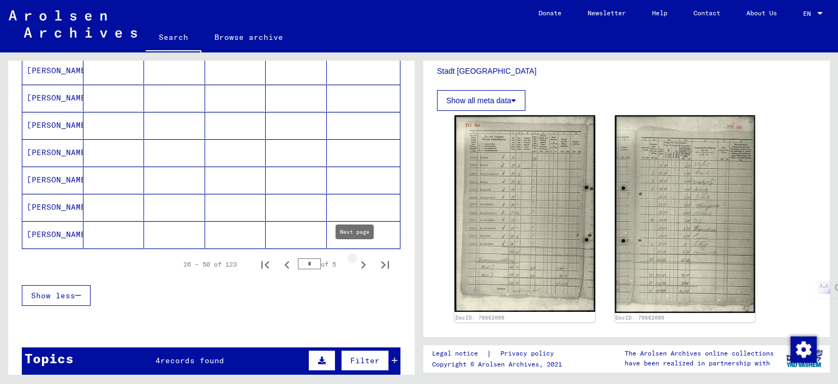
click at [357, 259] on icon "Next page" at bounding box center [363, 264] width 15 height 15
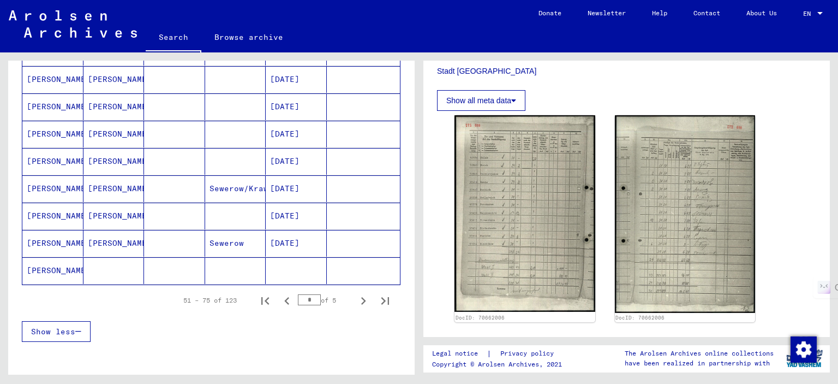
scroll to position [600, 0]
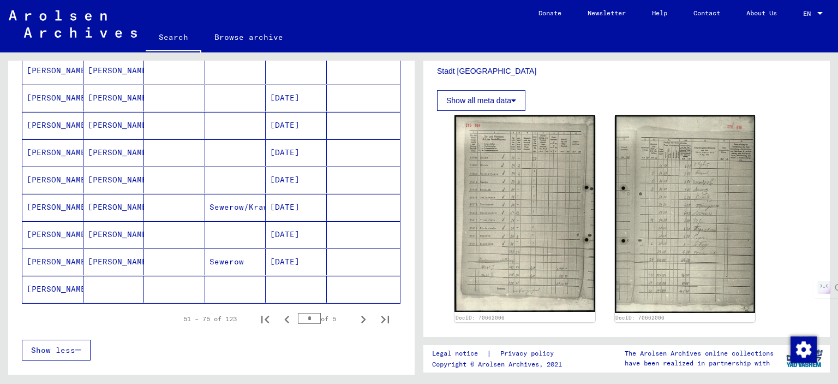
click at [190, 277] on mat-cell at bounding box center [174, 289] width 61 height 27
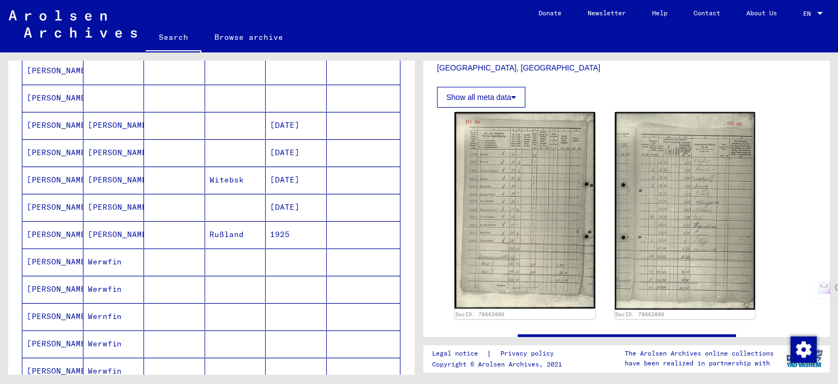
scroll to position [109, 0]
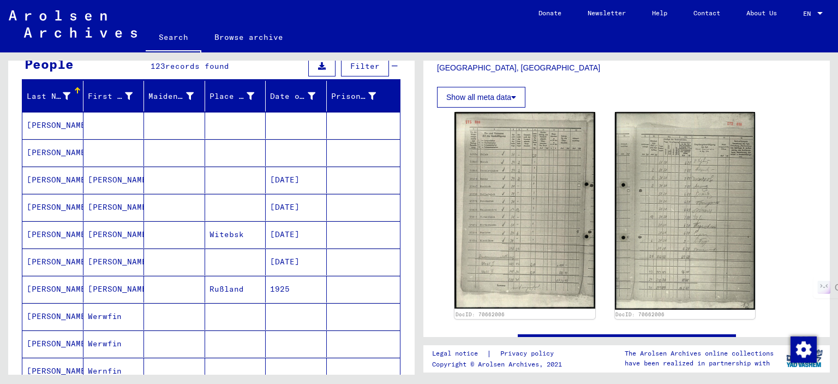
click at [266, 148] on mat-cell at bounding box center [296, 152] width 61 height 27
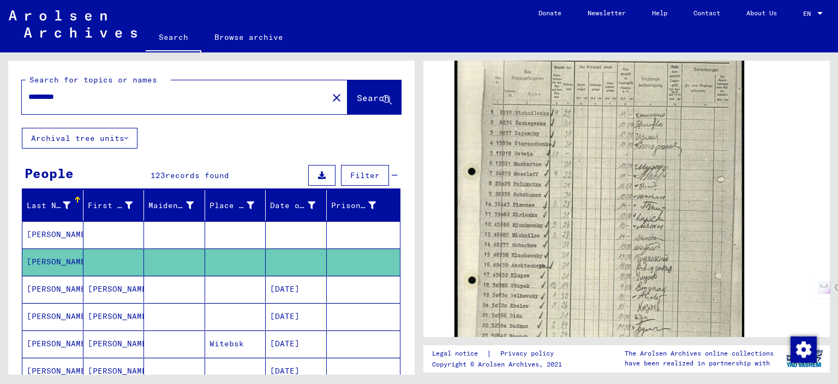
click at [242, 229] on mat-cell at bounding box center [235, 234] width 61 height 27
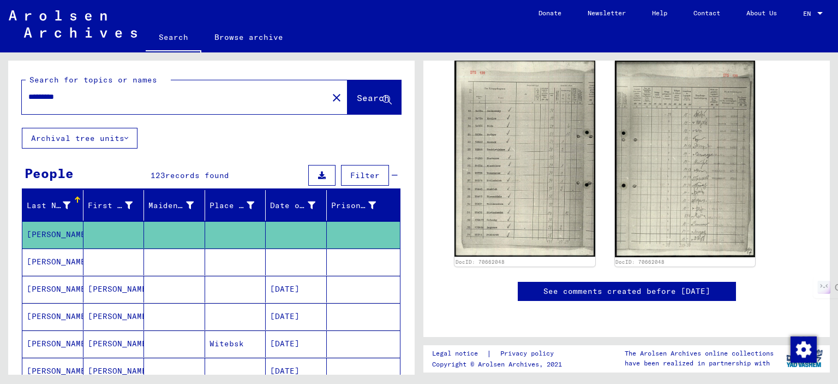
scroll to position [318, 0]
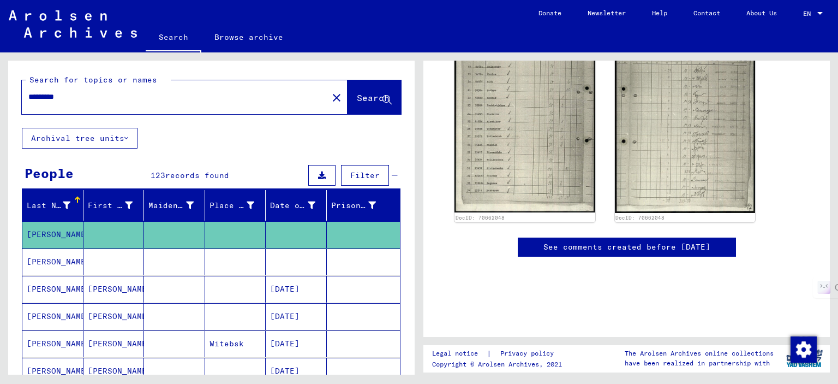
click at [118, 90] on div "*********" at bounding box center [172, 97] width 300 height 25
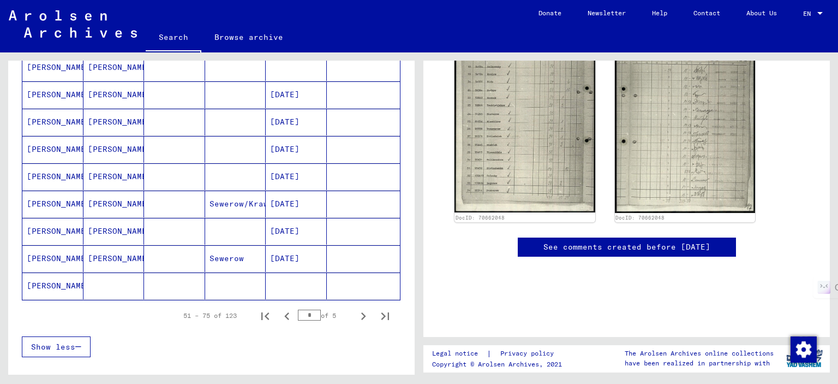
scroll to position [710, 0]
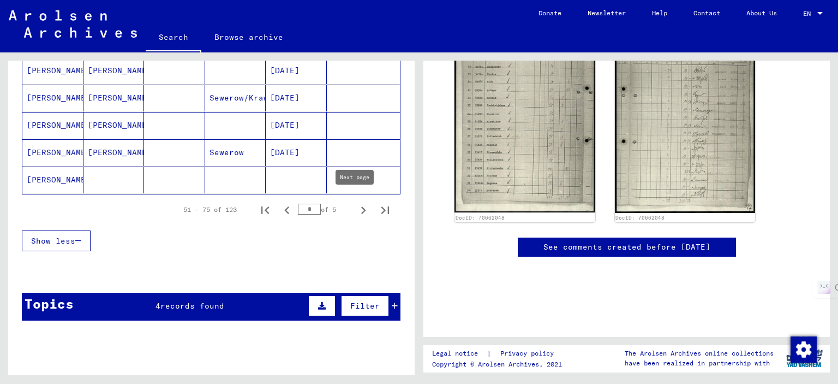
click at [360, 203] on icon "Next page" at bounding box center [363, 210] width 15 height 15
type input "*"
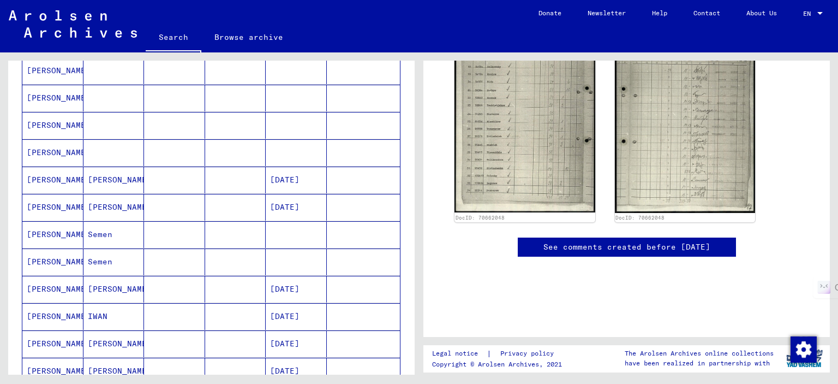
scroll to position [109, 0]
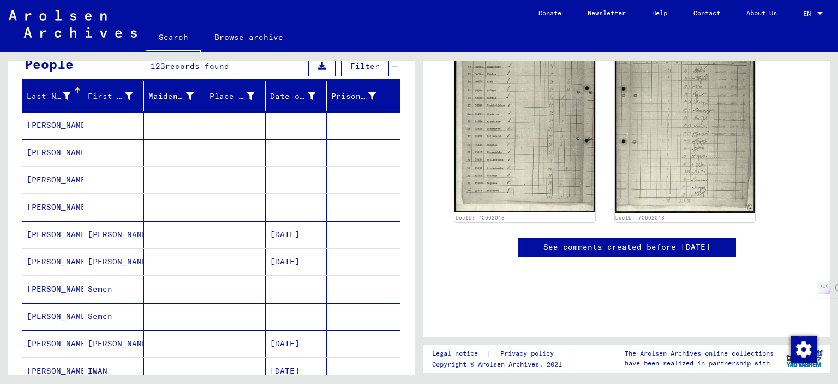
click at [307, 211] on mat-cell at bounding box center [296, 207] width 61 height 27
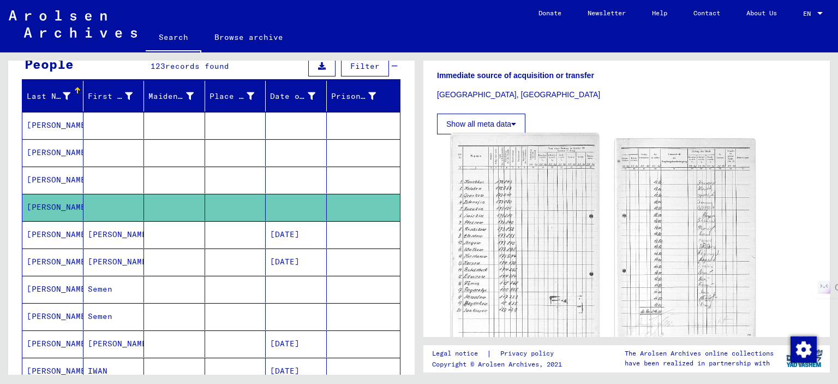
scroll to position [273, 0]
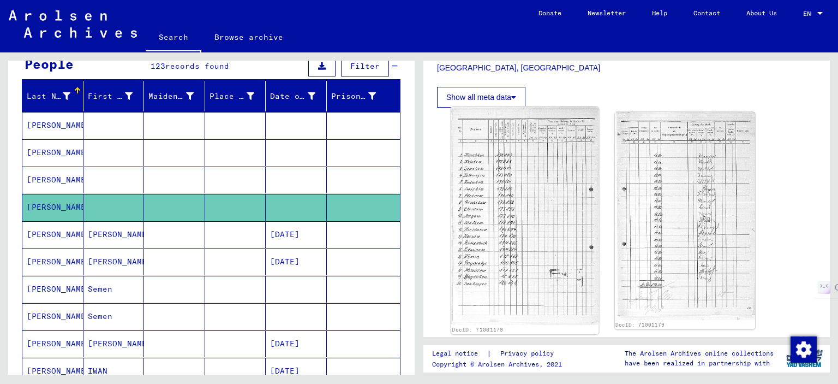
click at [553, 243] on img at bounding box center [524, 215] width 147 height 218
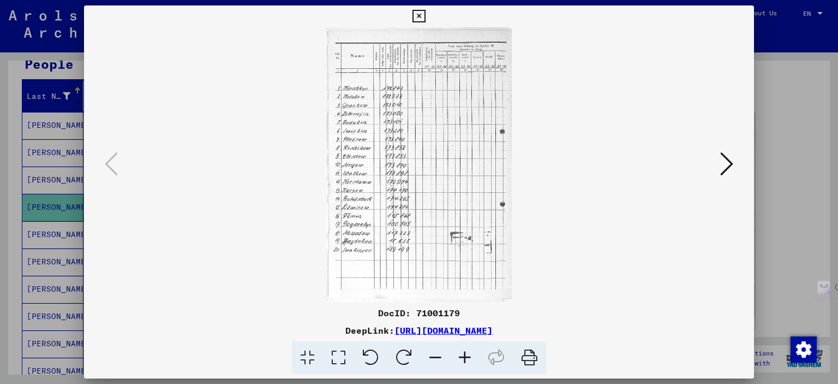
click at [459, 360] on icon at bounding box center [464, 357] width 29 height 33
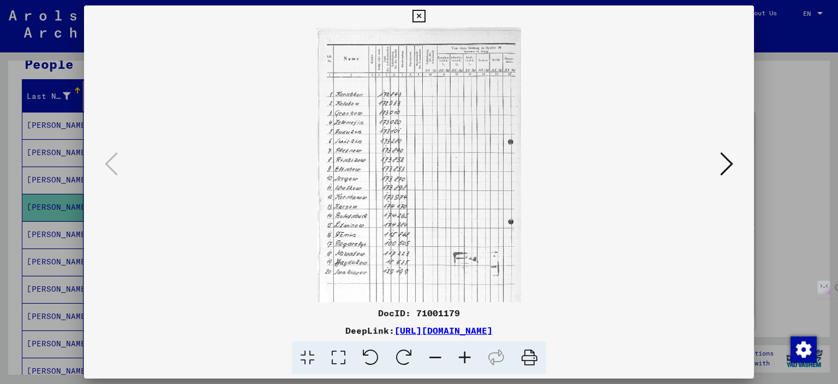
click at [459, 360] on icon at bounding box center [464, 357] width 29 height 33
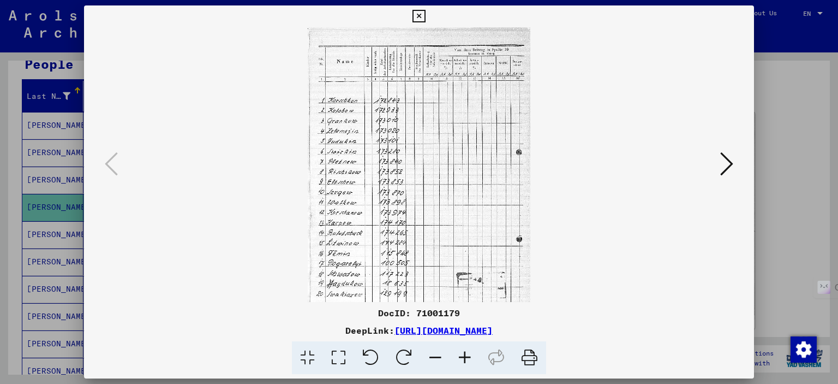
click at [459, 361] on icon at bounding box center [464, 357] width 29 height 33
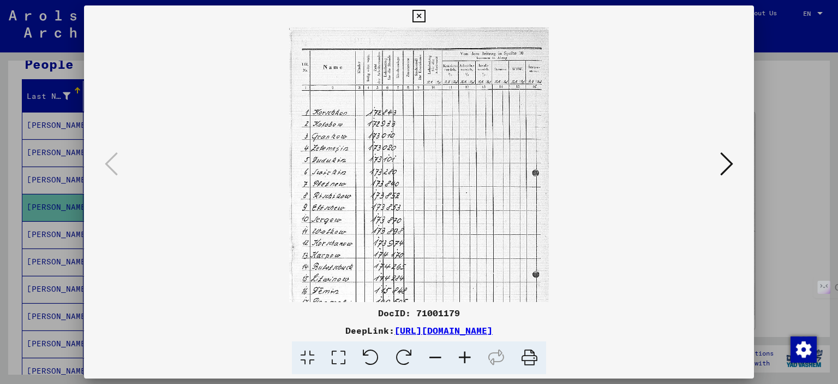
click at [459, 361] on icon at bounding box center [464, 357] width 29 height 33
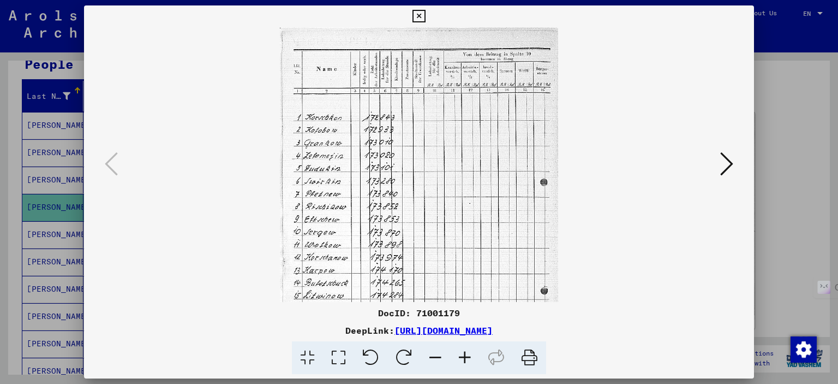
scroll to position [0, 0]
drag, startPoint x: 408, startPoint y: 260, endPoint x: 416, endPoint y: 283, distance: 24.3
click at [416, 283] on img at bounding box center [419, 232] width 278 height 411
click at [632, 171] on div at bounding box center [419, 192] width 838 height 384
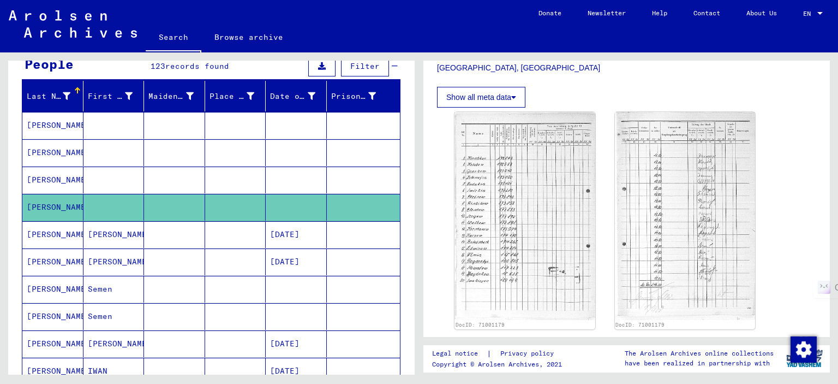
click at [182, 179] on mat-cell at bounding box center [174, 179] width 61 height 27
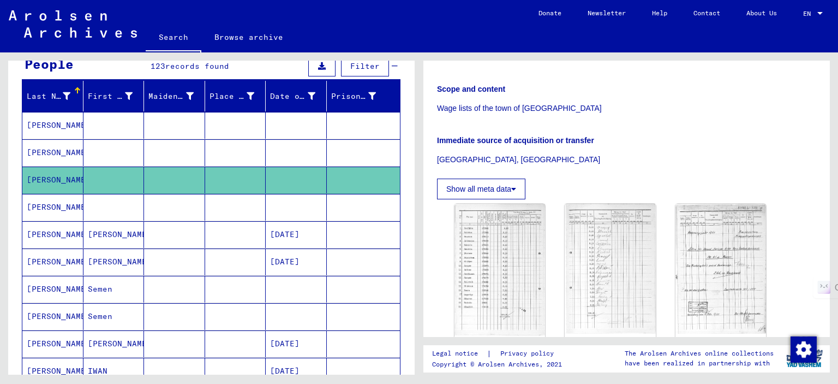
scroll to position [218, 0]
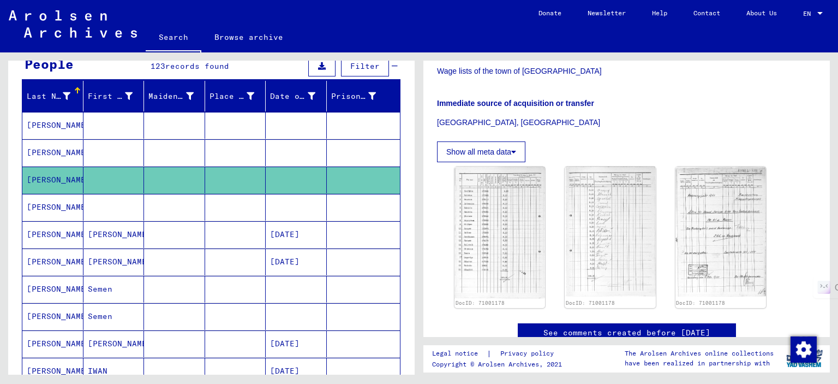
click at [181, 144] on mat-cell at bounding box center [174, 152] width 61 height 27
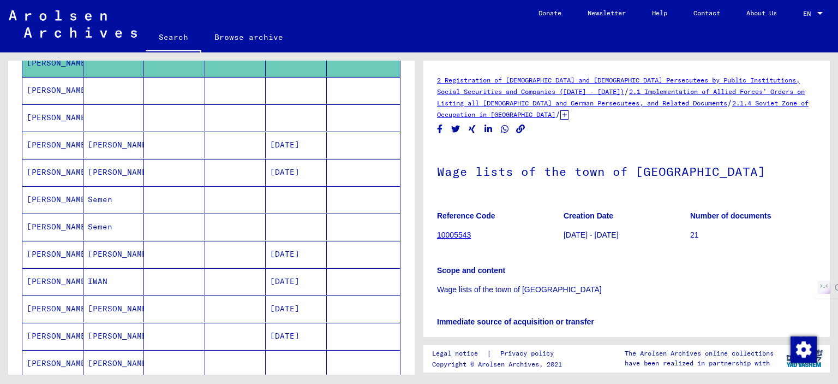
scroll to position [109, 0]
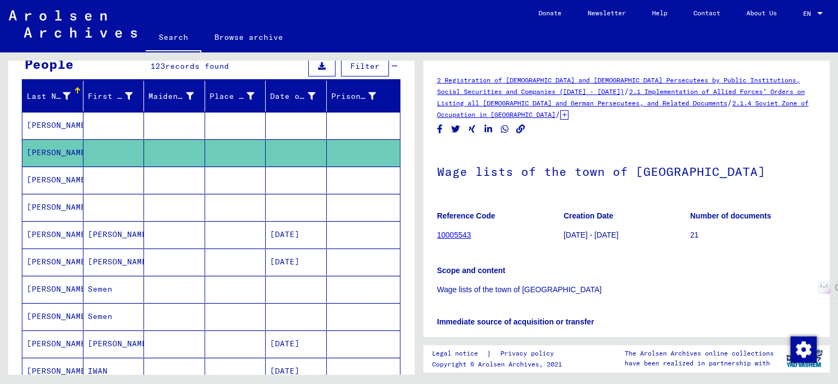
click at [181, 128] on mat-cell at bounding box center [174, 125] width 61 height 27
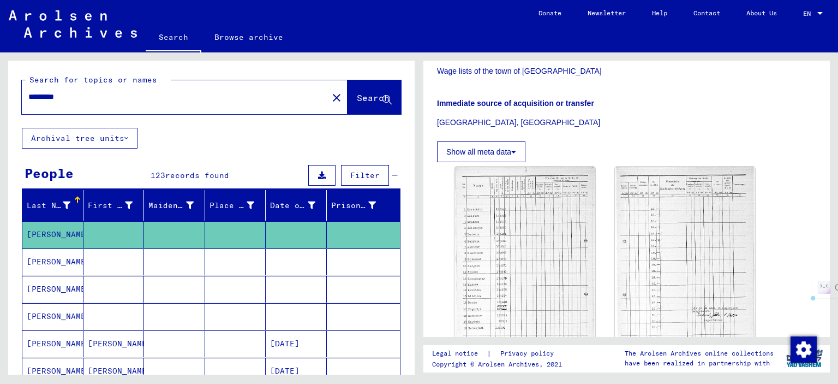
drag, startPoint x: 92, startPoint y: 102, endPoint x: 2, endPoint y: 99, distance: 89.6
click at [2, 99] on div "Search for topics or names ********* close Search Archival tree units People 12…" at bounding box center [209, 213] width 419 height 322
type input "**********"
click at [357, 94] on span "Search" at bounding box center [373, 97] width 33 height 11
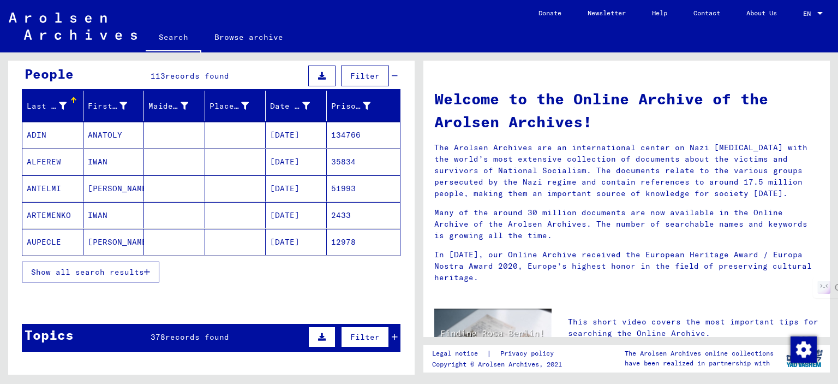
scroll to position [109, 0]
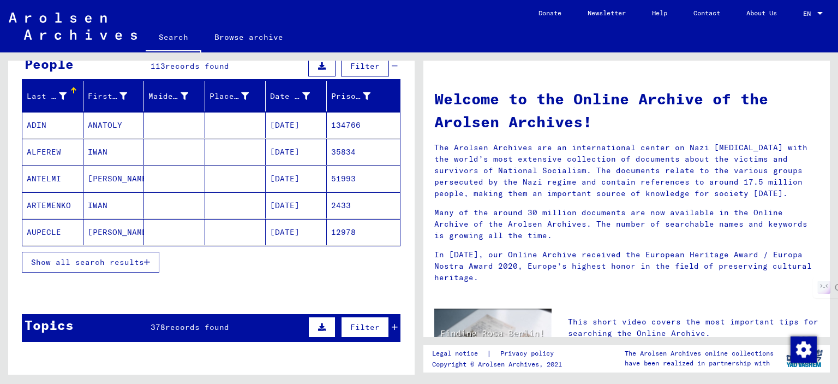
click at [124, 264] on span "Show all search results" at bounding box center [87, 262] width 113 height 10
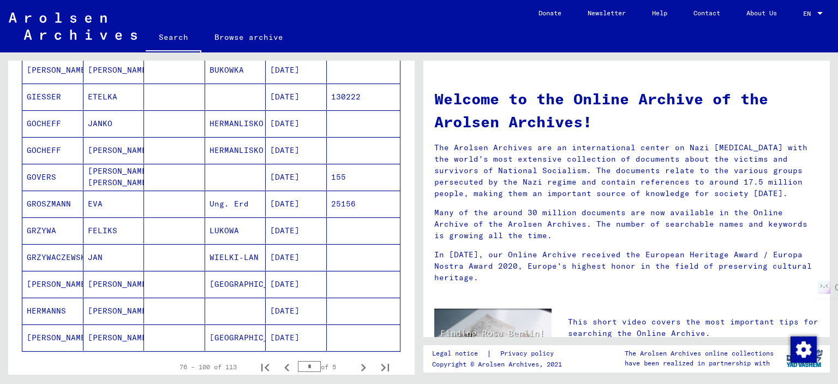
scroll to position [546, 0]
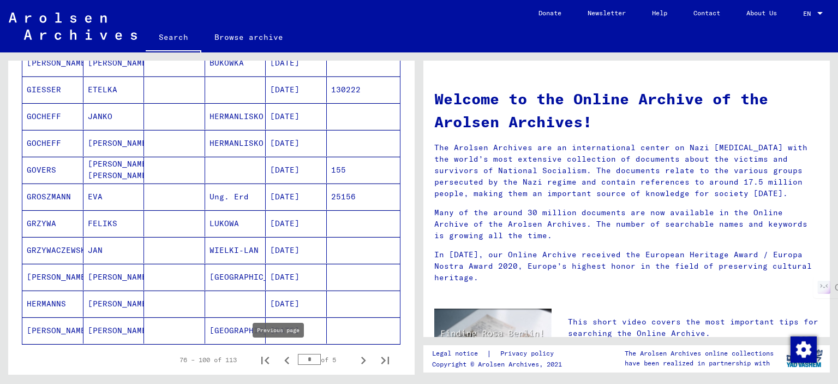
click at [284, 358] on icon "Previous page" at bounding box center [286, 360] width 5 height 8
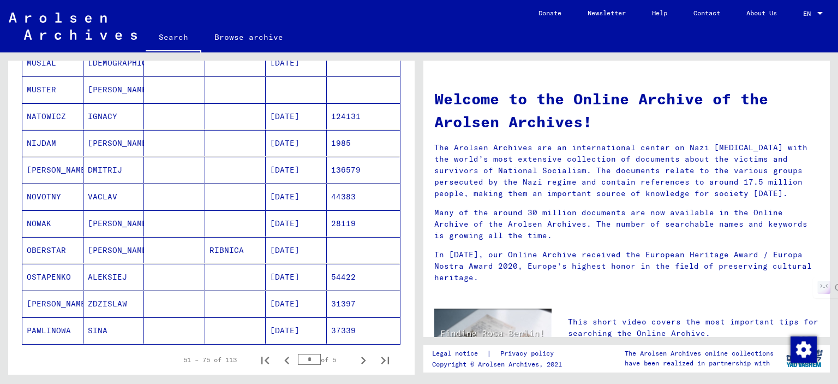
click at [284, 358] on icon "Previous page" at bounding box center [286, 360] width 5 height 8
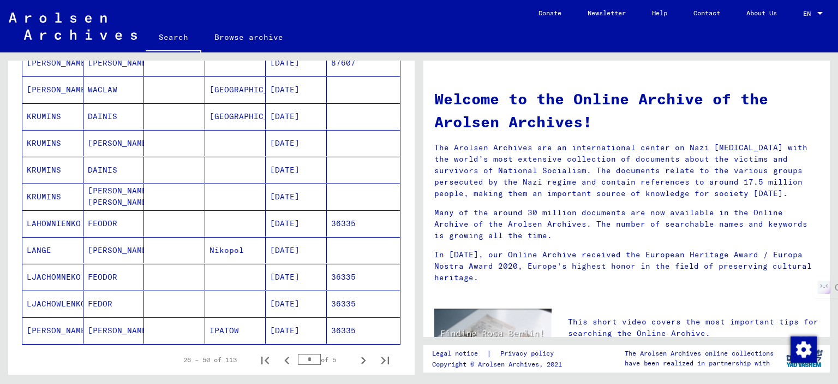
click at [284, 358] on icon "Previous page" at bounding box center [286, 360] width 5 height 8
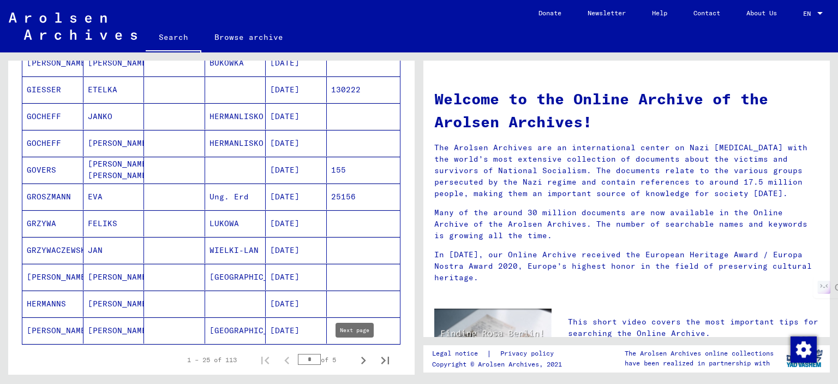
click at [356, 358] on icon "Next page" at bounding box center [363, 360] width 15 height 15
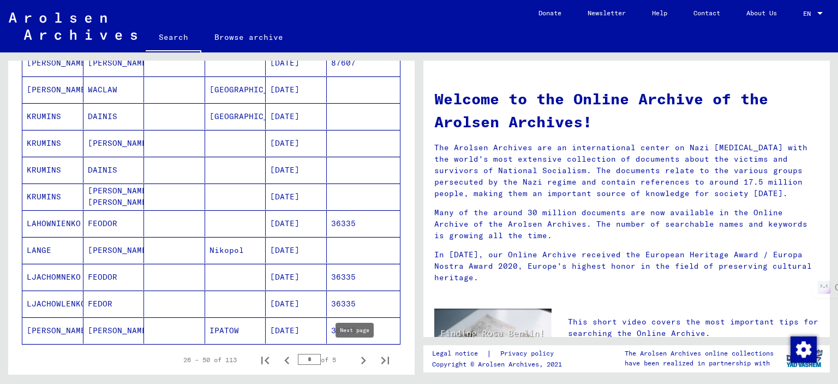
click at [361, 358] on icon "Next page" at bounding box center [363, 360] width 5 height 8
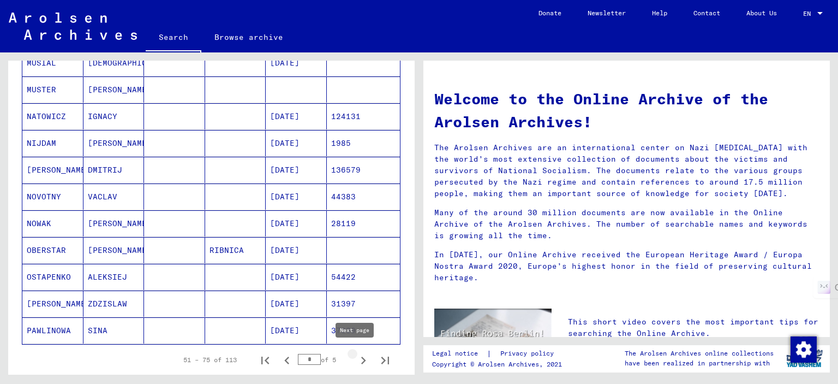
click at [361, 360] on icon "Next page" at bounding box center [363, 360] width 5 height 8
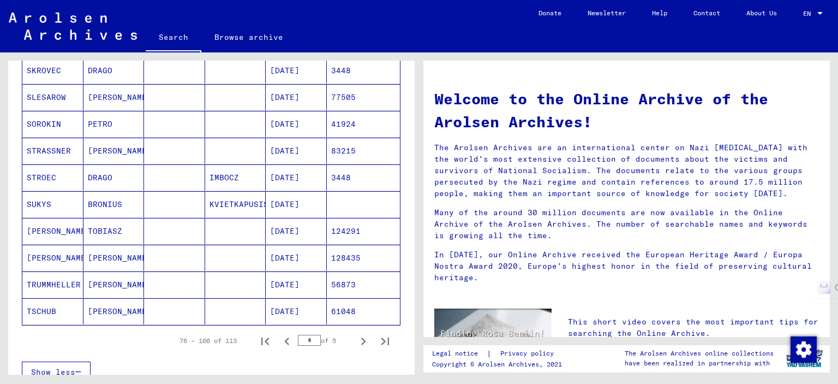
scroll to position [600, 0]
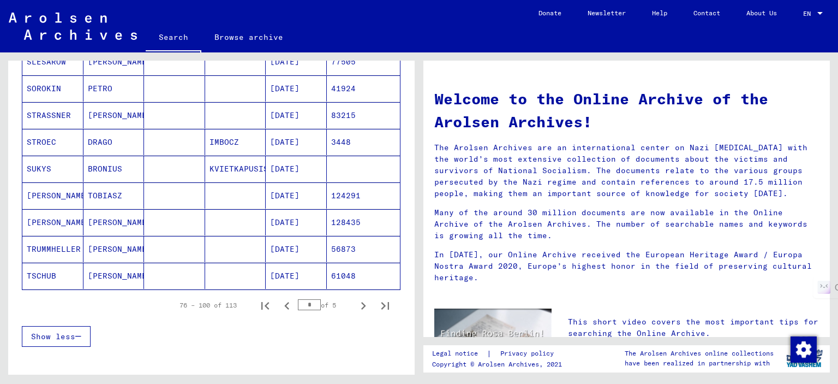
click at [237, 270] on mat-cell at bounding box center [235, 276] width 61 height 26
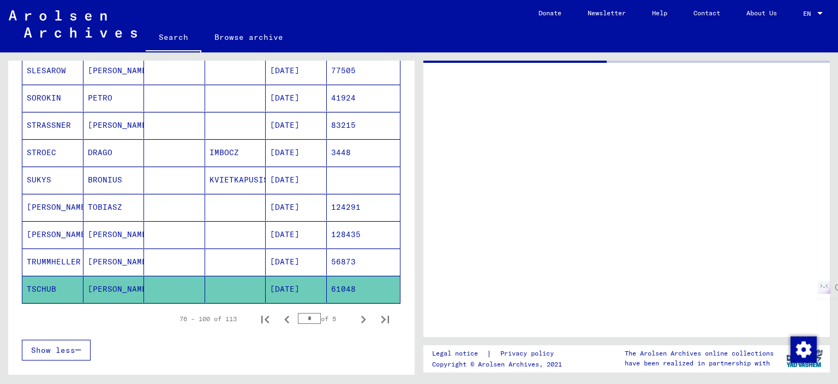
scroll to position [608, 0]
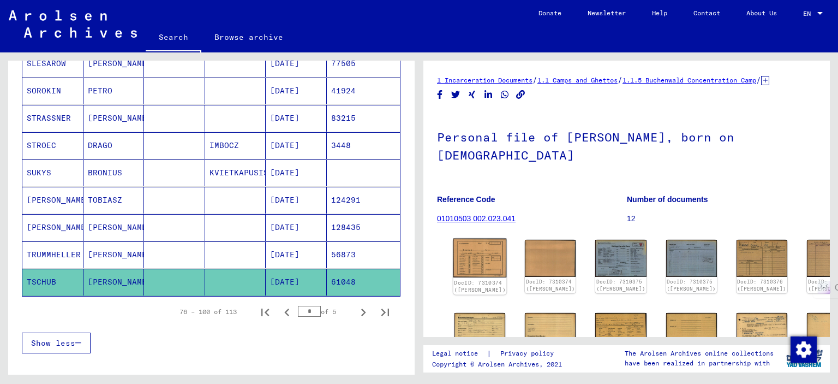
click at [469, 266] on img at bounding box center [480, 258] width 53 height 39
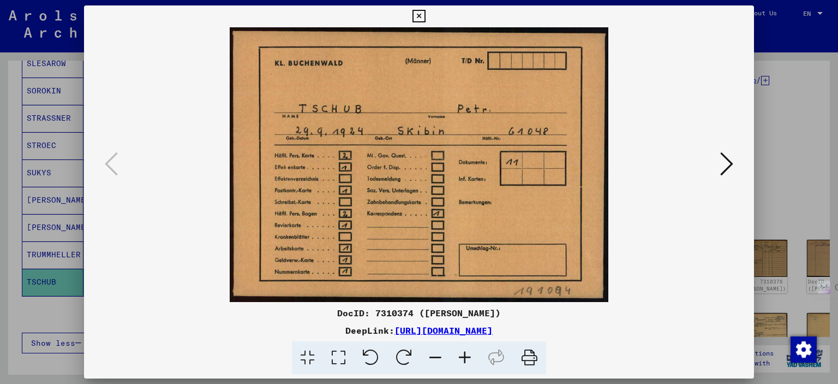
click at [632, 160] on icon at bounding box center [727, 164] width 13 height 26
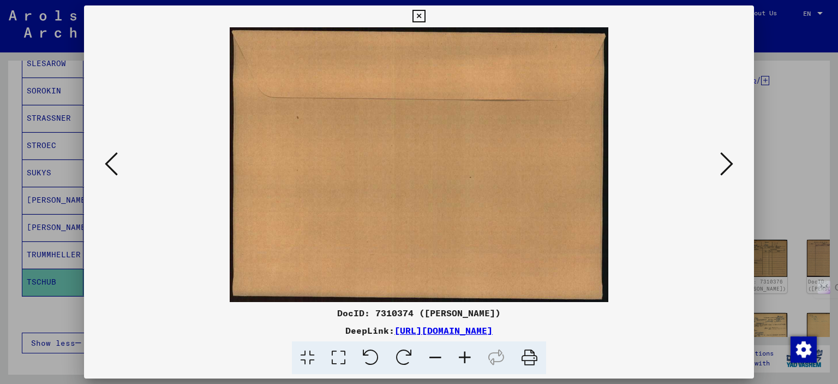
click at [632, 160] on icon at bounding box center [727, 164] width 13 height 26
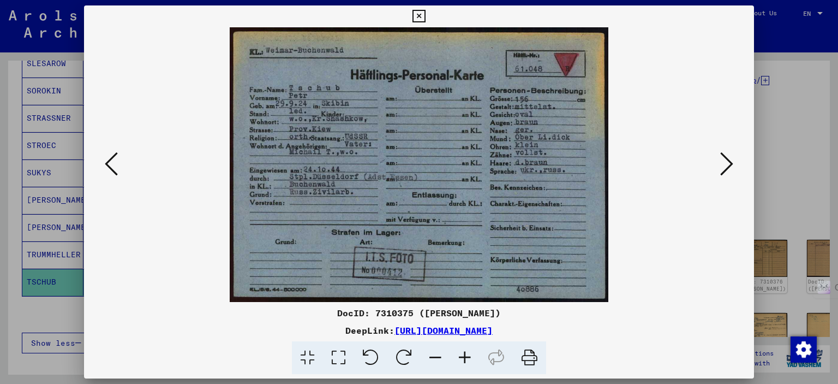
click at [632, 160] on icon at bounding box center [727, 164] width 13 height 26
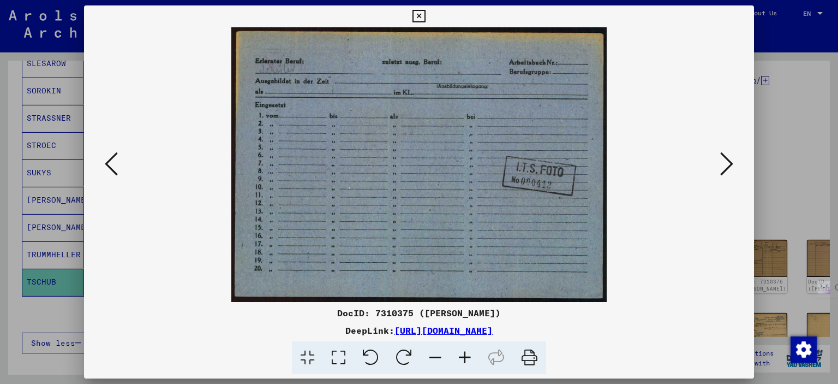
click at [632, 160] on icon at bounding box center [727, 164] width 13 height 26
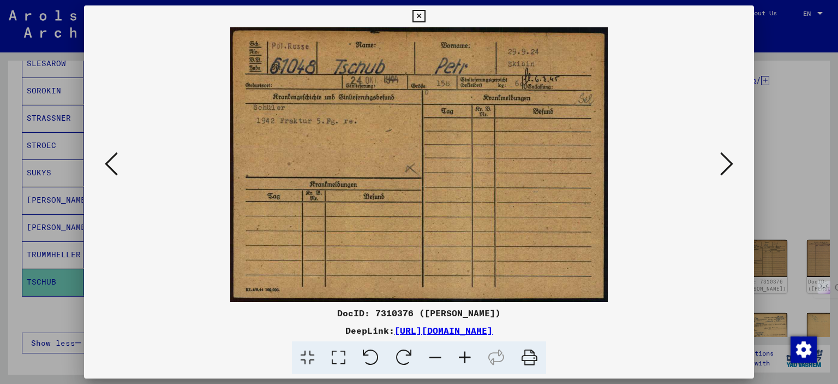
click at [417, 14] on icon at bounding box center [419, 16] width 13 height 13
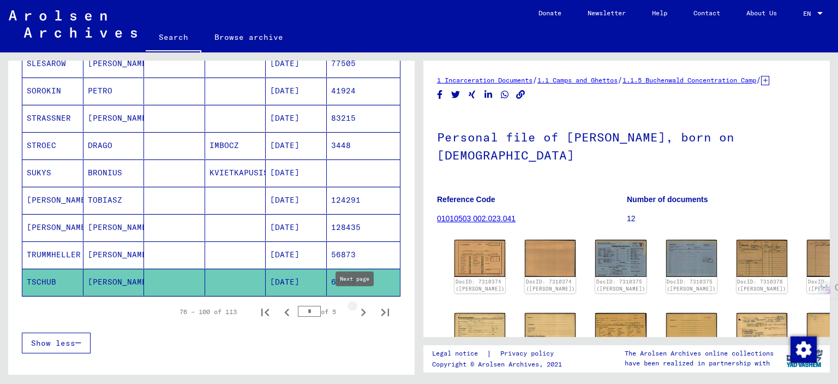
click at [356, 305] on icon "Next page" at bounding box center [363, 312] width 15 height 15
type input "*"
